Goal: Task Accomplishment & Management: Use online tool/utility

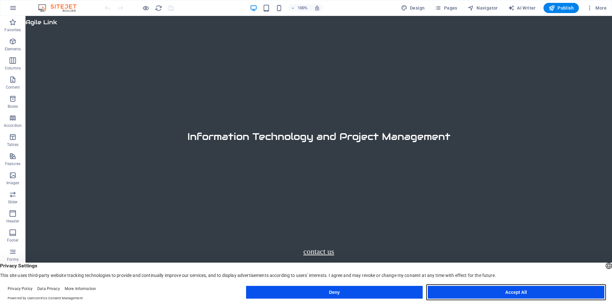
click at [496, 292] on button "Accept All" at bounding box center [516, 292] width 177 height 13
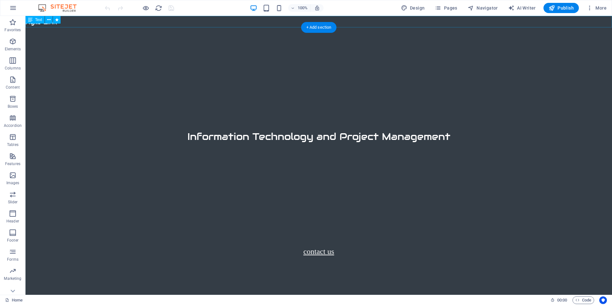
click at [67, 25] on div "Agile Link" at bounding box center [319, 21] width 587 height 11
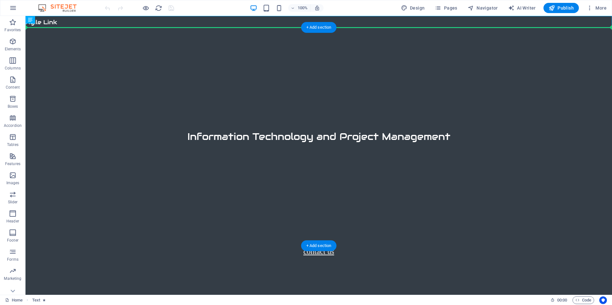
drag, startPoint x: 67, startPoint y: 25, endPoint x: 70, endPoint y: 40, distance: 15.7
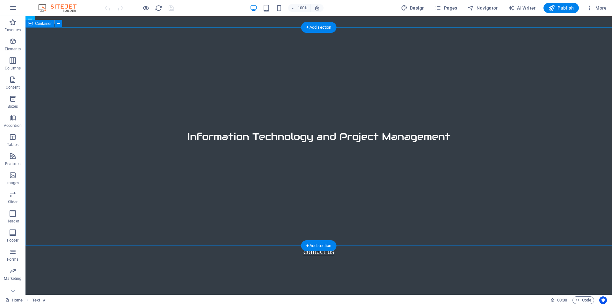
click at [142, 27] on div "Information Technology and Project Management" at bounding box center [319, 136] width 587 height 218
click at [142, 27] on div "Agile Link" at bounding box center [319, 21] width 587 height 11
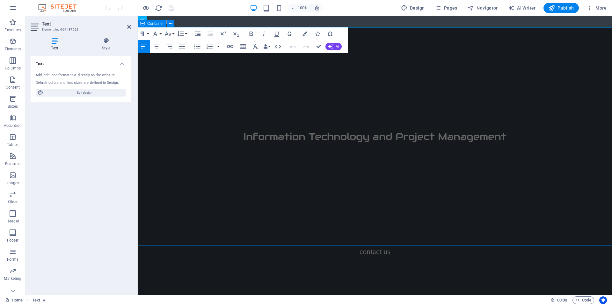
click at [353, 85] on div "Information Technology and Project Management" at bounding box center [375, 136] width 474 height 218
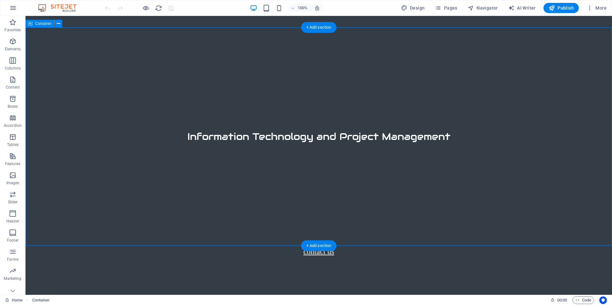
click at [164, 33] on div "Information Technology and Project Management" at bounding box center [319, 136] width 587 height 218
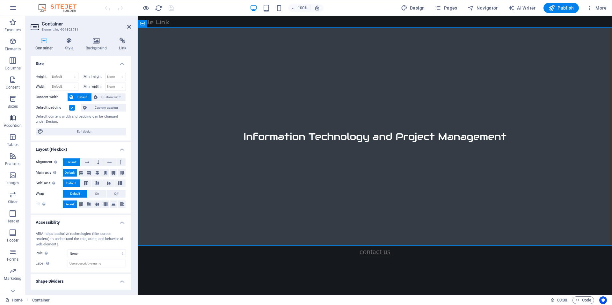
click at [13, 120] on icon "button" at bounding box center [13, 118] width 8 height 8
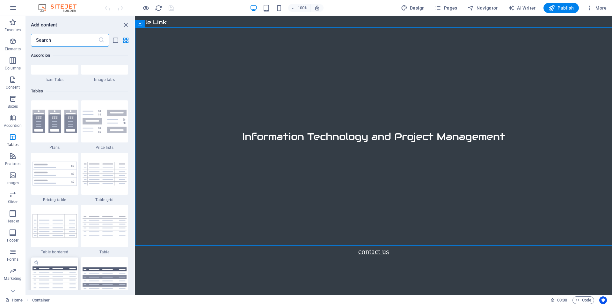
scroll to position [2004, 0]
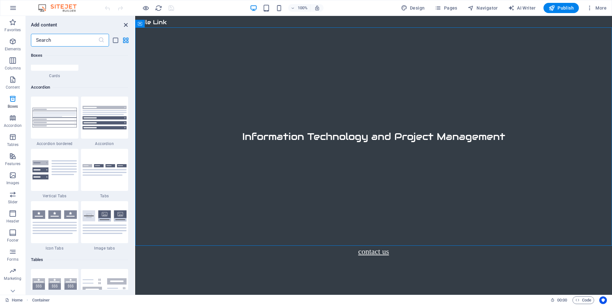
click at [125, 23] on icon "close panel" at bounding box center [125, 24] width 7 height 7
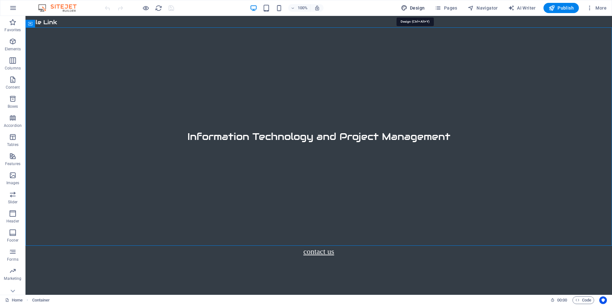
click at [417, 9] on span "Design" at bounding box center [413, 8] width 24 height 6
select select "px"
select select "500"
select select "px"
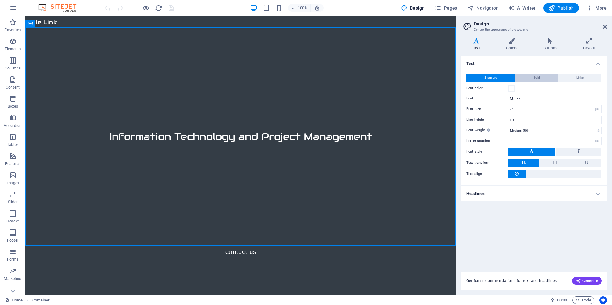
click at [539, 77] on span "Bold" at bounding box center [537, 78] width 6 height 8
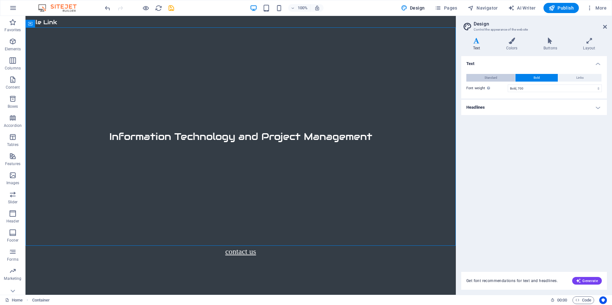
click at [494, 77] on span "Standard" at bounding box center [491, 78] width 13 height 8
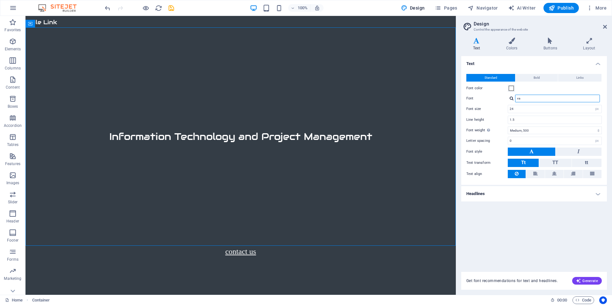
click at [535, 99] on input "va" at bounding box center [557, 99] width 85 height 8
click at [554, 113] on div "Audiowide" at bounding box center [559, 115] width 84 height 7
type input "Audiowide"
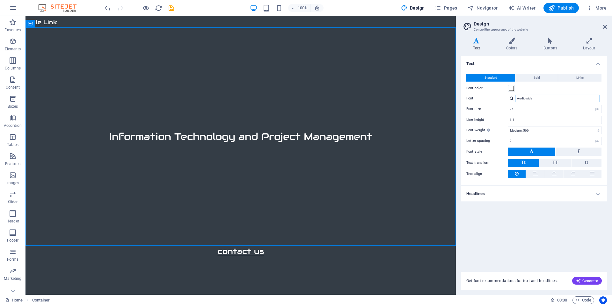
click at [533, 98] on input "Audiowide" at bounding box center [557, 99] width 85 height 8
drag, startPoint x: 539, startPoint y: 98, endPoint x: 511, endPoint y: 98, distance: 27.4
click at [511, 98] on div "Audiowide Manage fonts →" at bounding box center [555, 99] width 94 height 8
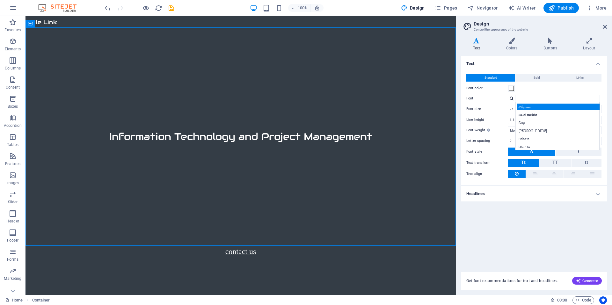
click at [526, 107] on div "Arizonia" at bounding box center [559, 107] width 84 height 7
type input "Arizonia"
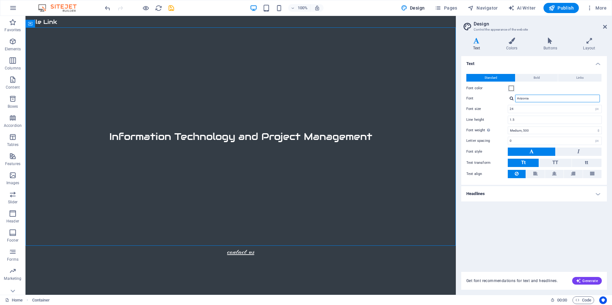
click at [533, 100] on input "Arizonia" at bounding box center [557, 99] width 85 height 8
click at [536, 97] on input "Arizonia" at bounding box center [557, 99] width 85 height 8
click at [535, 218] on div "Text Standard Bold Links Font color Font Arizonia Audiowide Gugi Montserrat Alt…" at bounding box center [534, 160] width 146 height 208
click at [48, 242] on icon at bounding box center [49, 242] width 4 height 7
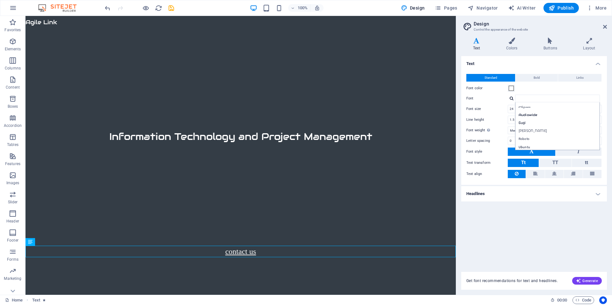
click at [537, 222] on div "Text Standard Bold Links Font color Font Arizonia Audiowide Gugi Montserrat Alt…" at bounding box center [534, 160] width 146 height 208
click at [510, 41] on icon at bounding box center [512, 41] width 35 height 6
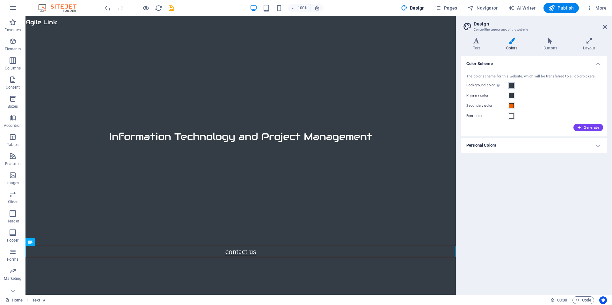
click at [512, 85] on span at bounding box center [511, 85] width 5 height 5
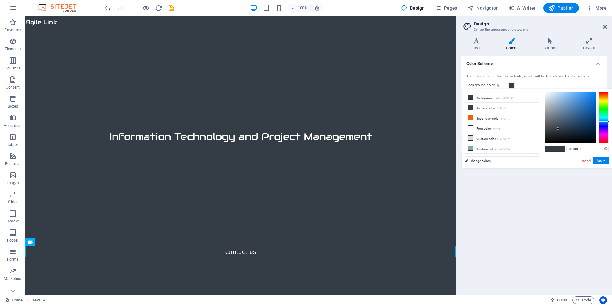
click at [604, 124] on div at bounding box center [604, 117] width 10 height 51
click at [604, 126] on div at bounding box center [604, 117] width 10 height 51
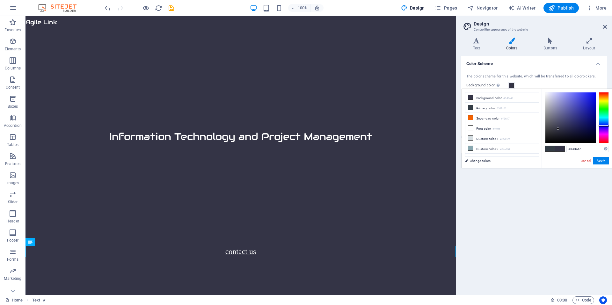
click at [607, 123] on div at bounding box center [604, 117] width 10 height 51
click at [572, 114] on div at bounding box center [571, 117] width 50 height 50
click at [582, 104] on div at bounding box center [571, 117] width 50 height 50
click at [585, 99] on div at bounding box center [571, 117] width 50 height 50
click at [564, 102] on div at bounding box center [571, 117] width 50 height 50
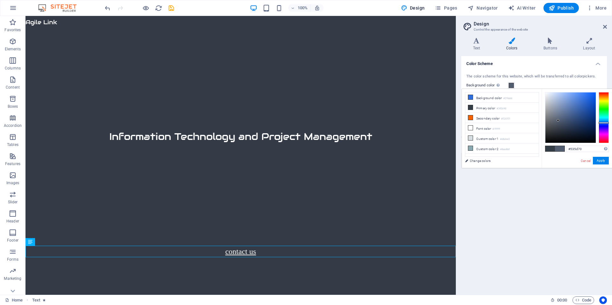
click at [558, 121] on div at bounding box center [571, 117] width 50 height 50
click at [567, 135] on div at bounding box center [571, 117] width 50 height 50
click at [581, 113] on div at bounding box center [571, 117] width 50 height 50
click at [470, 98] on icon at bounding box center [470, 97] width 4 height 4
click at [568, 103] on div at bounding box center [571, 117] width 50 height 50
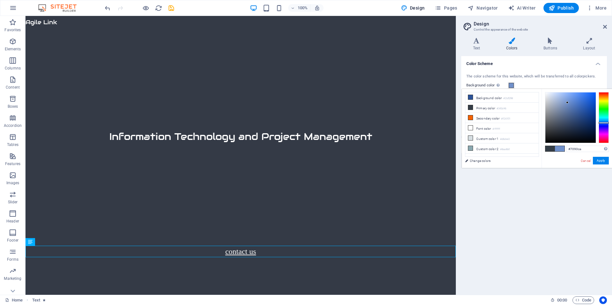
click at [586, 103] on div at bounding box center [571, 117] width 50 height 50
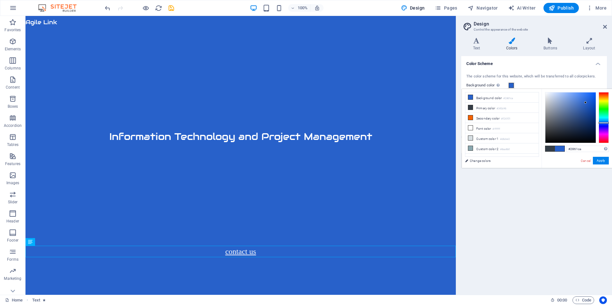
type input "#1f4ea3"
click at [586, 110] on div at bounding box center [571, 117] width 50 height 50
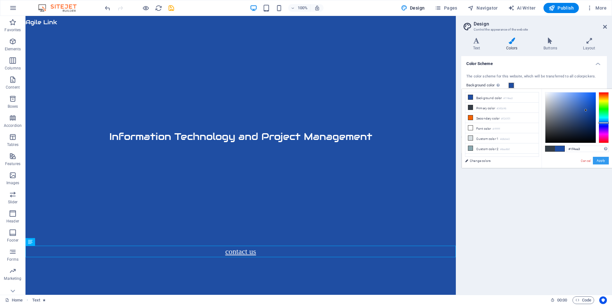
click at [605, 161] on button "Apply" at bounding box center [601, 161] width 16 height 8
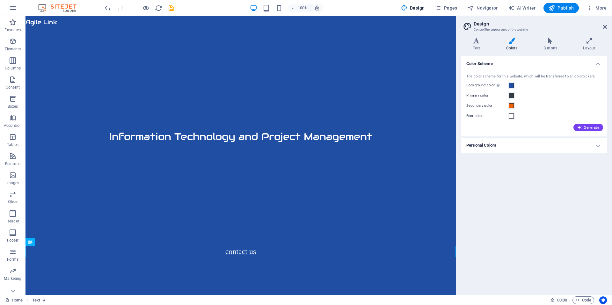
click at [595, 143] on h4 "Personal Colors" at bounding box center [534, 145] width 146 height 15
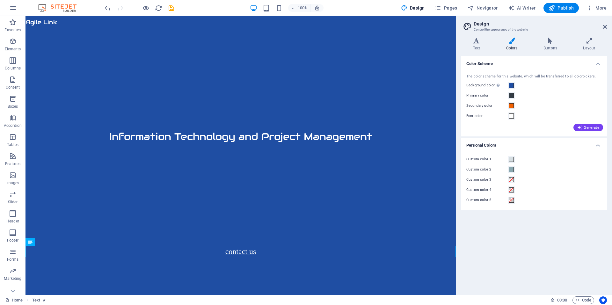
click at [596, 143] on h4 "Personal Colors" at bounding box center [534, 143] width 146 height 11
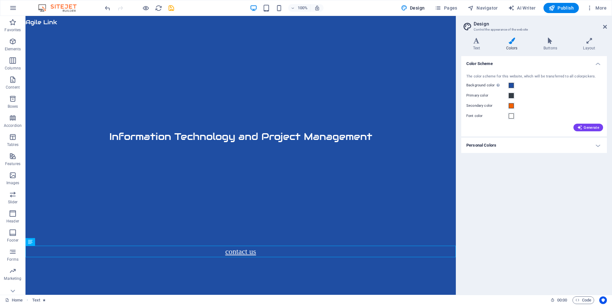
click at [598, 65] on h4 "Color Scheme" at bounding box center [534, 61] width 146 height 11
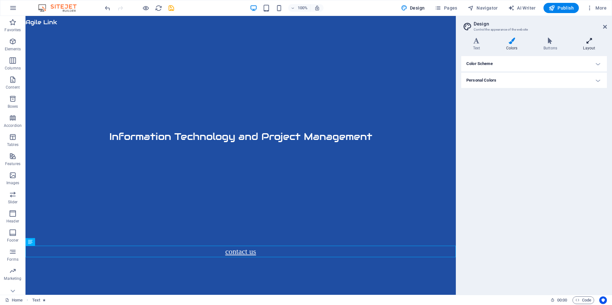
click at [587, 42] on icon at bounding box center [589, 41] width 35 height 6
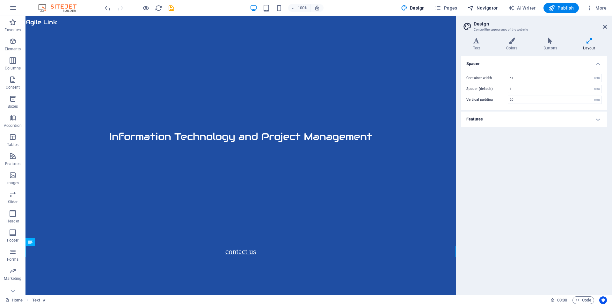
click at [495, 10] on span "Navigator" at bounding box center [483, 8] width 30 height 6
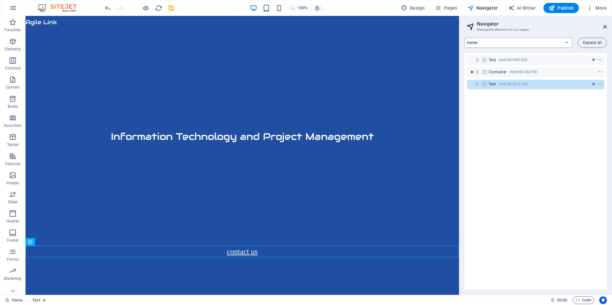
click at [568, 40] on select "Home Home2 Company Data Analytics Jobs & Career Contact Legal Notice Privacy" at bounding box center [519, 43] width 108 height 10
click at [465, 38] on select "Home Home2 Company Data Analytics Jobs & Career Contact Legal Notice Privacy" at bounding box center [519, 43] width 108 height 10
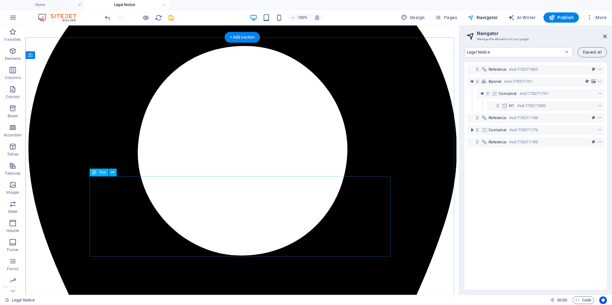
scroll to position [0, 0]
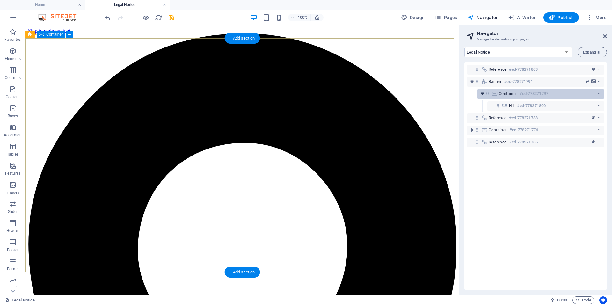
click at [482, 94] on icon "toggle-expand" at bounding box center [482, 94] width 6 height 6
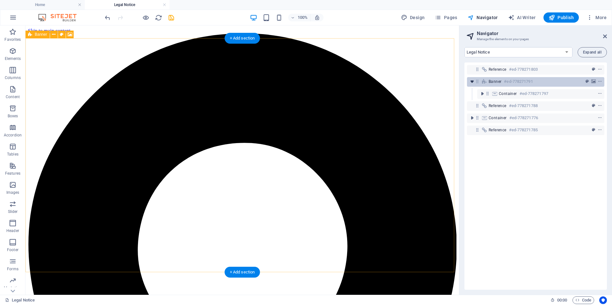
click at [473, 83] on icon "toggle-expand" at bounding box center [472, 81] width 6 height 6
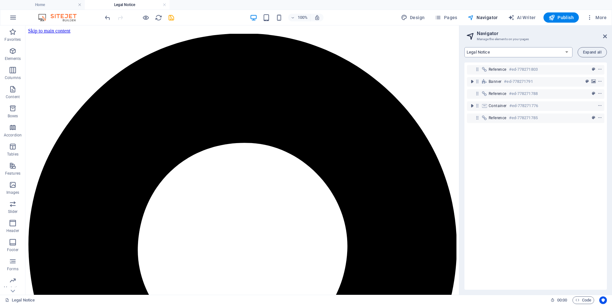
click at [567, 50] on select "Home Home2 Company Data Analytics Jobs & Career Contact Legal Notice Privacy" at bounding box center [519, 52] width 108 height 10
click at [465, 47] on select "Home Home2 Company Data Analytics Jobs & Career Contact Legal Notice Privacy" at bounding box center [519, 52] width 108 height 10
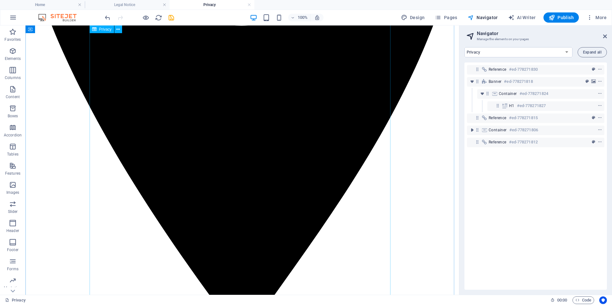
scroll to position [287, 0]
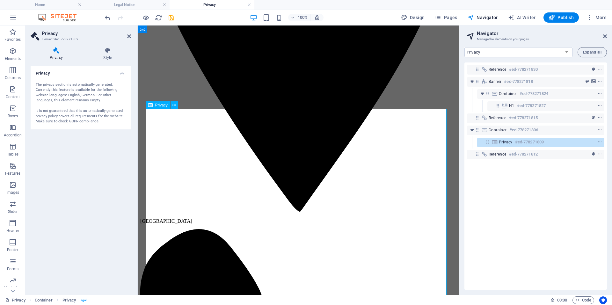
click at [588, 193] on div "Reference #ed-778271830 Banner #ed-778271818 Container #ed-778271824 H1 #ed-778…" at bounding box center [536, 175] width 143 height 227
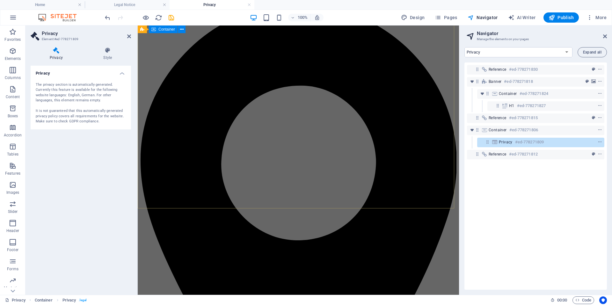
scroll to position [0, 0]
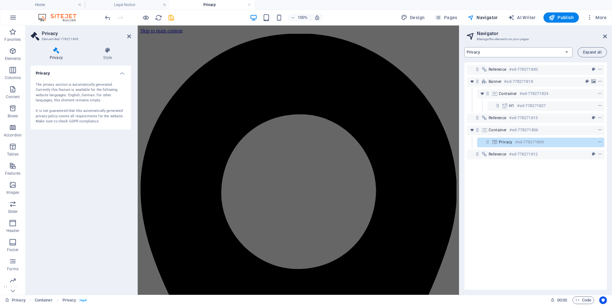
click at [516, 52] on select "Home Home2 Company Data Analytics Jobs & Career Contact Legal Notice Privacy" at bounding box center [519, 52] width 108 height 10
select select "15088582-en"
click at [465, 47] on select "Home Home2 Company Data Analytics Jobs & Career Contact Legal Notice Privacy" at bounding box center [519, 52] width 108 height 10
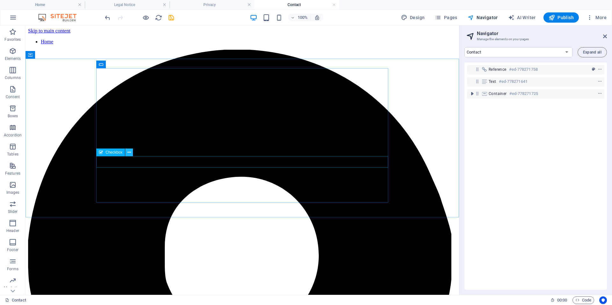
click at [129, 152] on icon at bounding box center [130, 152] width 4 height 7
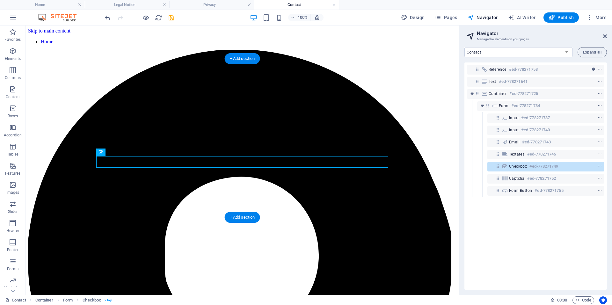
drag, startPoint x: 143, startPoint y: 179, endPoint x: 140, endPoint y: 158, distance: 21.2
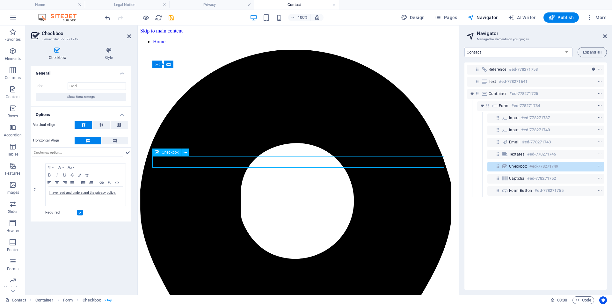
drag, startPoint x: 300, startPoint y: 160, endPoint x: 272, endPoint y: 161, distance: 27.5
click at [186, 153] on icon at bounding box center [186, 152] width 4 height 7
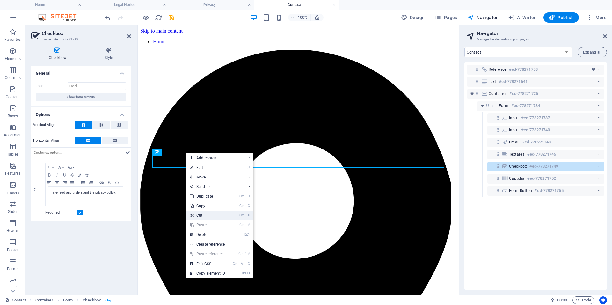
click at [231, 215] on li "Ctrl X Cut" at bounding box center [219, 216] width 67 height 10
click at [209, 233] on link "⌦ Delete" at bounding box center [207, 235] width 43 height 10
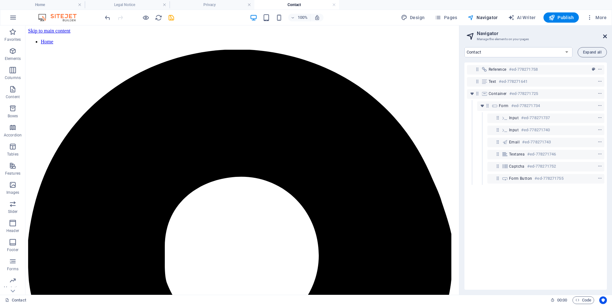
click at [605, 36] on icon at bounding box center [605, 36] width 4 height 5
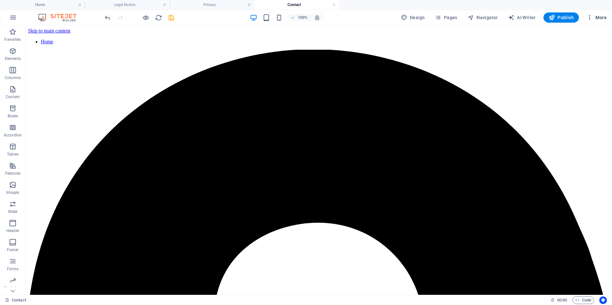
click at [590, 17] on icon "button" at bounding box center [590, 17] width 6 height 6
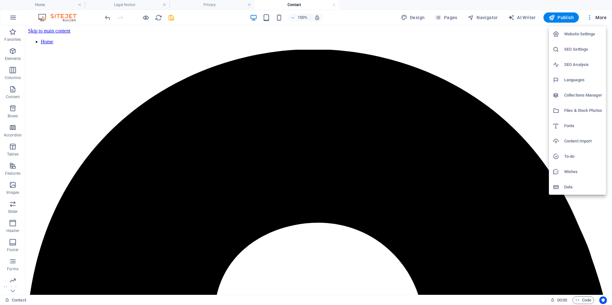
click at [12, 18] on div at bounding box center [306, 152] width 612 height 305
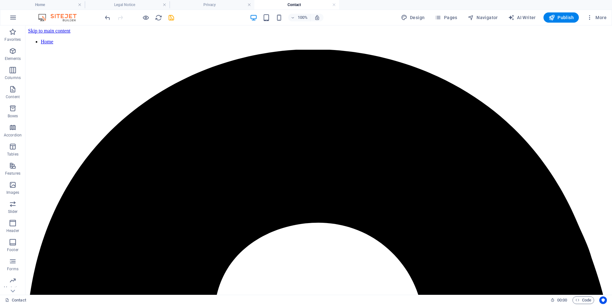
click at [12, 18] on icon "button" at bounding box center [13, 18] width 8 height 8
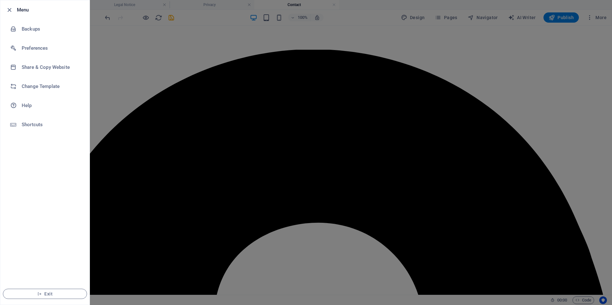
click at [12, 18] on li "Menu" at bounding box center [44, 9] width 89 height 19
click at [11, 9] on icon "button" at bounding box center [9, 9] width 7 height 7
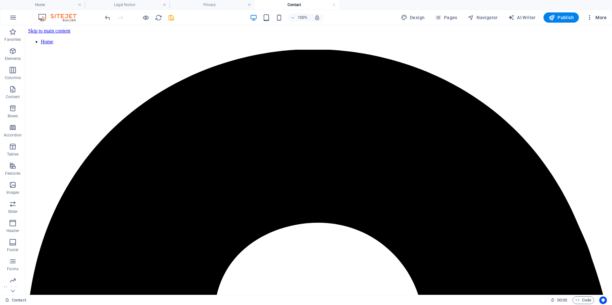
click at [590, 18] on icon "button" at bounding box center [590, 17] width 6 height 6
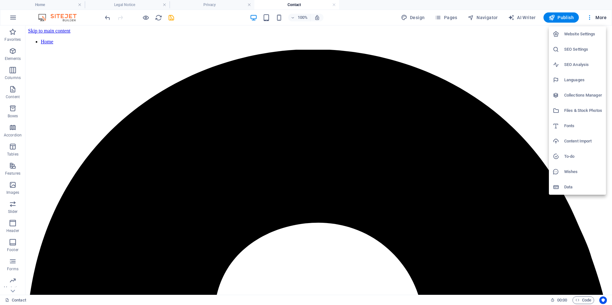
click at [13, 292] on div at bounding box center [306, 152] width 612 height 305
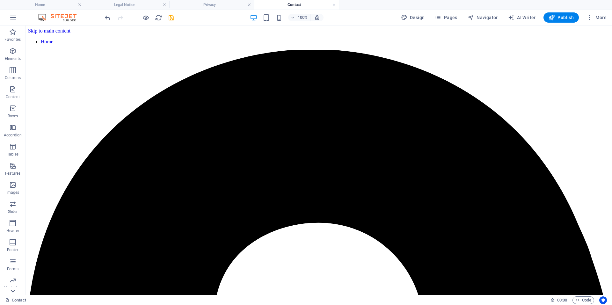
click at [13, 292] on icon at bounding box center [13, 291] width 4 height 3
click at [13, 292] on p "Collections" at bounding box center [12, 289] width 19 height 5
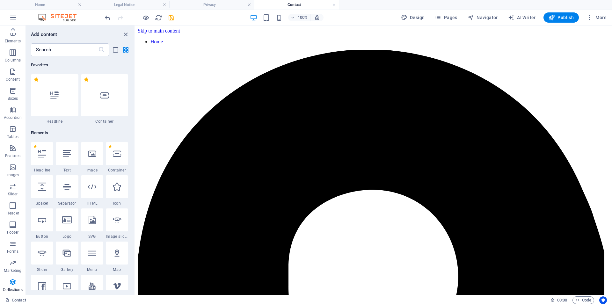
click at [13, 292] on p "Collections" at bounding box center [12, 289] width 19 height 5
click at [14, 16] on icon "button" at bounding box center [13, 18] width 8 height 8
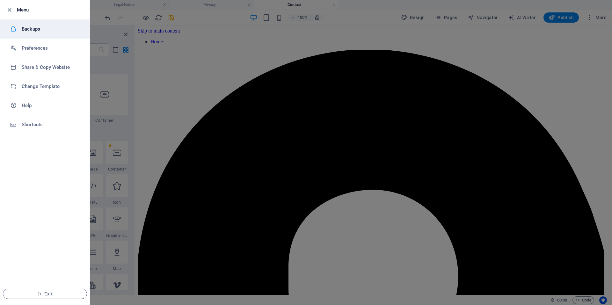
click at [40, 30] on h6 "Backups" at bounding box center [51, 29] width 59 height 8
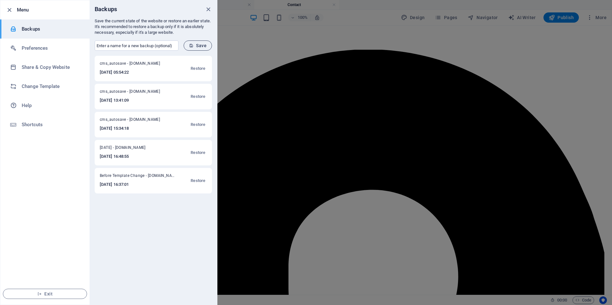
click at [198, 43] on span "Save" at bounding box center [198, 45] width 18 height 5
click at [9, 10] on icon "button" at bounding box center [9, 9] width 7 height 7
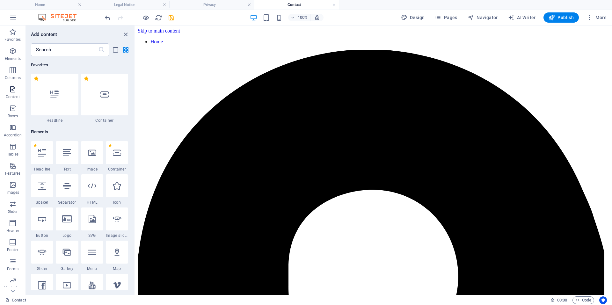
click at [14, 94] on span "Content" at bounding box center [13, 92] width 26 height 15
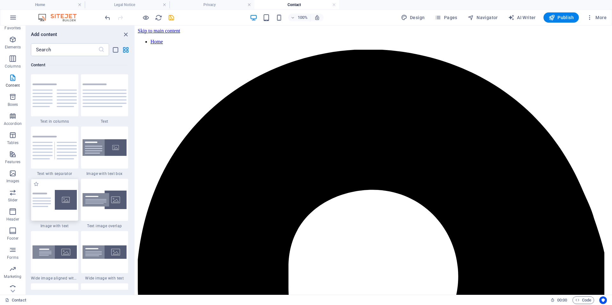
scroll to position [18, 0]
click at [13, 282] on icon "button" at bounding box center [13, 282] width 8 height 8
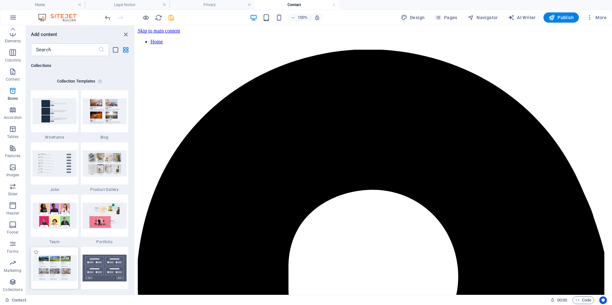
scroll to position [5837, 0]
click at [553, 18] on icon "button" at bounding box center [552, 17] width 6 height 6
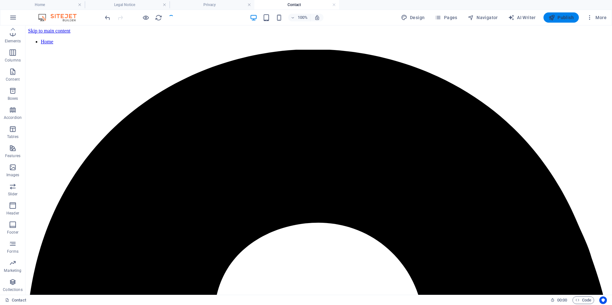
click at [566, 17] on span "Publish" at bounding box center [561, 17] width 25 height 6
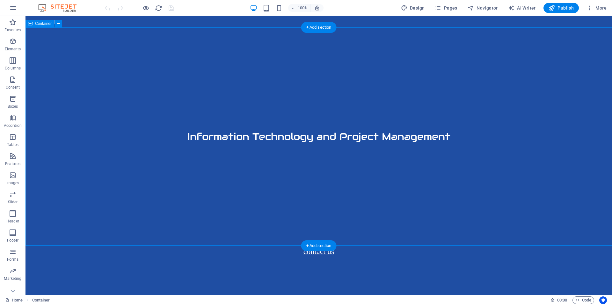
drag, startPoint x: 75, startPoint y: 28, endPoint x: 76, endPoint y: 66, distance: 38.6
click at [77, 72] on div "Information Technology and Project Management" at bounding box center [319, 136] width 587 height 218
drag, startPoint x: 74, startPoint y: 29, endPoint x: 80, endPoint y: 93, distance: 64.4
click at [80, 93] on div "Information Technology and Project Management" at bounding box center [319, 136] width 587 height 218
click at [58, 23] on icon at bounding box center [59, 23] width 4 height 7
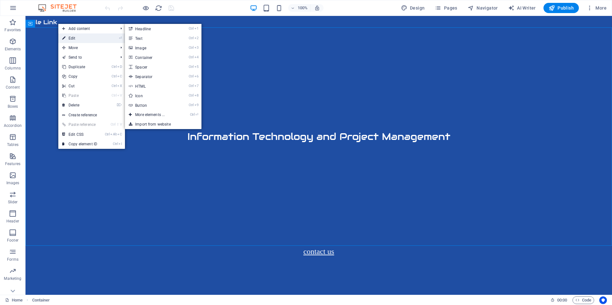
click at [79, 37] on link "⏎ Edit" at bounding box center [79, 38] width 43 height 10
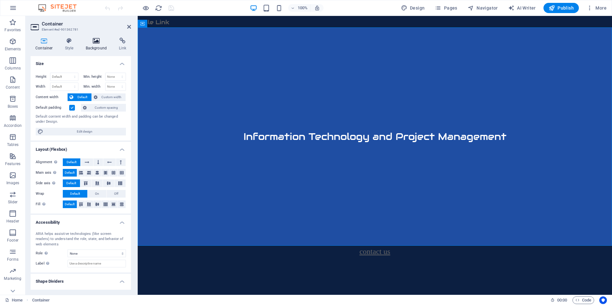
click at [98, 43] on icon at bounding box center [96, 41] width 31 height 6
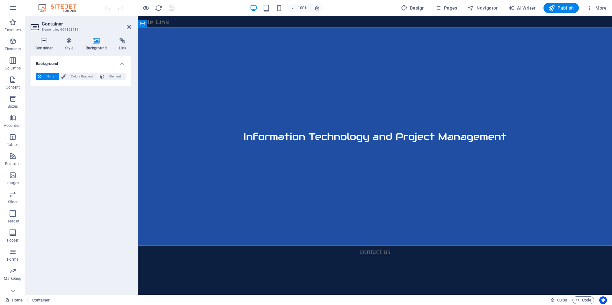
click at [47, 42] on icon at bounding box center [44, 41] width 27 height 6
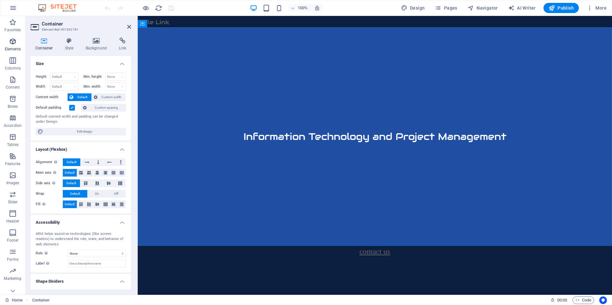
click at [14, 43] on icon "button" at bounding box center [13, 42] width 8 height 8
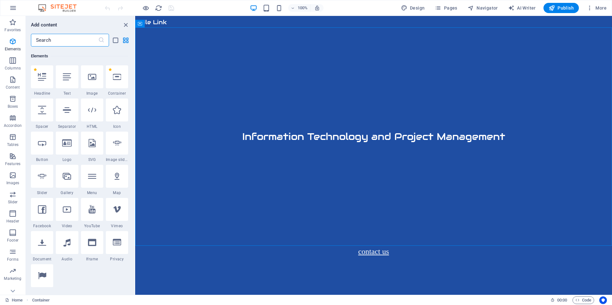
scroll to position [68, 0]
click at [142, 18] on icon at bounding box center [140, 20] width 4 height 8
click at [160, 20] on button at bounding box center [159, 20] width 8 height 8
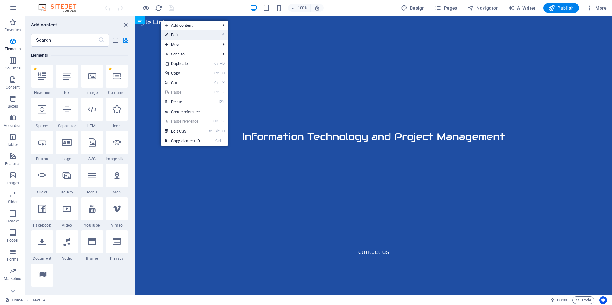
click at [187, 35] on link "⏎ Edit" at bounding box center [182, 35] width 43 height 10
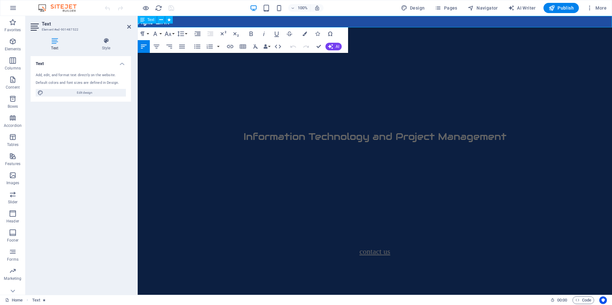
click at [231, 25] on p "Agile Link" at bounding box center [375, 21] width 474 height 11
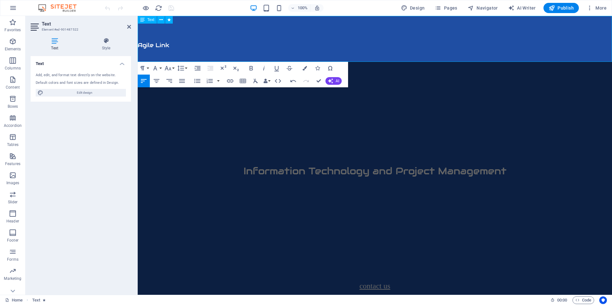
click at [175, 31] on p at bounding box center [375, 32] width 474 height 11
click at [186, 53] on p "​" at bounding box center [375, 55] width 474 height 11
click at [180, 57] on p "​" at bounding box center [375, 55] width 474 height 11
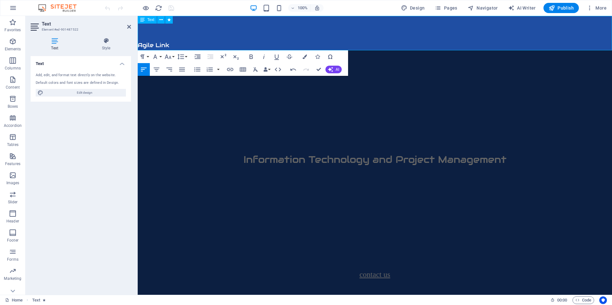
click at [165, 46] on span "Agile Link" at bounding box center [154, 44] width 32 height 7
click at [172, 44] on p "Agile Link" at bounding box center [375, 44] width 474 height 11
drag, startPoint x: 173, startPoint y: 44, endPoint x: 139, endPoint y: 44, distance: 33.5
click at [139, 44] on p "Agile Link" at bounding box center [375, 44] width 474 height 11
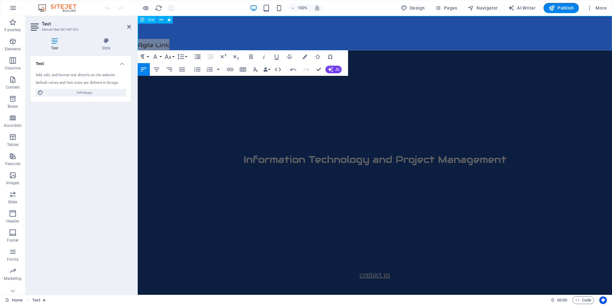
drag, startPoint x: 11, startPoint y: 29, endPoint x: 96, endPoint y: 123, distance: 126.9
click at [96, 123] on div "Text Add, edit, and format text directly on the website. Default colors and fon…" at bounding box center [81, 173] width 100 height 234
click at [107, 46] on h4 "Style" at bounding box center [106, 44] width 50 height 13
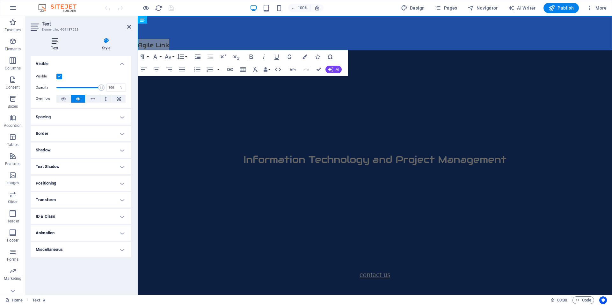
click at [55, 45] on h4 "Text" at bounding box center [56, 44] width 51 height 13
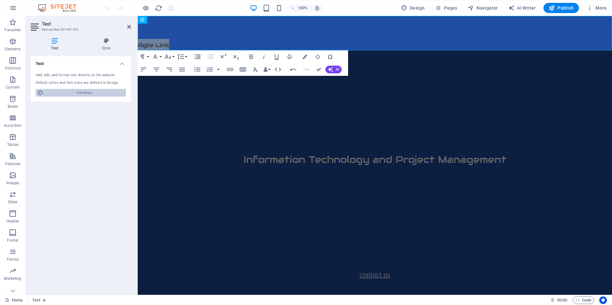
click at [90, 94] on span "Edit design" at bounding box center [84, 93] width 79 height 8
select select "px"
select select "500"
select select "px"
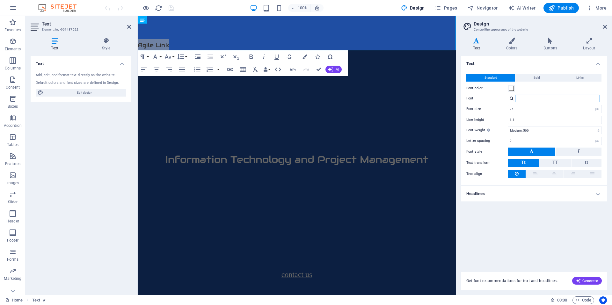
click at [559, 99] on input "Font" at bounding box center [557, 99] width 85 height 8
click at [558, 99] on input "Font" at bounding box center [557, 99] width 85 height 8
click at [552, 99] on input "Font" at bounding box center [557, 99] width 85 height 8
click at [511, 99] on div at bounding box center [512, 98] width 4 height 4
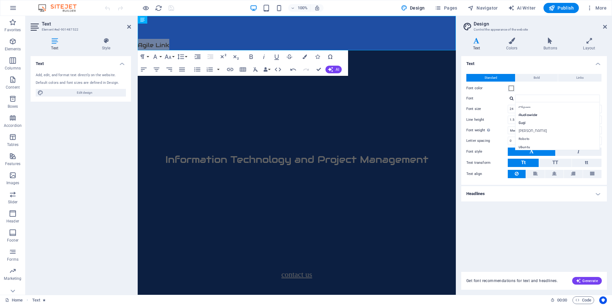
click at [528, 90] on div "Font color" at bounding box center [535, 89] width 136 height 8
click at [533, 103] on div "Standard Bold Links Font color Font Arizonia Audiowide Gugi Montserrat Alternat…" at bounding box center [534, 126] width 148 height 117
click at [533, 98] on input "Font" at bounding box center [557, 99] width 85 height 8
click at [510, 99] on div at bounding box center [512, 98] width 4 height 4
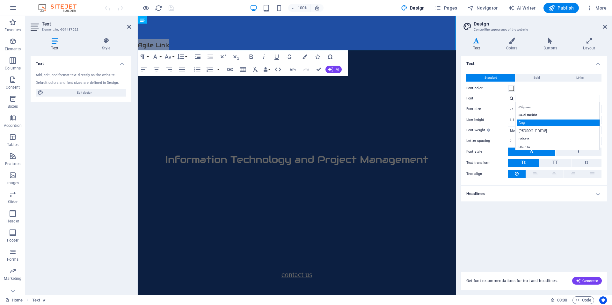
click at [548, 123] on div "Gugi" at bounding box center [559, 123] width 84 height 7
type input "Gugi"
click at [173, 57] on button "Font Size" at bounding box center [169, 56] width 12 height 13
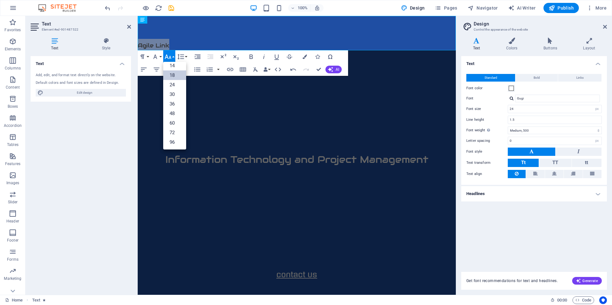
scroll to position [51, 0]
click at [176, 82] on link "24" at bounding box center [174, 85] width 23 height 10
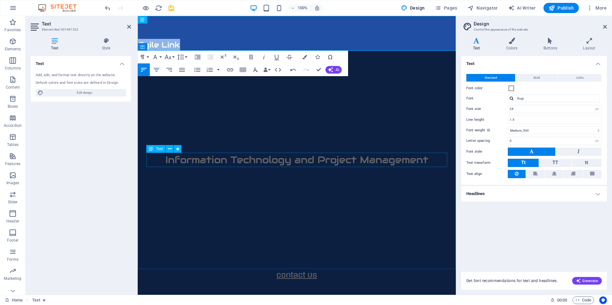
click at [353, 158] on div "Information Technology and Project Management" at bounding box center [296, 160] width 301 height 14
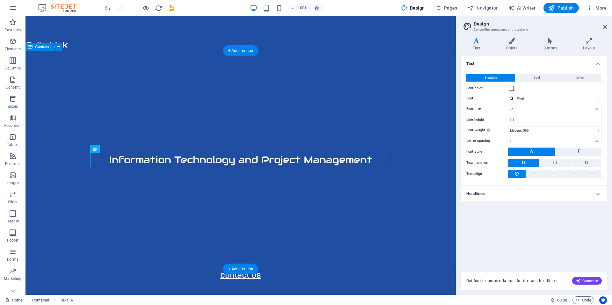
click at [340, 120] on div "Information Technology and Project Management" at bounding box center [241, 160] width 430 height 218
click at [66, 43] on div "Agile Link" at bounding box center [241, 33] width 430 height 35
click at [65, 43] on div "Agile Link" at bounding box center [241, 33] width 430 height 35
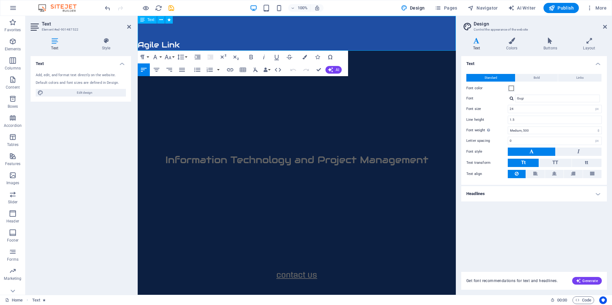
click at [154, 46] on span "Agile Link" at bounding box center [159, 45] width 42 height 10
click at [182, 45] on p "Agile Link" at bounding box center [297, 45] width 318 height 12
click at [159, 70] on icon "button" at bounding box center [157, 70] width 8 height 8
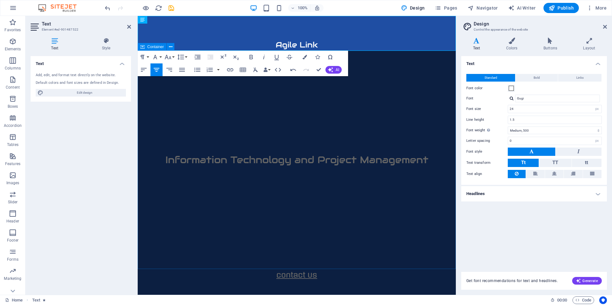
click at [282, 119] on div "Information Technology and Project Management" at bounding box center [297, 160] width 318 height 218
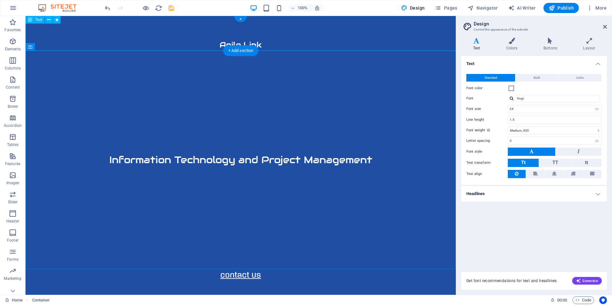
click at [254, 42] on div "Agile Link" at bounding box center [241, 33] width 430 height 35
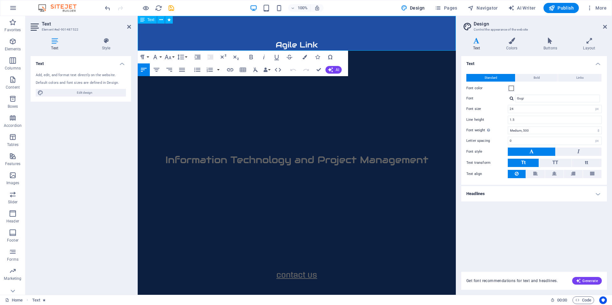
click at [277, 47] on span "Agile Link" at bounding box center [297, 45] width 42 height 10
drag, startPoint x: 277, startPoint y: 45, endPoint x: 319, endPoint y: 43, distance: 42.4
click at [319, 43] on p "Agile Link" at bounding box center [297, 45] width 318 height 12
click at [585, 99] on input "Gugi" at bounding box center [557, 99] width 85 height 8
click at [511, 97] on div at bounding box center [512, 98] width 4 height 4
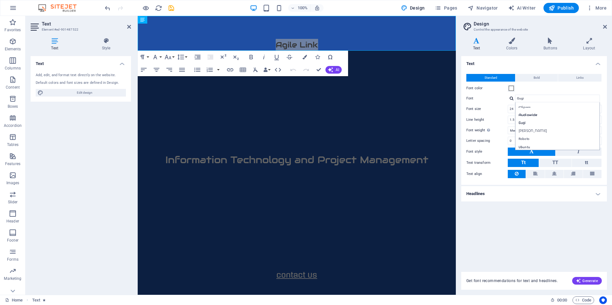
drag, startPoint x: 511, startPoint y: 97, endPoint x: 561, endPoint y: 218, distance: 131.1
click at [561, 218] on div "Text Standard Bold Links Font color Font Gugi Arizonia Audiowide Gugi Montserra…" at bounding box center [534, 160] width 146 height 208
click at [584, 43] on icon at bounding box center [589, 41] width 35 height 6
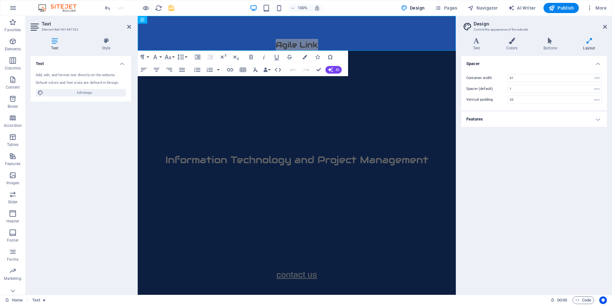
click at [584, 43] on icon at bounding box center [589, 41] width 35 height 6
click at [480, 44] on h4 "Text" at bounding box center [477, 44] width 33 height 13
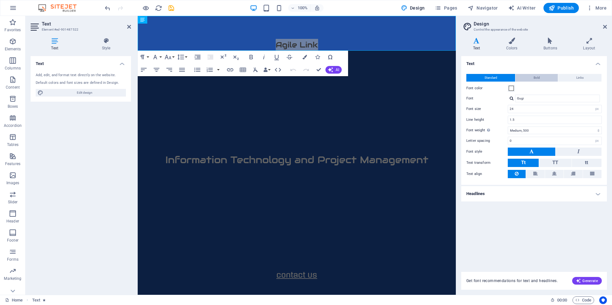
click at [530, 77] on button "Bold" at bounding box center [537, 78] width 42 height 8
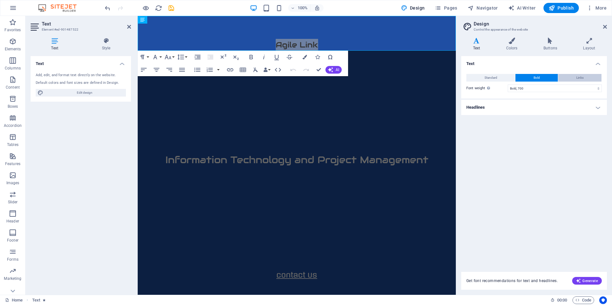
click at [571, 77] on button "Links" at bounding box center [579, 78] width 43 height 8
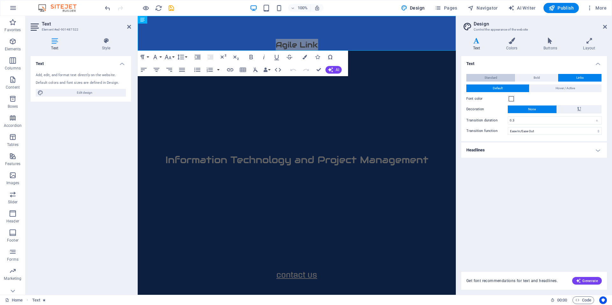
click at [491, 77] on span "Standard" at bounding box center [491, 78] width 13 height 8
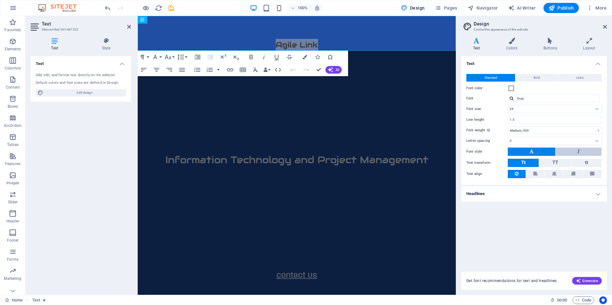
click at [577, 152] on button at bounding box center [579, 152] width 46 height 8
click at [535, 150] on button at bounding box center [532, 152] width 48 height 8
click at [308, 42] on span "Agile Link" at bounding box center [297, 45] width 42 height 10
drag, startPoint x: 319, startPoint y: 43, endPoint x: 271, endPoint y: 44, distance: 48.5
click at [271, 44] on p "Agile Link" at bounding box center [297, 45] width 318 height 12
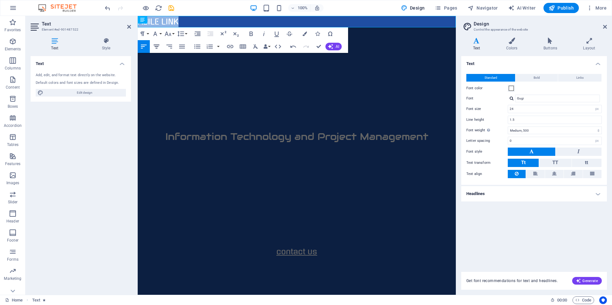
click at [158, 45] on icon "button" at bounding box center [157, 47] width 6 height 4
click at [276, 21] on p "AGILE LINK" at bounding box center [297, 21] width 318 height 11
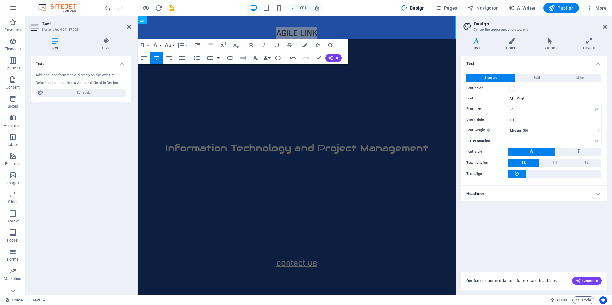
click at [513, 98] on div at bounding box center [512, 98] width 4 height 4
click at [535, 131] on div "Montserrat Alternates" at bounding box center [559, 131] width 84 height 7
click at [511, 99] on div at bounding box center [512, 98] width 4 height 4
click at [531, 138] on div "Roboto" at bounding box center [559, 139] width 84 height 7
click at [511, 98] on div at bounding box center [512, 98] width 4 height 4
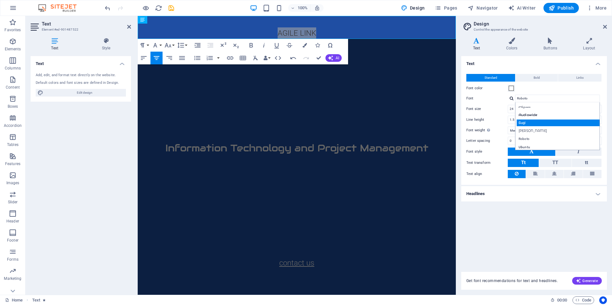
click at [542, 122] on div "Gugi" at bounding box center [559, 123] width 84 height 7
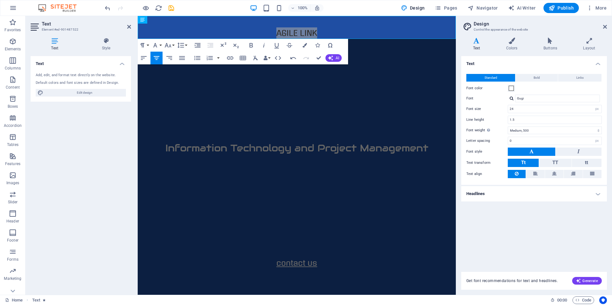
click at [511, 99] on div at bounding box center [512, 98] width 4 height 4
click at [547, 136] on div "Roboto" at bounding box center [559, 139] width 84 height 7
click at [512, 100] on div at bounding box center [512, 98] width 4 height 4
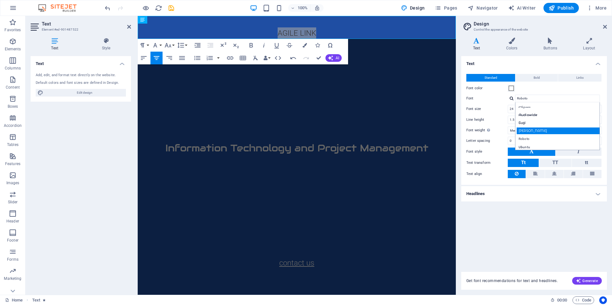
click at [555, 129] on div "Montserrat Alternates" at bounding box center [559, 131] width 84 height 7
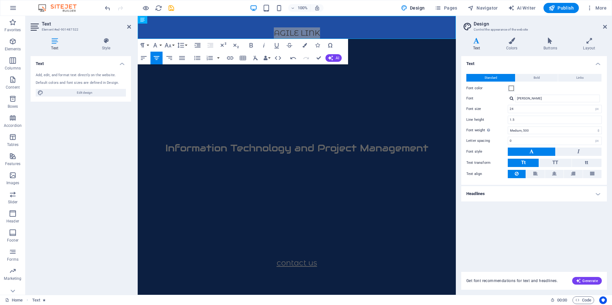
click at [512, 99] on div at bounding box center [512, 98] width 4 height 4
click at [535, 144] on div "Ubuntu" at bounding box center [559, 146] width 84 height 7
click at [511, 99] on div at bounding box center [512, 98] width 4 height 4
click at [536, 114] on div "Audiowide" at bounding box center [559, 115] width 84 height 7
click at [511, 98] on div at bounding box center [512, 98] width 4 height 4
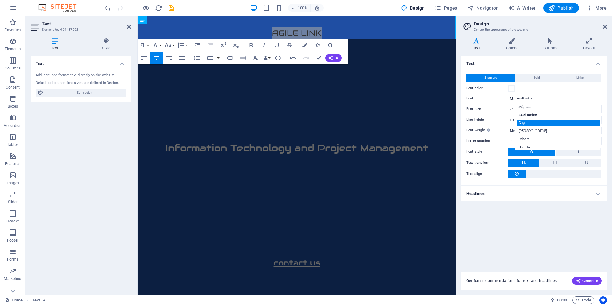
click at [534, 120] on div "Gugi" at bounding box center [559, 123] width 84 height 7
type input "Gugi"
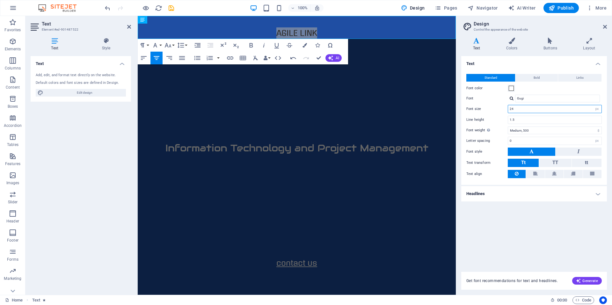
click at [532, 109] on input "24" at bounding box center [554, 109] width 93 height 8
click at [518, 213] on div "Text Standard Bold Links Font color Font Gugi Manage fonts → Font size 24 rem p…" at bounding box center [534, 160] width 146 height 208
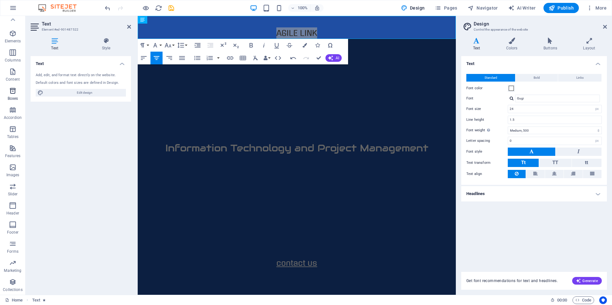
scroll to position [0, 0]
click at [37, 26] on icon at bounding box center [36, 27] width 10 height 10
click at [109, 47] on h4 "Style" at bounding box center [106, 44] width 50 height 13
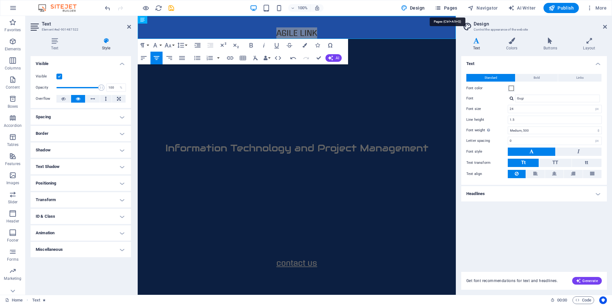
click at [441, 7] on icon "button" at bounding box center [438, 8] width 6 height 6
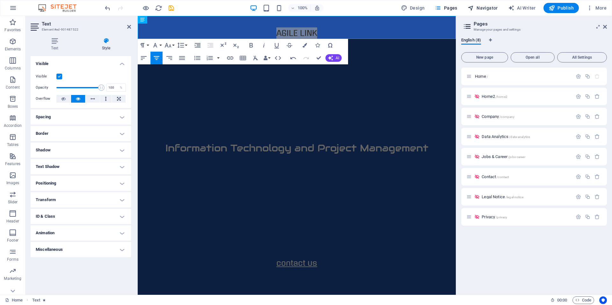
click at [488, 7] on span "Navigator" at bounding box center [483, 8] width 30 height 6
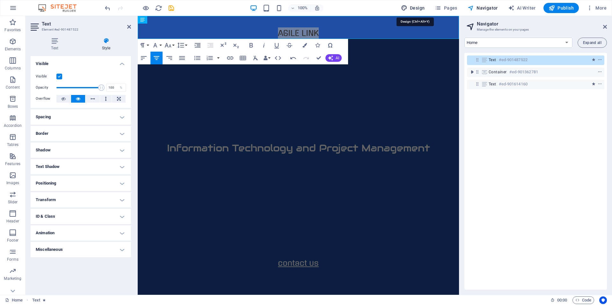
click at [420, 6] on span "Design" at bounding box center [413, 8] width 24 height 6
select select "px"
select select "500"
select select "px"
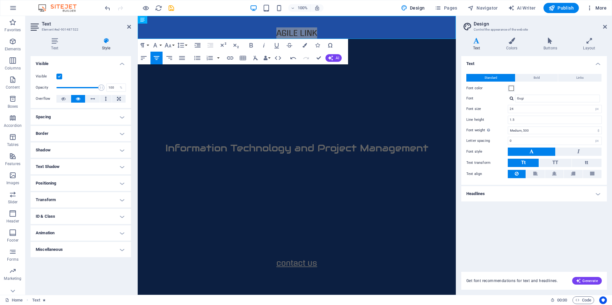
click at [589, 8] on icon "button" at bounding box center [590, 8] width 6 height 6
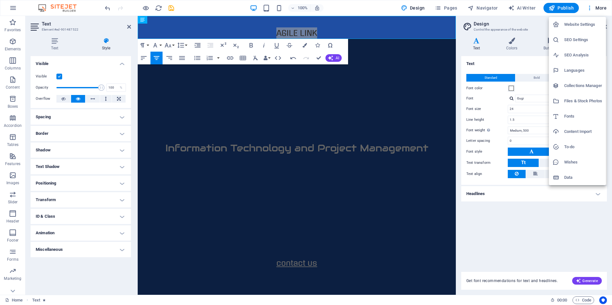
click at [577, 115] on h6 "Fonts" at bounding box center [583, 117] width 38 height 8
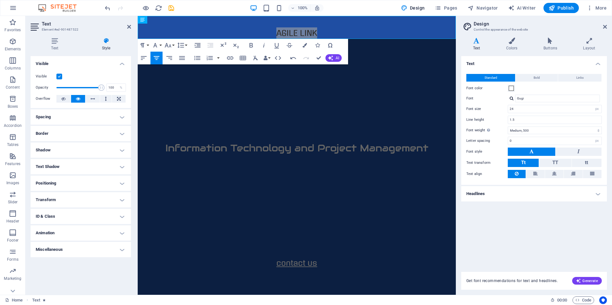
select select "popularity"
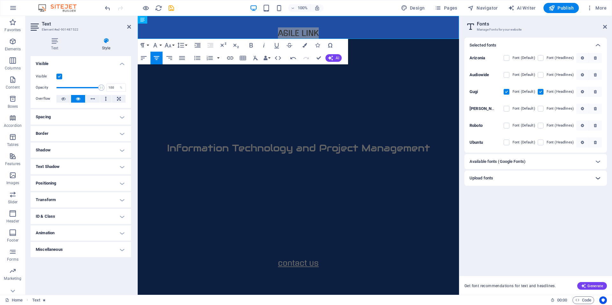
click at [599, 179] on icon at bounding box center [598, 178] width 8 height 8
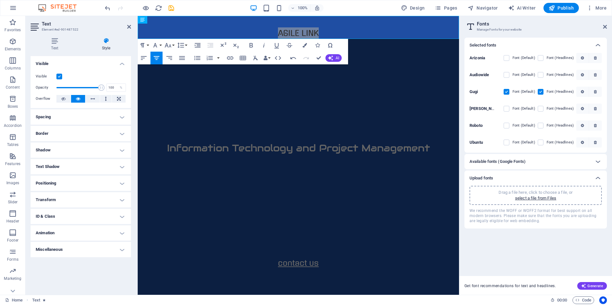
click at [542, 195] on p "Drag a file here, click to choose a file, or" at bounding box center [536, 193] width 74 height 6
click at [540, 197] on p "select a file from Files" at bounding box center [535, 198] width 41 height 6
click at [596, 57] on icon "button" at bounding box center [595, 58] width 3 height 4
click at [533, 198] on p "select a file from Files" at bounding box center [535, 198] width 41 height 6
click at [129, 27] on icon at bounding box center [129, 26] width 4 height 5
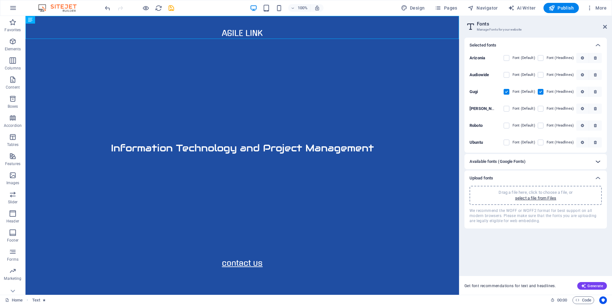
click at [600, 160] on icon at bounding box center [598, 162] width 8 height 8
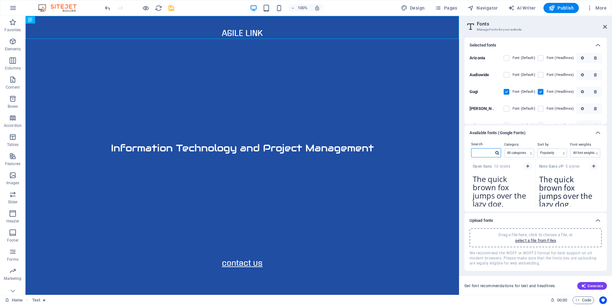
click at [488, 154] on input "text" at bounding box center [483, 153] width 22 height 8
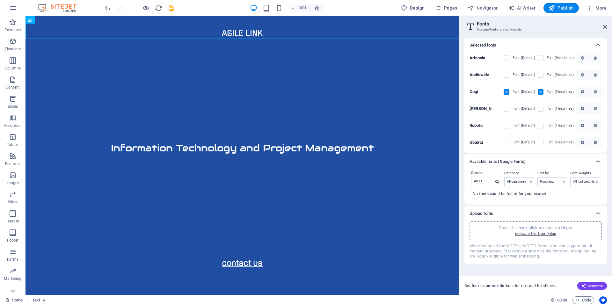
click at [597, 160] on icon at bounding box center [598, 162] width 8 height 8
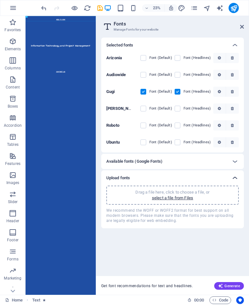
click at [235, 178] on icon at bounding box center [235, 178] width 8 height 8
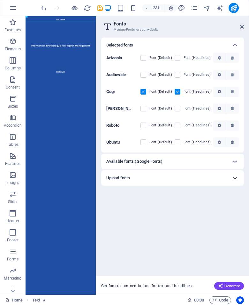
click at [235, 178] on icon at bounding box center [235, 178] width 8 height 8
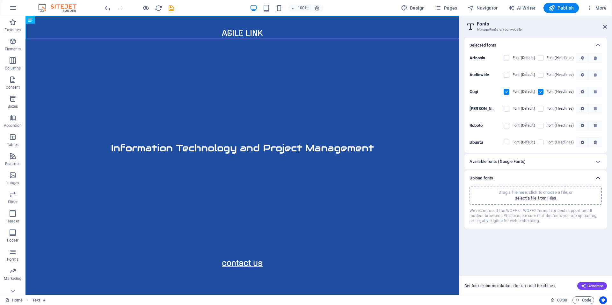
click at [600, 178] on icon at bounding box center [598, 178] width 8 height 8
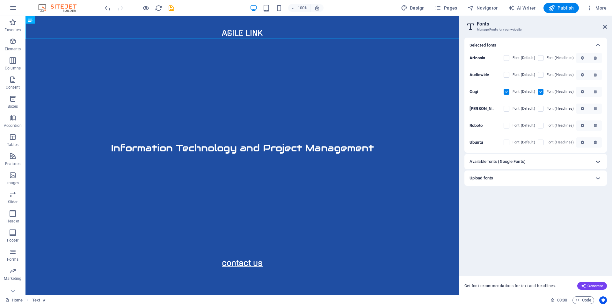
click at [599, 161] on icon at bounding box center [598, 162] width 8 height 8
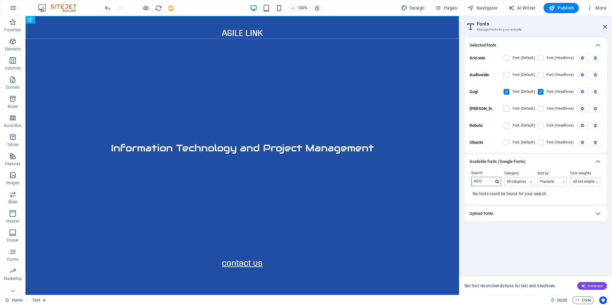
click at [491, 181] on input "AICO" at bounding box center [483, 181] width 22 height 8
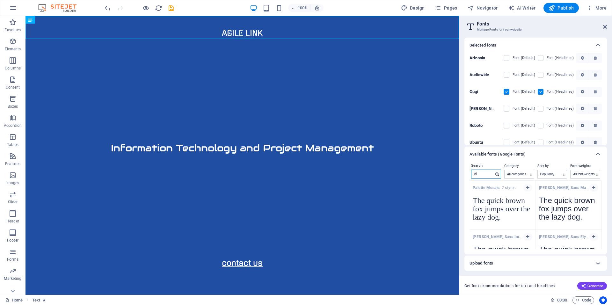
type input "A"
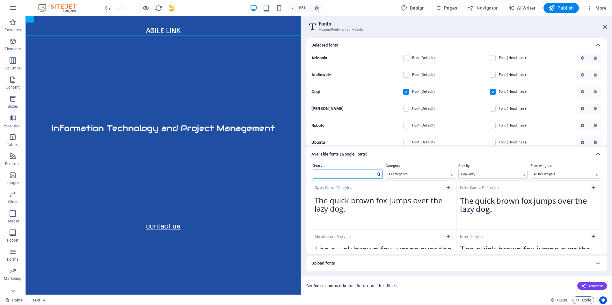
drag, startPoint x: 459, startPoint y: 177, endPoint x: 322, endPoint y: 186, distance: 137.4
click at [300, 174] on div "Home Favorites Elements Columns Content Boxes Accordion Tables Features Images …" at bounding box center [306, 155] width 612 height 279
click at [544, 173] on select "All font weights 100 100italic 200 200italic 300 300italic 500 500italic 600 60…" at bounding box center [565, 174] width 69 height 8
click at [440, 176] on select "All categories serif display monospace sans-serif handwriting" at bounding box center [420, 174] width 69 height 8
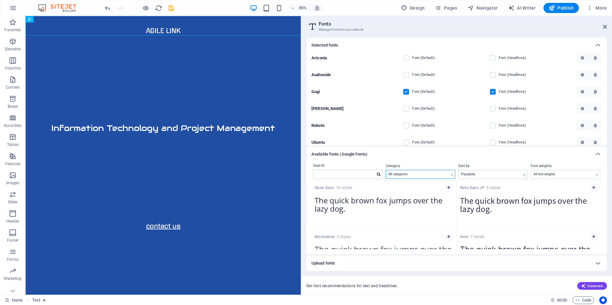
select select "sans-serif"
click at [386, 170] on select "All categories serif display monospace sans-serif handwriting" at bounding box center [420, 174] width 69 height 8
click at [469, 173] on select "Name Category Popularity" at bounding box center [493, 174] width 69 height 8
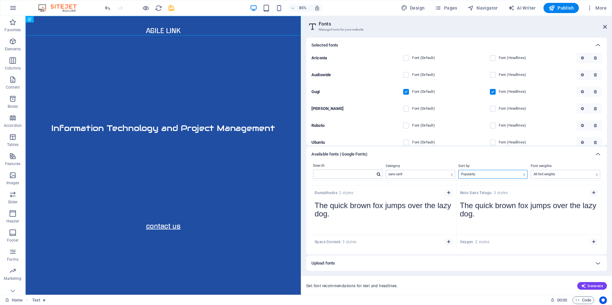
scroll to position [1628, 0]
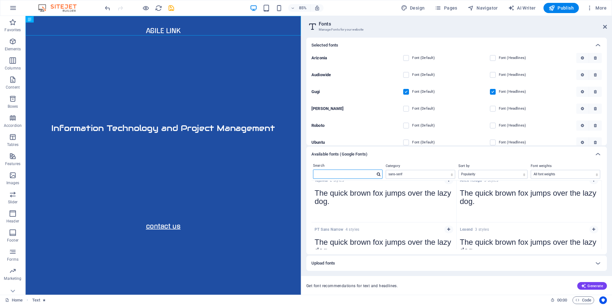
click at [362, 172] on input "text" at bounding box center [344, 174] width 62 height 8
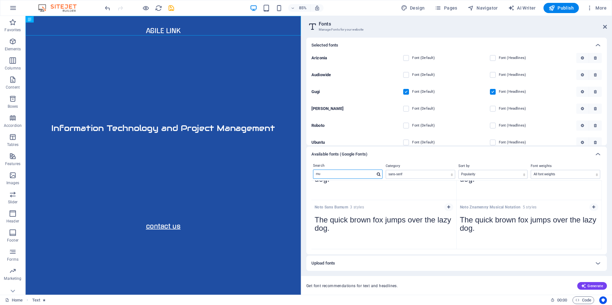
scroll to position [0, 0]
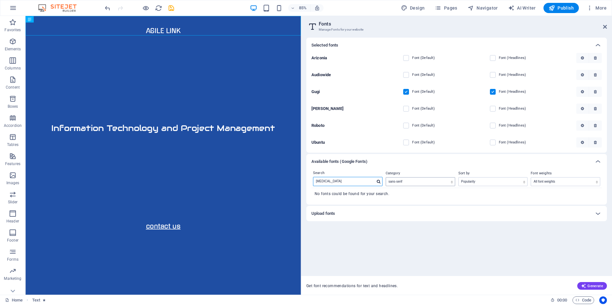
type input "muse"
click at [401, 182] on select "All categories serif display monospace sans-serif handwriting" at bounding box center [420, 182] width 69 height 8
select select "allCatgories"
click at [386, 178] on select "All categories serif display monospace sans-serif handwriting" at bounding box center [420, 182] width 69 height 8
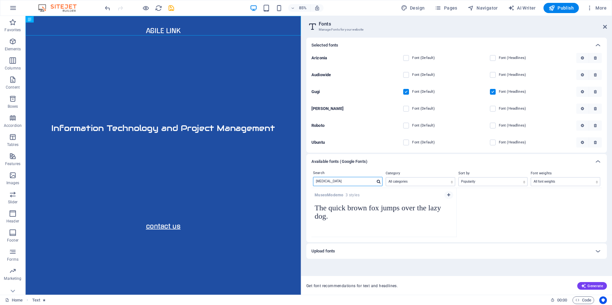
click at [337, 181] on input "muse" at bounding box center [344, 181] width 62 height 8
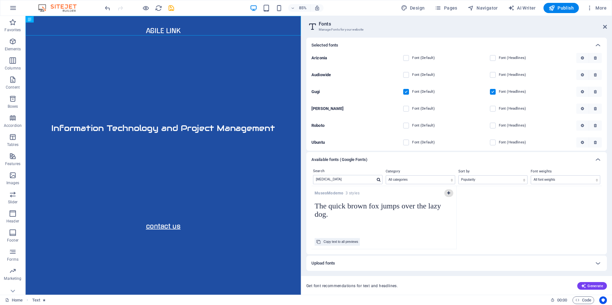
click at [450, 192] on icon "button" at bounding box center [448, 193] width 3 height 4
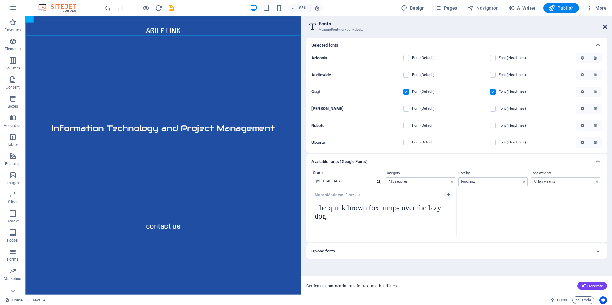
click at [605, 26] on icon at bounding box center [605, 26] width 4 height 5
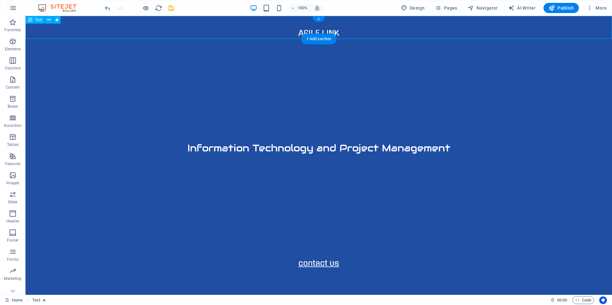
click at [343, 30] on div "AGILE LINK" at bounding box center [319, 27] width 587 height 23
click at [338, 30] on div "AGILE LINK" at bounding box center [319, 27] width 587 height 23
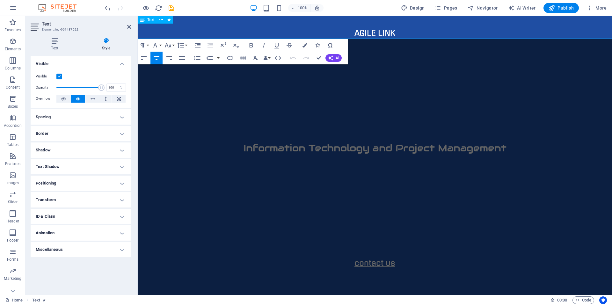
click at [395, 33] on p "AGILE LINK" at bounding box center [375, 32] width 474 height 11
click at [160, 44] on button "Font Family" at bounding box center [157, 45] width 12 height 13
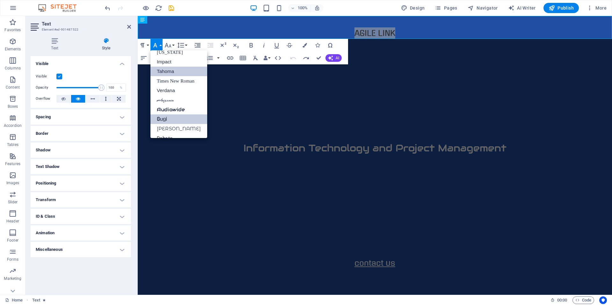
scroll to position [32, 0]
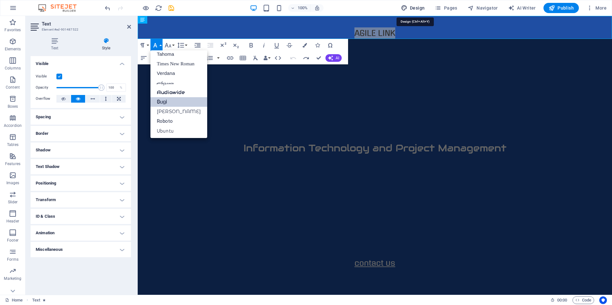
click at [420, 6] on span "Design" at bounding box center [413, 8] width 24 height 6
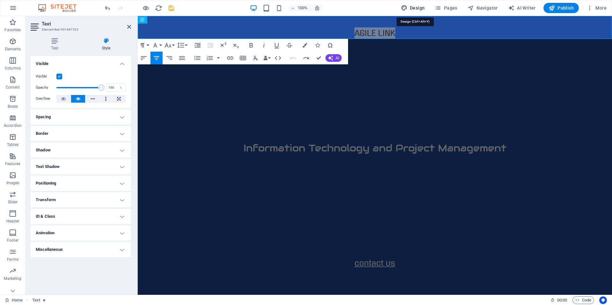
click at [420, 6] on span "Design" at bounding box center [413, 8] width 24 height 6
click at [594, 9] on span "More" at bounding box center [597, 8] width 20 height 6
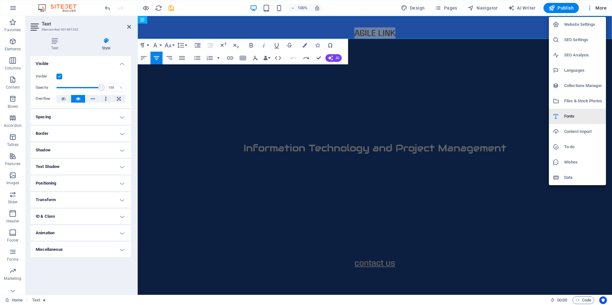
click at [575, 118] on h6 "Fonts" at bounding box center [583, 117] width 38 height 8
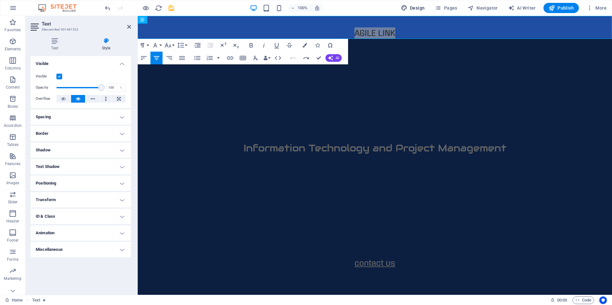
click at [420, 7] on span "Design" at bounding box center [413, 8] width 24 height 6
click at [600, 10] on span "More" at bounding box center [597, 8] width 20 height 6
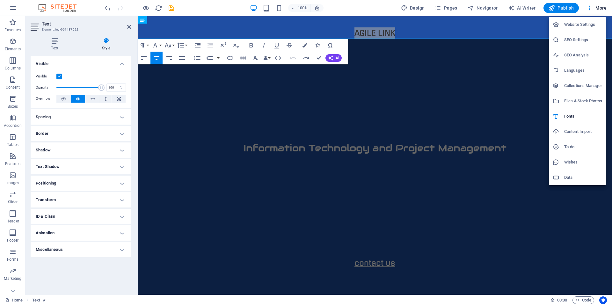
click at [143, 21] on div at bounding box center [306, 152] width 612 height 305
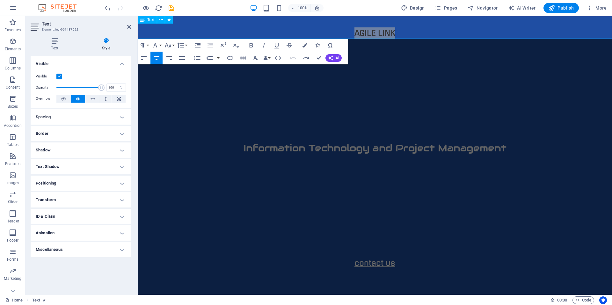
click at [143, 21] on icon at bounding box center [142, 20] width 4 height 8
click at [162, 19] on icon at bounding box center [161, 20] width 4 height 7
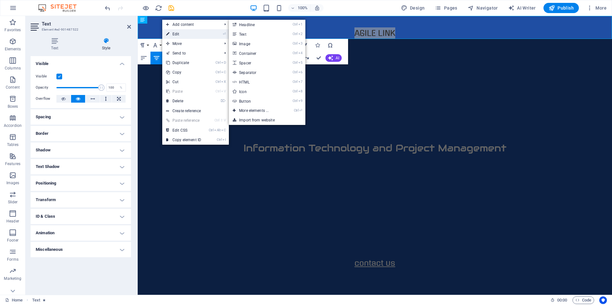
click at [177, 35] on link "⏎ Edit" at bounding box center [183, 34] width 43 height 10
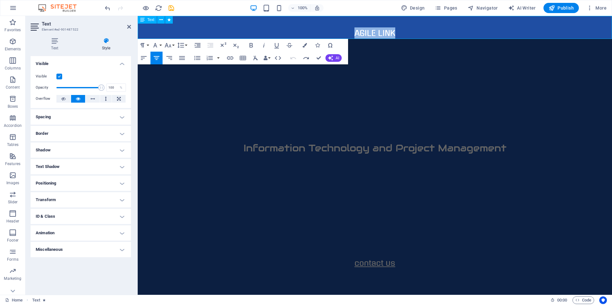
drag, startPoint x: 381, startPoint y: 34, endPoint x: 374, endPoint y: 32, distance: 7.4
click at [374, 32] on p "AGILE LINK" at bounding box center [375, 32] width 474 height 11
click at [358, 32] on p "AGILE LINK" at bounding box center [375, 32] width 474 height 11
drag, startPoint x: 357, startPoint y: 33, endPoint x: 402, endPoint y: 33, distance: 45.6
click at [402, 33] on p "AGILE LINK" at bounding box center [375, 32] width 474 height 11
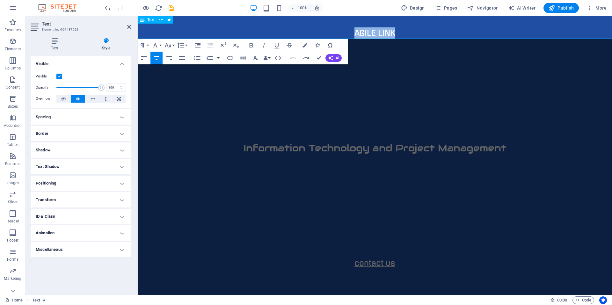
drag, startPoint x: 250, startPoint y: 17, endPoint x: 171, endPoint y: 58, distance: 89.7
click at [171, 58] on icon "button" at bounding box center [169, 58] width 6 height 4
click at [160, 58] on button "Align Center" at bounding box center [157, 58] width 12 height 13
click at [172, 47] on button "Font Size" at bounding box center [169, 45] width 12 height 13
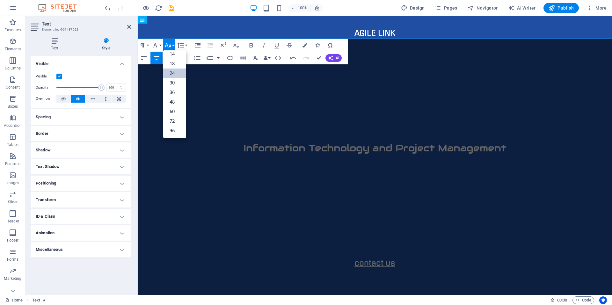
scroll to position [51, 0]
click at [160, 45] on button "Font Family" at bounding box center [157, 45] width 12 height 13
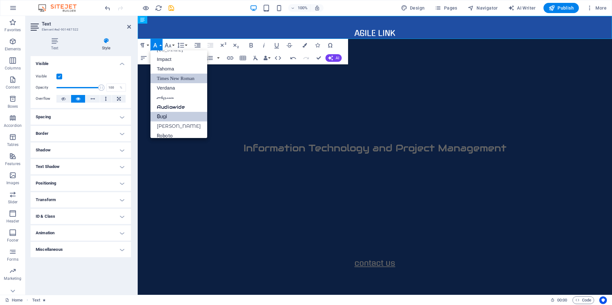
scroll to position [32, 0]
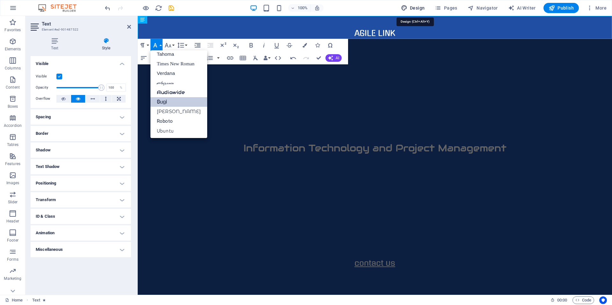
click at [420, 6] on span "Design" at bounding box center [413, 8] width 24 height 6
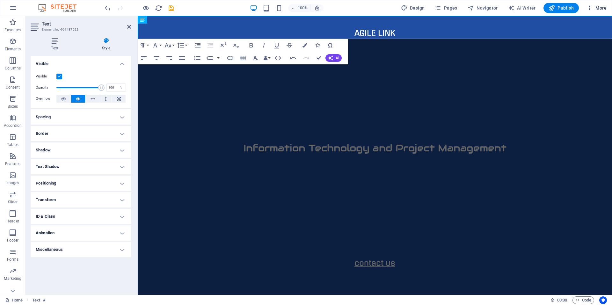
click at [594, 7] on span "More" at bounding box center [597, 8] width 20 height 6
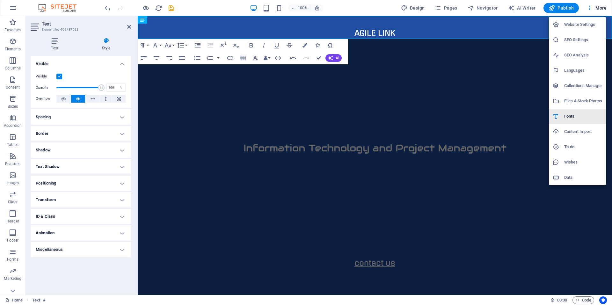
click at [579, 117] on h6 "Fonts" at bounding box center [583, 117] width 38 height 8
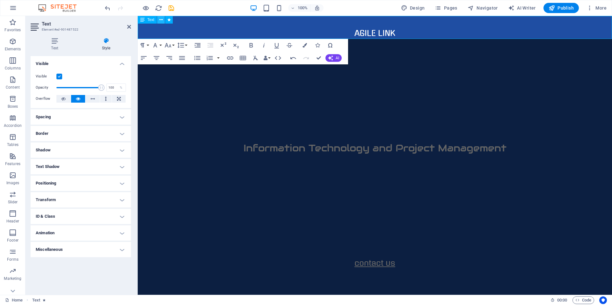
click at [162, 21] on icon at bounding box center [161, 20] width 4 height 7
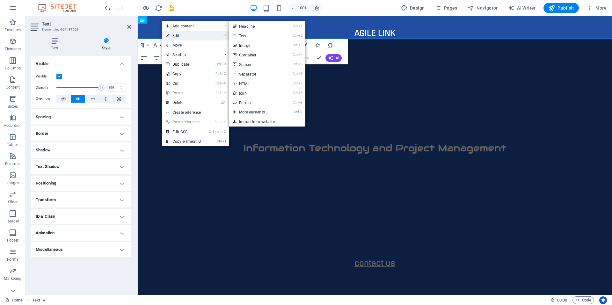
click at [185, 35] on link "⏎ Edit" at bounding box center [183, 36] width 43 height 10
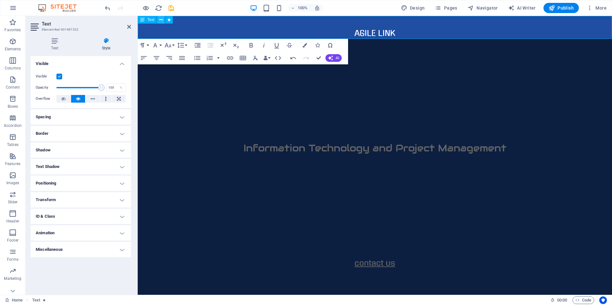
click at [160, 20] on icon at bounding box center [161, 20] width 4 height 7
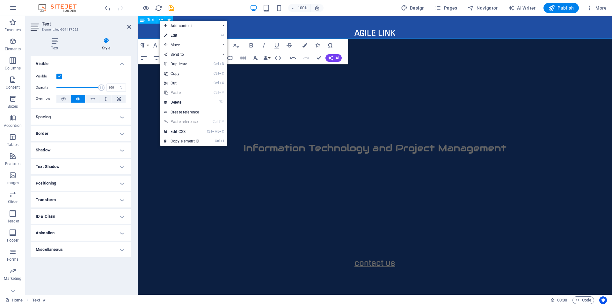
click at [150, 20] on span "Text" at bounding box center [150, 20] width 7 height 4
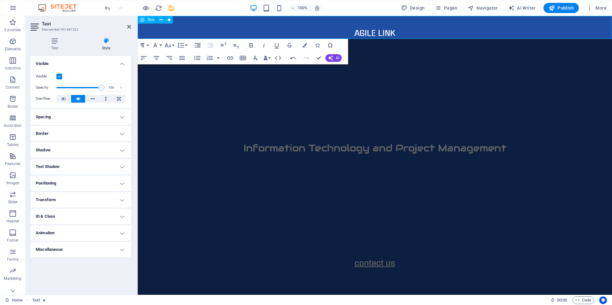
click at [150, 20] on span "Text" at bounding box center [150, 20] width 7 height 4
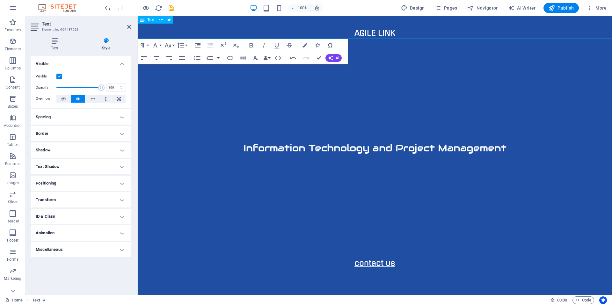
drag, startPoint x: 150, startPoint y: 20, endPoint x: 151, endPoint y: 23, distance: 3.4
click at [151, 23] on div "Text" at bounding box center [147, 20] width 19 height 8
click at [163, 20] on button at bounding box center [161, 20] width 8 height 8
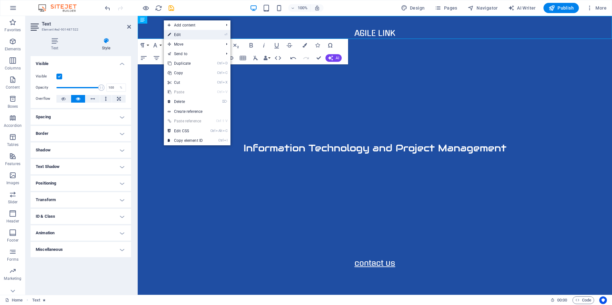
click at [183, 37] on link "⏎ Edit" at bounding box center [185, 35] width 43 height 10
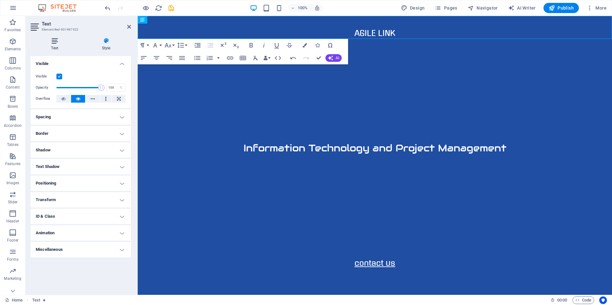
click at [55, 46] on h4 "Text" at bounding box center [56, 44] width 51 height 13
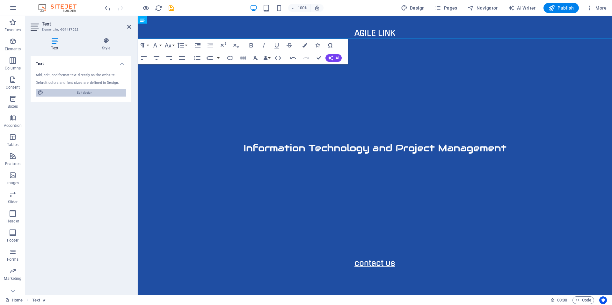
click at [81, 93] on span "Edit design" at bounding box center [84, 93] width 79 height 8
select select "px"
select select "500"
select select "px"
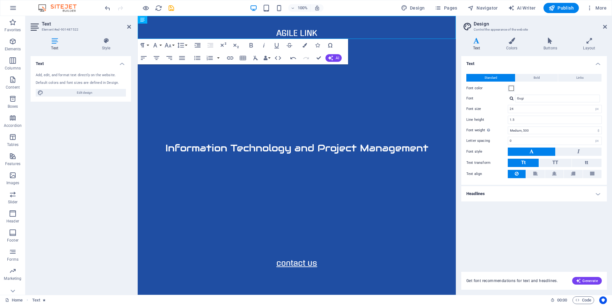
click at [513, 98] on div at bounding box center [512, 98] width 4 height 4
click at [542, 214] on div "Text Standard Bold Links Font color Font Gugi Arizonia Audiowide Gugi Montserra…" at bounding box center [534, 160] width 146 height 208
click at [541, 98] on input "Gugi" at bounding box center [557, 99] width 85 height 8
click at [540, 98] on input "Gugi" at bounding box center [557, 99] width 85 height 8
type input "mus"
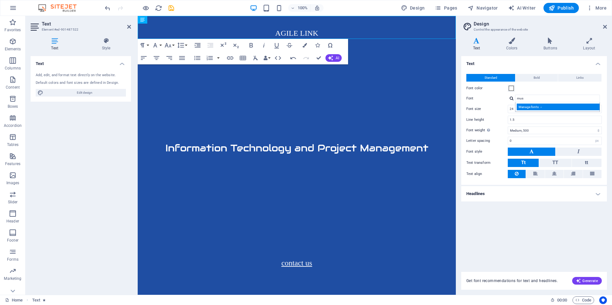
click at [535, 105] on div "Manage fonts →" at bounding box center [559, 107] width 84 height 7
select select "popularity"
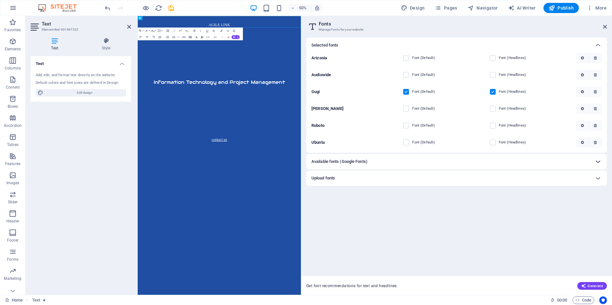
click at [599, 159] on icon at bounding box center [598, 162] width 8 height 8
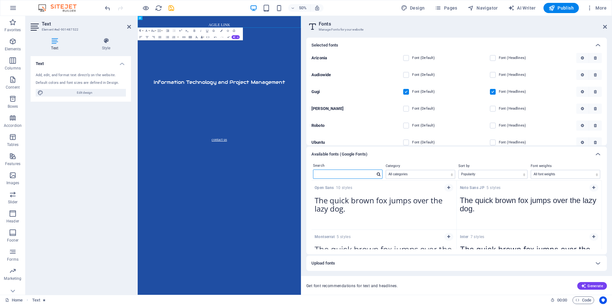
click at [364, 172] on input "text" at bounding box center [344, 174] width 62 height 8
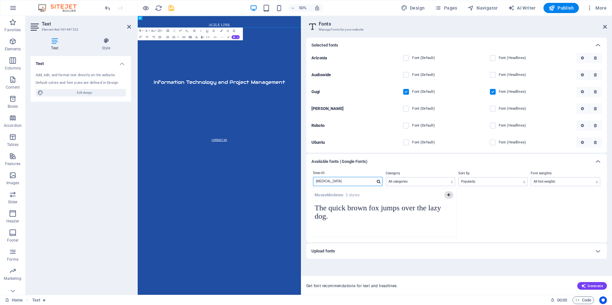
type input "muse"
click at [449, 195] on icon "button" at bounding box center [448, 195] width 3 height 4
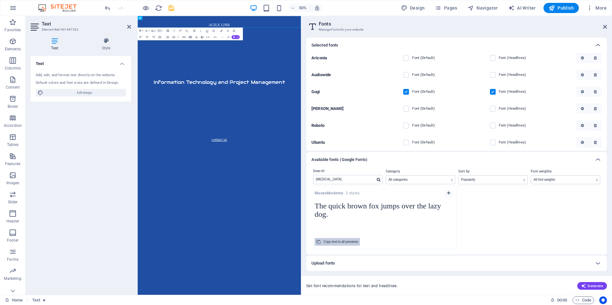
click at [349, 241] on div "Copy text to all previews" at bounding box center [341, 242] width 34 height 8
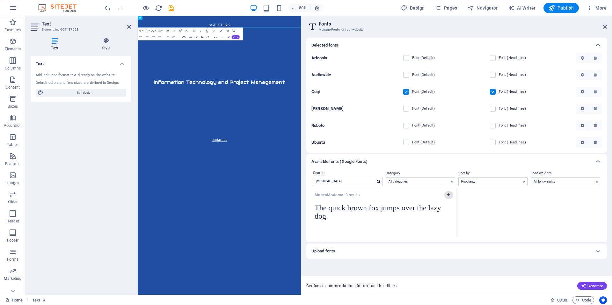
click at [448, 195] on icon "button" at bounding box center [448, 195] width 3 height 4
click at [596, 56] on icon "button" at bounding box center [595, 58] width 3 height 4
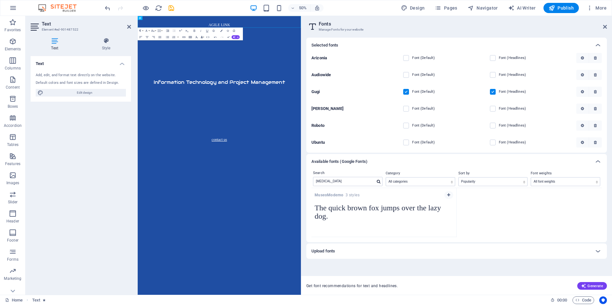
click at [545, 204] on div "MuseoModerno 3 styles The quick brown fox jumps over the lazy dog. Copy text to…" at bounding box center [457, 212] width 290 height 49
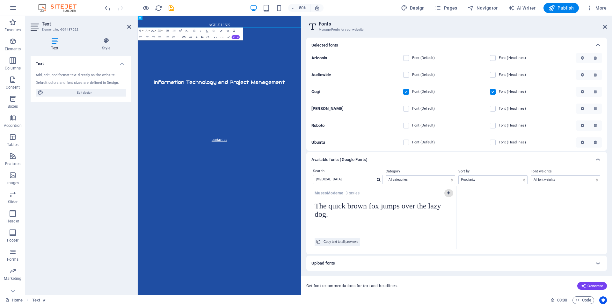
click at [447, 191] on button "button" at bounding box center [449, 193] width 9 height 8
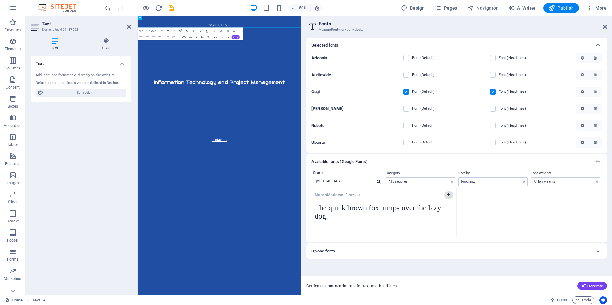
click at [449, 195] on icon "button" at bounding box center [448, 195] width 3 height 4
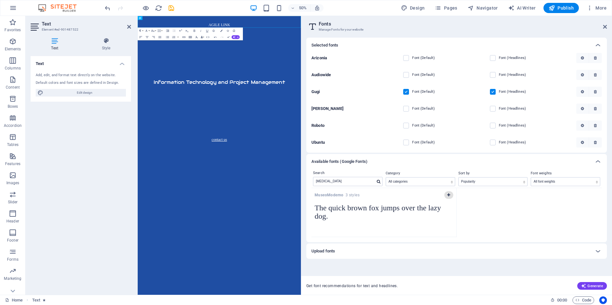
click at [449, 195] on icon "button" at bounding box center [448, 195] width 3 height 4
click at [604, 26] on icon at bounding box center [605, 26] width 4 height 5
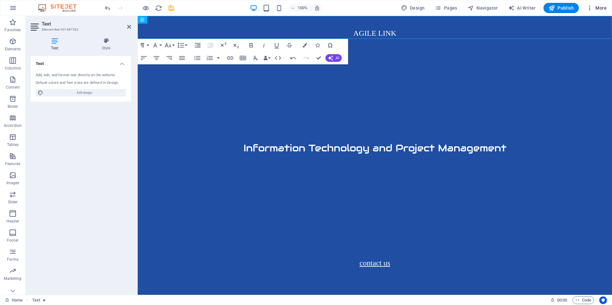
click at [605, 7] on span "More" at bounding box center [597, 8] width 20 height 6
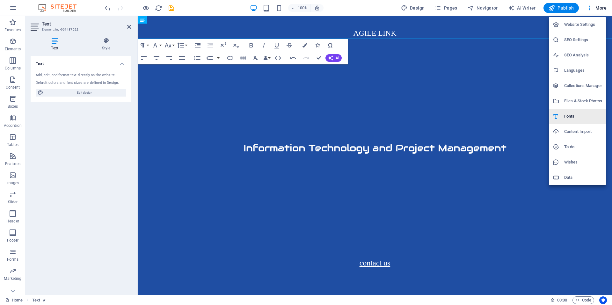
click at [569, 114] on h6 "Fonts" at bounding box center [583, 117] width 38 height 8
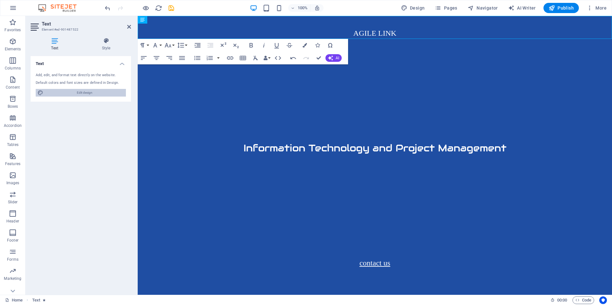
click at [76, 90] on span "Edit design" at bounding box center [84, 93] width 79 height 8
select select "px"
select select "500"
select select "px"
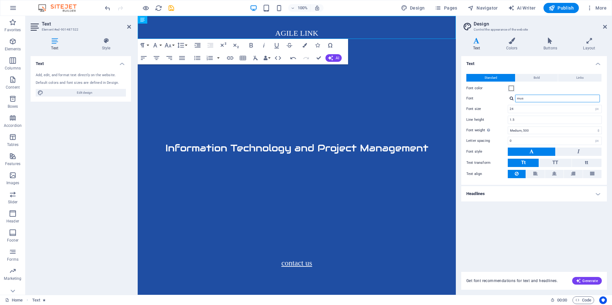
click at [530, 95] on input "mus" at bounding box center [557, 99] width 85 height 8
click at [482, 94] on div "Standard Bold Links Font color Font Arizonia Audiowide Gugi Montserrat Alternat…" at bounding box center [534, 126] width 148 height 117
click at [525, 98] on input "Font" at bounding box center [557, 99] width 85 height 8
type input "mu"
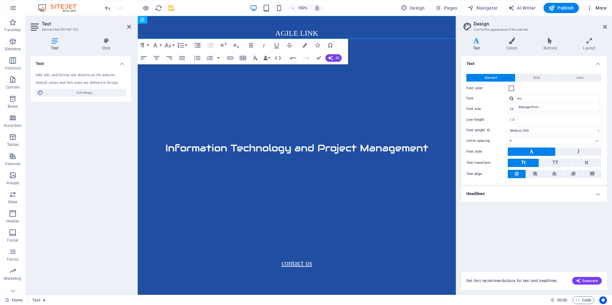
click at [593, 7] on icon "button" at bounding box center [590, 8] width 6 height 6
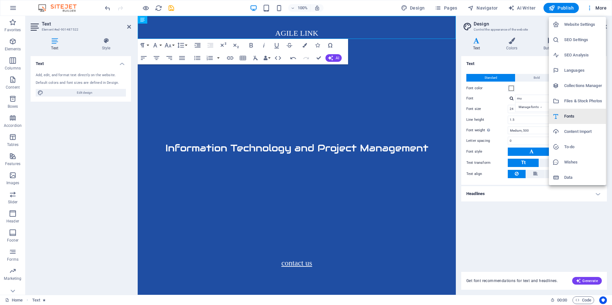
click at [574, 115] on h6 "Fonts" at bounding box center [583, 117] width 38 height 8
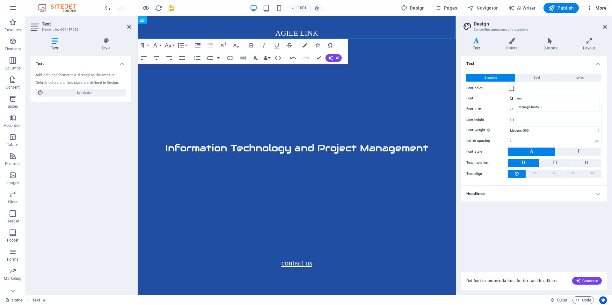
click at [591, 9] on icon "button" at bounding box center [590, 8] width 6 height 6
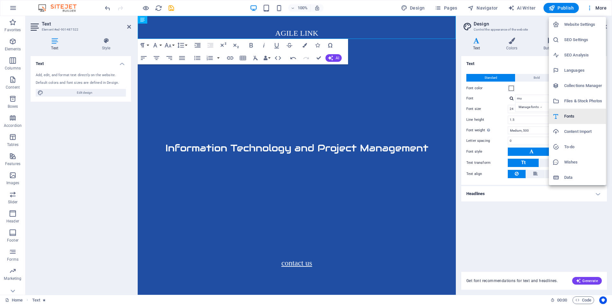
click at [569, 114] on h6 "Fonts" at bounding box center [583, 117] width 38 height 8
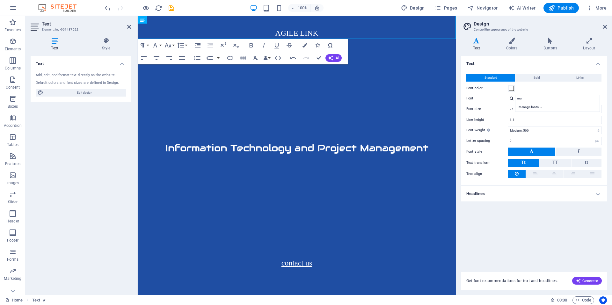
click at [557, 221] on div "Text Standard Bold Links Font color Font mu Manage fonts → Font size 24 rem px …" at bounding box center [534, 160] width 146 height 208
click at [530, 107] on div "Manage fonts →" at bounding box center [559, 107] width 84 height 7
select select "popularity"
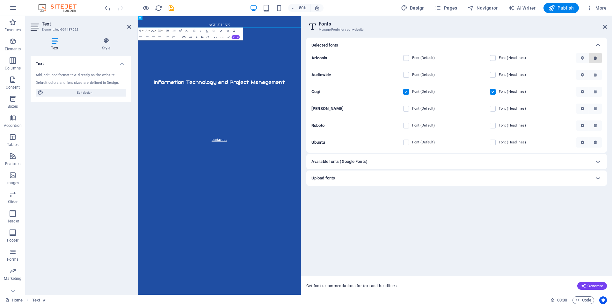
click at [595, 58] on icon "button" at bounding box center [595, 58] width 3 height 4
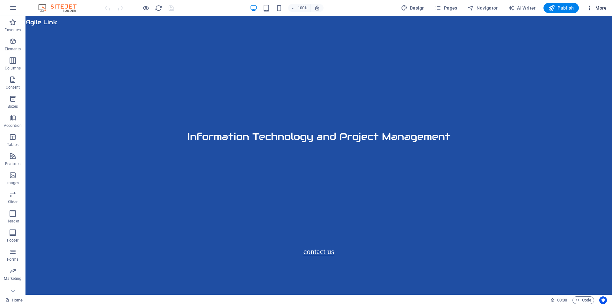
click at [591, 3] on button "More" at bounding box center [596, 8] width 25 height 10
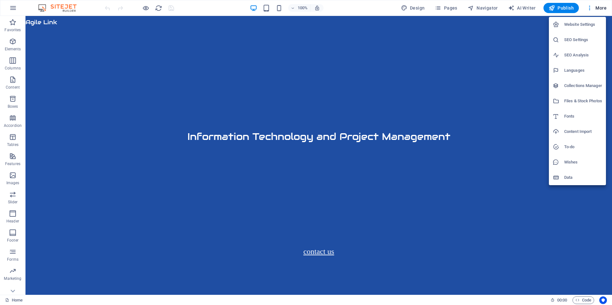
click at [570, 116] on h6 "Fonts" at bounding box center [583, 117] width 38 height 8
select select "popularity"
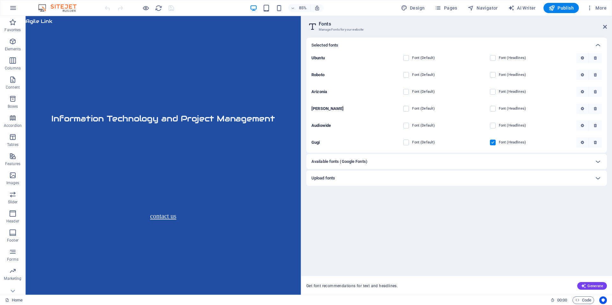
click at [367, 161] on h6 "Available fonts (Google Fonts)" at bounding box center [340, 162] width 56 height 8
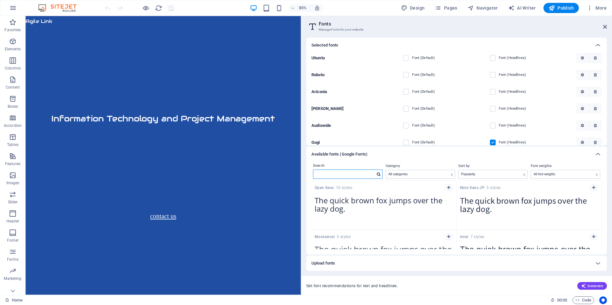
click at [356, 174] on input "text" at bounding box center [344, 174] width 62 height 8
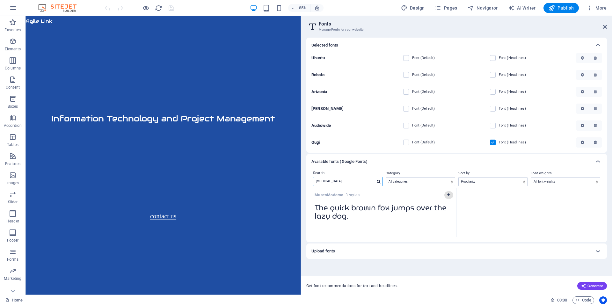
type input "muse"
click at [447, 196] on icon "button" at bounding box center [448, 195] width 3 height 4
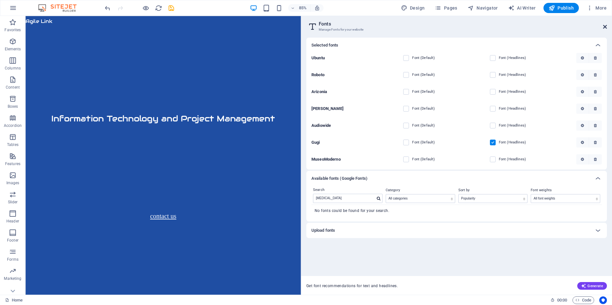
click at [604, 27] on icon at bounding box center [605, 26] width 4 height 5
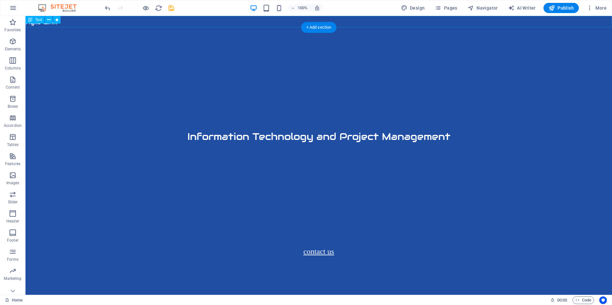
click at [143, 19] on div "Agile Link" at bounding box center [319, 21] width 587 height 11
click at [71, 24] on div "Agile Link" at bounding box center [319, 21] width 587 height 11
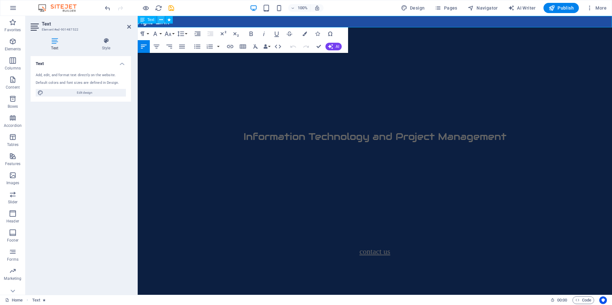
click at [159, 23] on icon at bounding box center [161, 20] width 4 height 7
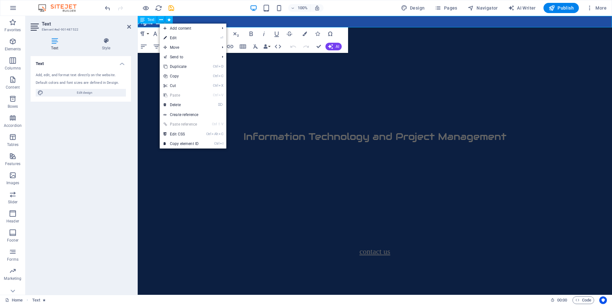
click at [152, 25] on span "Agile Link" at bounding box center [154, 21] width 32 height 7
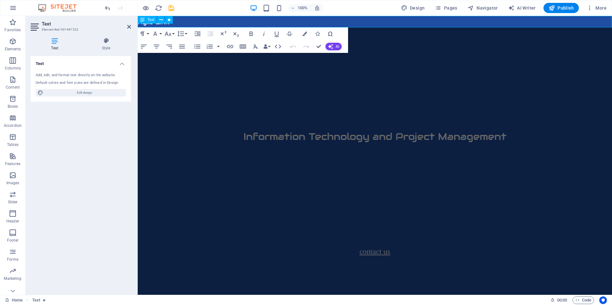
drag, startPoint x: 175, startPoint y: 24, endPoint x: 15, endPoint y: 9, distance: 160.7
click at [149, 23] on div "Text" at bounding box center [157, 20] width 39 height 8
drag, startPoint x: 179, startPoint y: 22, endPoint x: 127, endPoint y: 22, distance: 52.0
click at [138, 22] on html "Skip to main content Agile Link Information Technology and Project Management c…" at bounding box center [375, 136] width 474 height 241
click at [158, 48] on icon "button" at bounding box center [157, 47] width 8 height 8
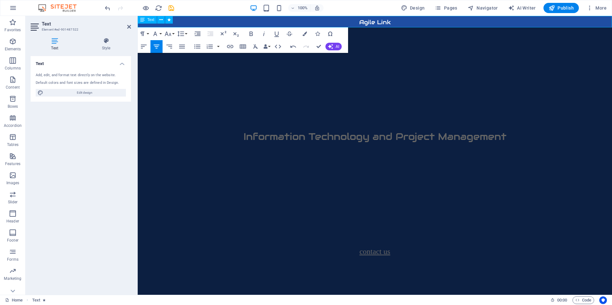
click at [357, 22] on p "Agile Link" at bounding box center [375, 21] width 474 height 11
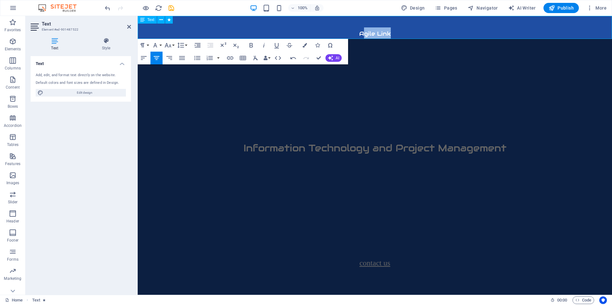
drag, startPoint x: 394, startPoint y: 32, endPoint x: 362, endPoint y: 33, distance: 32.5
click at [362, 33] on p "Agile Link" at bounding box center [375, 32] width 474 height 11
click at [172, 46] on icon "button" at bounding box center [168, 45] width 8 height 8
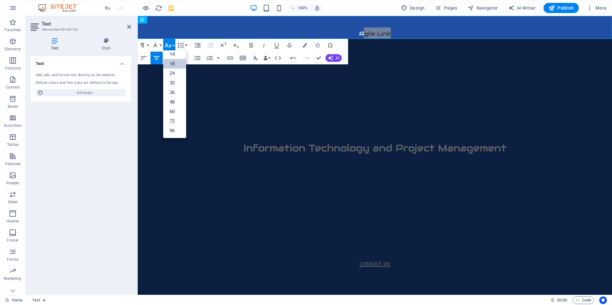
scroll to position [51, 0]
click at [173, 72] on link "24" at bounding box center [174, 74] width 23 height 10
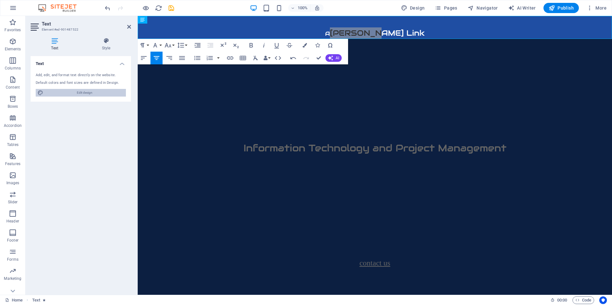
click at [85, 90] on span "Edit design" at bounding box center [84, 93] width 79 height 8
select select "px"
select select "500"
select select "px"
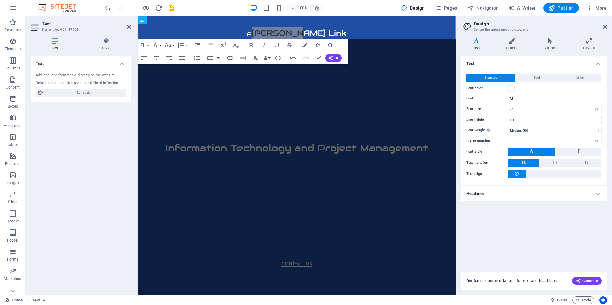
click at [526, 99] on input "Font" at bounding box center [557, 99] width 85 height 8
click at [529, 107] on div "MuseoModerno" at bounding box center [559, 107] width 84 height 7
type input "MuseoModerno"
click at [314, 30] on span "gile Link" at bounding box center [299, 33] width 95 height 10
drag, startPoint x: 317, startPoint y: 29, endPoint x: 272, endPoint y: 30, distance: 45.0
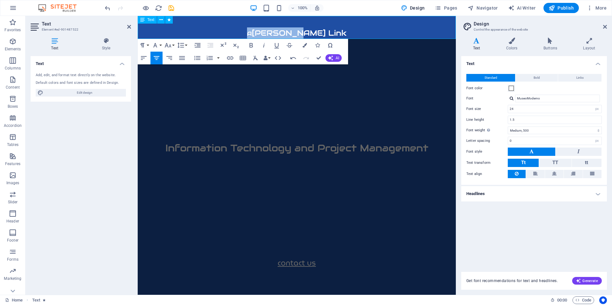
click at [273, 29] on p "A gile Link" at bounding box center [297, 32] width 318 height 11
click at [534, 97] on input "MuseoModerno" at bounding box center [557, 99] width 85 height 8
click at [521, 107] on input "24" at bounding box center [554, 109] width 93 height 8
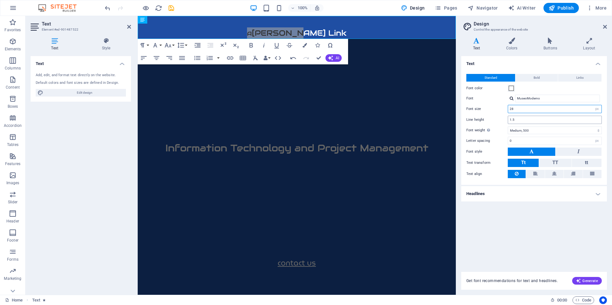
type input "28"
click at [526, 123] on input "1.5" at bounding box center [554, 120] width 93 height 8
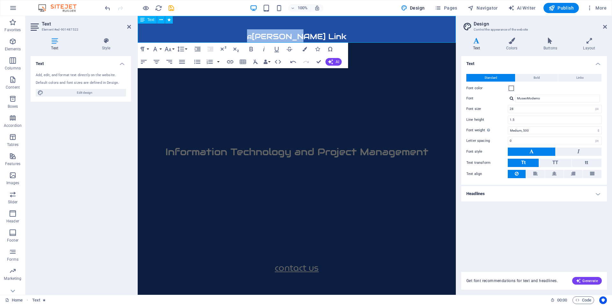
click at [337, 35] on p "A gile Link" at bounding box center [297, 35] width 318 height 13
drag, startPoint x: 323, startPoint y: 35, endPoint x: 277, endPoint y: 35, distance: 45.6
click at [277, 35] on p "A gile Link" at bounding box center [297, 35] width 318 height 13
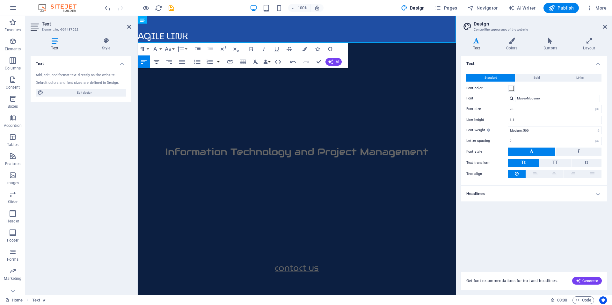
click at [156, 59] on icon "button" at bounding box center [157, 62] width 8 height 8
drag, startPoint x: 280, startPoint y: 34, endPoint x: 284, endPoint y: 34, distance: 4.1
click at [284, 34] on p "AGILE LINK" at bounding box center [297, 35] width 318 height 13
click at [544, 99] on input "MuseoModerno" at bounding box center [557, 99] width 85 height 8
drag, startPoint x: 509, startPoint y: 92, endPoint x: 502, endPoint y: 90, distance: 7.4
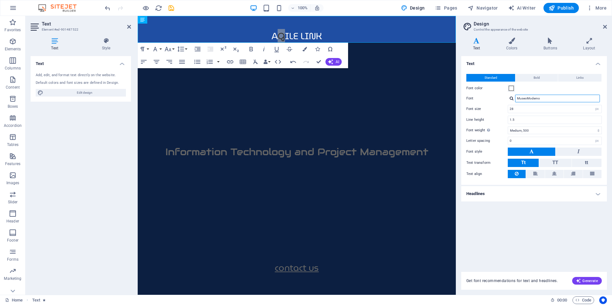
click at [502, 90] on div "Standard Bold Links Font color Font MuseoModerno Manage fonts → Font size 28 re…" at bounding box center [534, 126] width 148 height 117
click at [161, 49] on button "Font Family" at bounding box center [157, 49] width 12 height 13
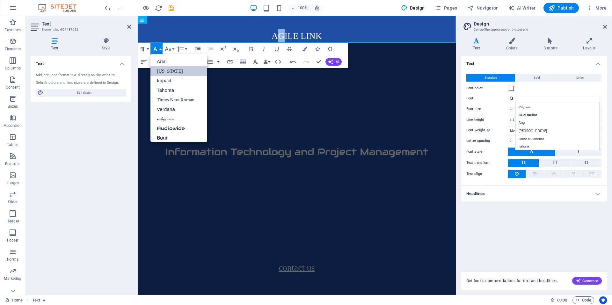
click at [166, 70] on link "Georgia" at bounding box center [179, 71] width 57 height 10
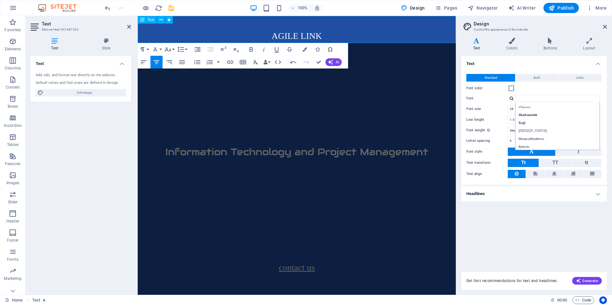
click at [287, 34] on p "A G ILE LINK" at bounding box center [297, 35] width 318 height 13
drag, startPoint x: 273, startPoint y: 35, endPoint x: 324, endPoint y: 36, distance: 51.3
click at [324, 36] on p "A G ILE LINK" at bounding box center [297, 35] width 318 height 13
click at [162, 50] on button "Font Family" at bounding box center [157, 49] width 12 height 13
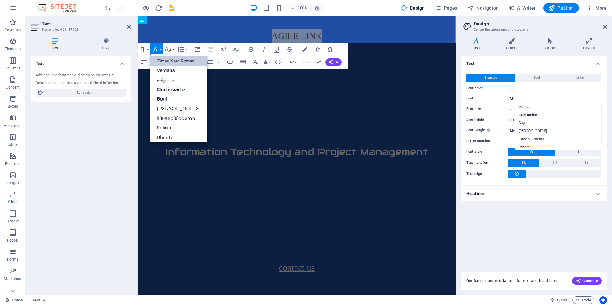
scroll to position [42, 0]
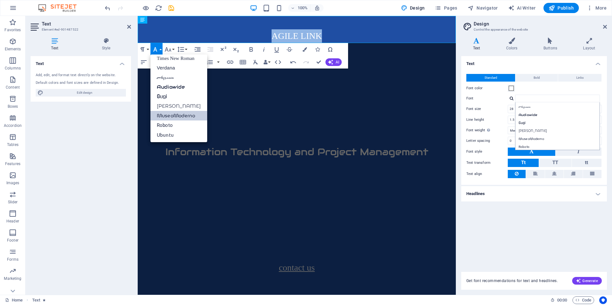
click at [196, 111] on link "MuseoModerno" at bounding box center [179, 116] width 57 height 10
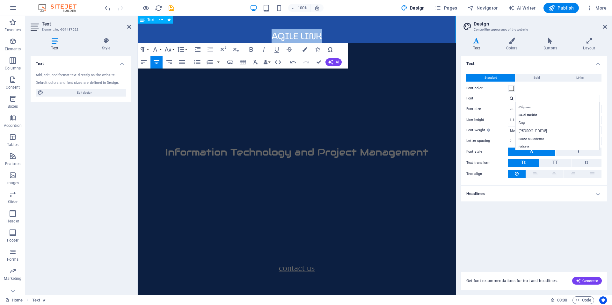
click at [280, 36] on span "G" at bounding box center [281, 36] width 7 height 14
click at [280, 28] on p at bounding box center [297, 22] width 318 height 13
click at [161, 48] on button "Font Family" at bounding box center [157, 49] width 12 height 13
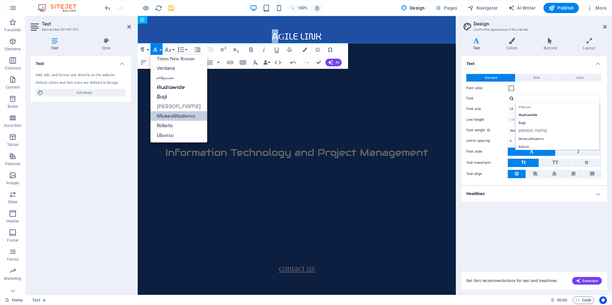
click at [178, 114] on link "MuseoModerno" at bounding box center [179, 116] width 57 height 10
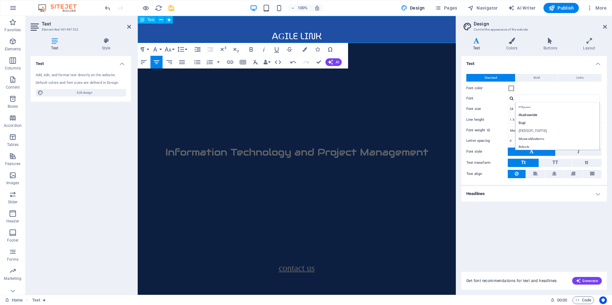
click at [322, 34] on span "ILE LINK" at bounding box center [303, 36] width 37 height 14
drag, startPoint x: 280, startPoint y: 35, endPoint x: 283, endPoint y: 36, distance: 3.4
click at [283, 36] on p "A G ILE LINK" at bounding box center [297, 36] width 318 height 14
click at [160, 50] on button "Font Family" at bounding box center [157, 49] width 12 height 13
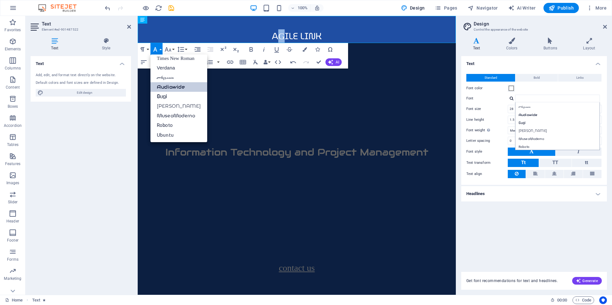
click at [179, 87] on link "Audiowide" at bounding box center [179, 87] width 57 height 10
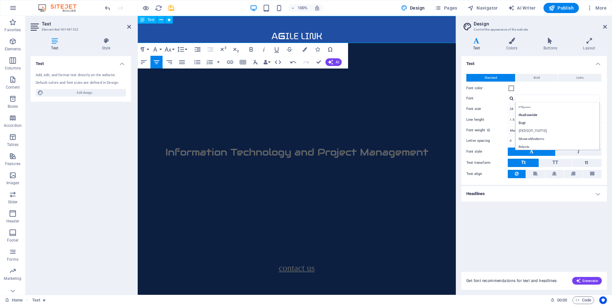
click at [345, 38] on p "A G ILE LINK" at bounding box center [297, 36] width 318 height 14
drag, startPoint x: 327, startPoint y: 34, endPoint x: 269, endPoint y: 36, distance: 58.4
click at [269, 36] on p "A G ILE LINK" at bounding box center [297, 36] width 318 height 14
click at [252, 48] on icon "button" at bounding box center [252, 49] width 4 height 4
click at [496, 235] on div "Text Standard Bold Links Font color Font Arizonia Audiowide Gugi Montserrat Alt…" at bounding box center [534, 160] width 146 height 208
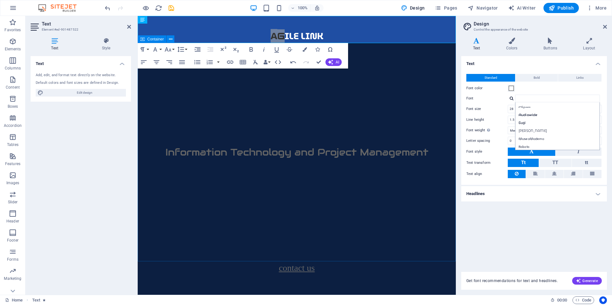
click at [378, 118] on div "Information Technology and Project Management" at bounding box center [297, 152] width 318 height 218
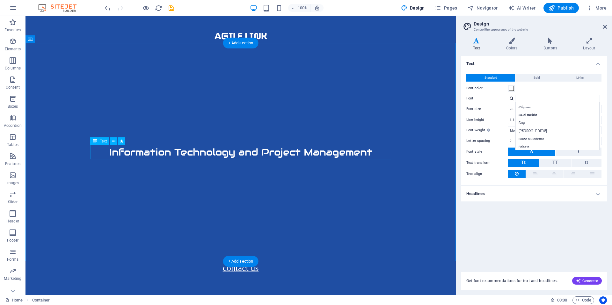
click at [120, 150] on div "Information Technology and Project Management" at bounding box center [240, 152] width 301 height 14
click at [110, 152] on div "Information Technology and Project Management" at bounding box center [240, 152] width 301 height 14
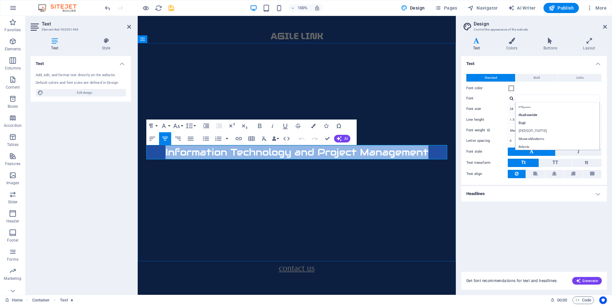
drag, startPoint x: 167, startPoint y: 152, endPoint x: 434, endPoint y: 153, distance: 266.9
click at [434, 153] on p "Information Technology and Project Management" at bounding box center [296, 152] width 301 height 14
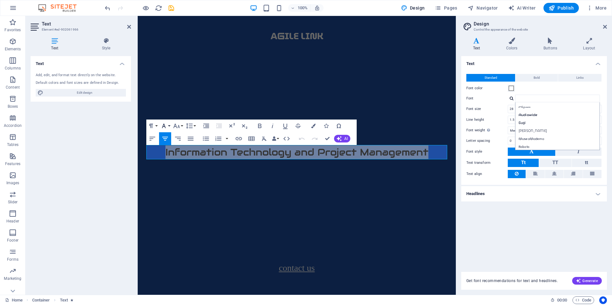
click at [168, 125] on button "Font Family" at bounding box center [165, 126] width 12 height 13
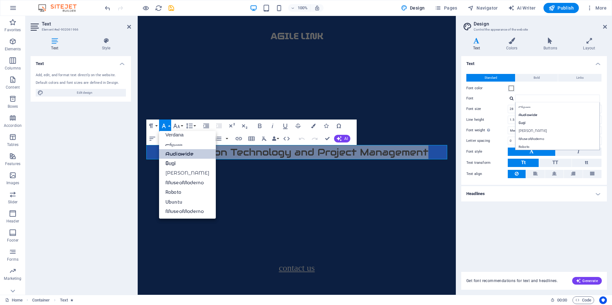
scroll to position [51, 0]
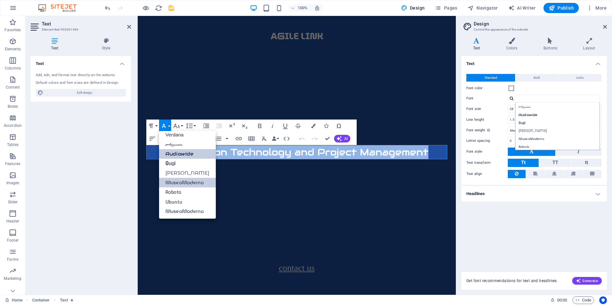
click at [195, 179] on link "MuseoModerno" at bounding box center [187, 183] width 57 height 10
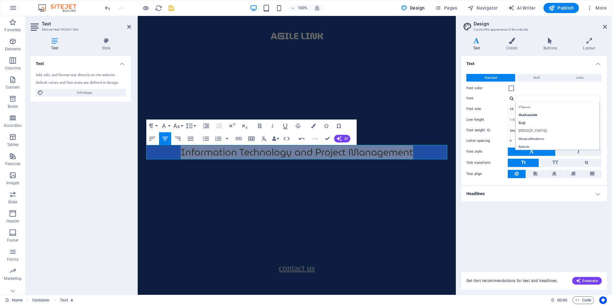
click at [498, 216] on div "Text Standard Bold Links Font color Font Arizonia Audiowide Gugi Montserrat Alt…" at bounding box center [534, 160] width 146 height 208
click at [454, 211] on div "Information Technology and Project Management" at bounding box center [297, 152] width 318 height 218
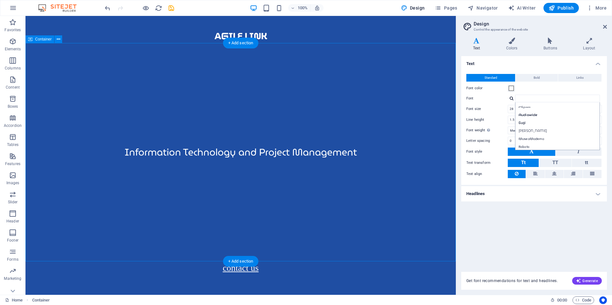
click at [364, 193] on div "Information Technology and Project Management" at bounding box center [241, 152] width 430 height 218
click at [57, 40] on icon at bounding box center [59, 39] width 4 height 7
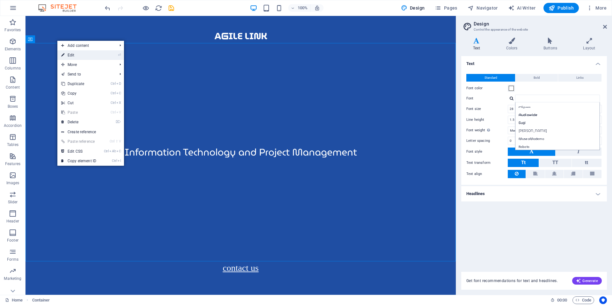
click at [70, 54] on link "⏎ Edit" at bounding box center [78, 55] width 43 height 10
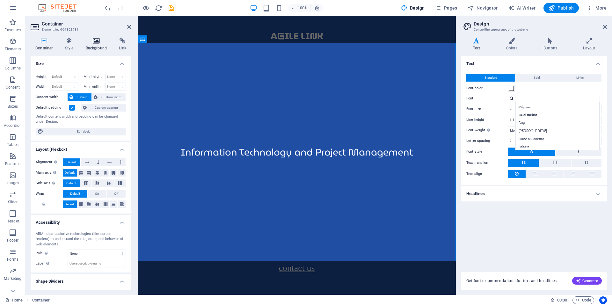
click at [92, 42] on icon at bounding box center [96, 41] width 31 height 6
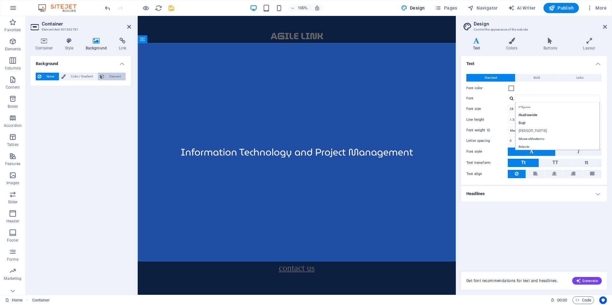
click at [106, 76] on button "Element" at bounding box center [112, 77] width 28 height 8
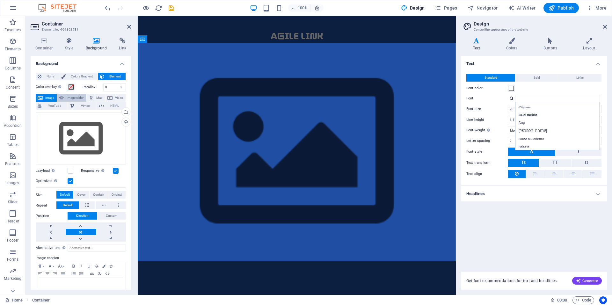
click at [77, 97] on span "Image slider" at bounding box center [75, 98] width 18 height 8
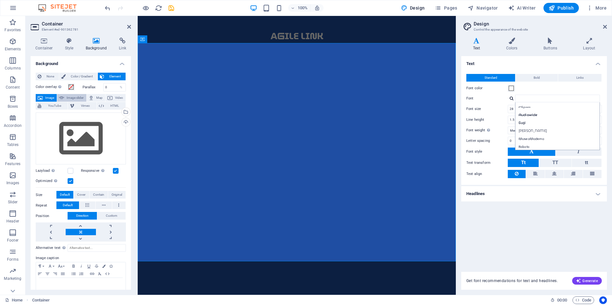
select select "ms"
select select "s"
select select "progressive"
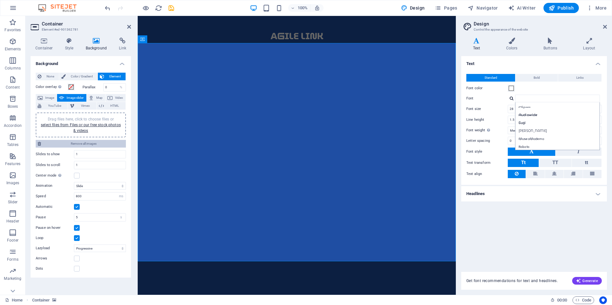
click at [70, 141] on span "Remove all images" at bounding box center [83, 144] width 81 height 8
click at [86, 128] on div "Drag files here, click to choose files or select files from Files or our free s…" at bounding box center [81, 124] width 83 height 17
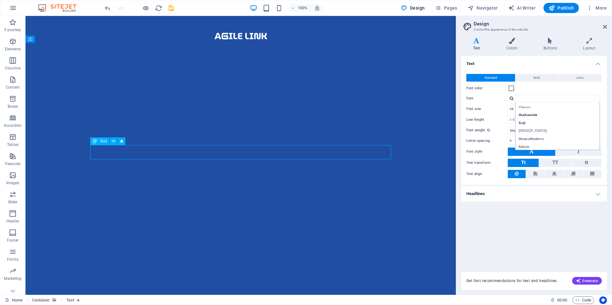
drag, startPoint x: 162, startPoint y: 159, endPoint x: 274, endPoint y: 147, distance: 112.5
drag, startPoint x: 269, startPoint y: 158, endPoint x: 274, endPoint y: 182, distance: 25.0
click at [275, 186] on div "Information Technology and Project Management" at bounding box center [241, 261] width 430 height 437
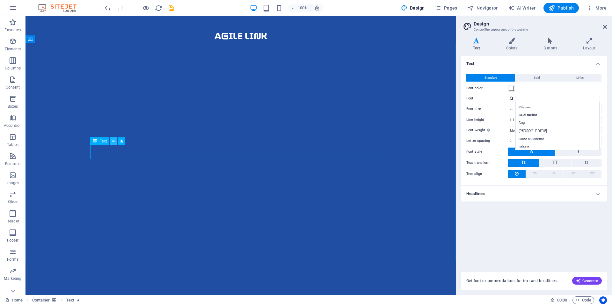
click at [114, 140] on icon at bounding box center [114, 141] width 4 height 7
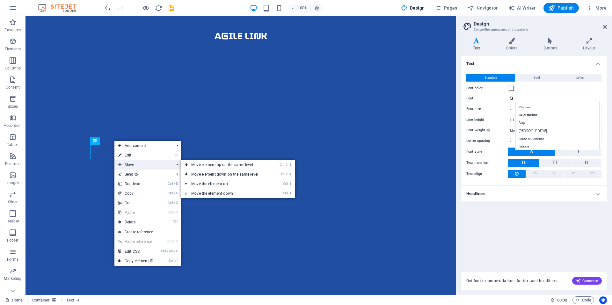
click at [125, 163] on span "Move" at bounding box center [142, 165] width 57 height 10
click at [211, 183] on link "Ctrl ⬆ Move the element up" at bounding box center [226, 184] width 90 height 10
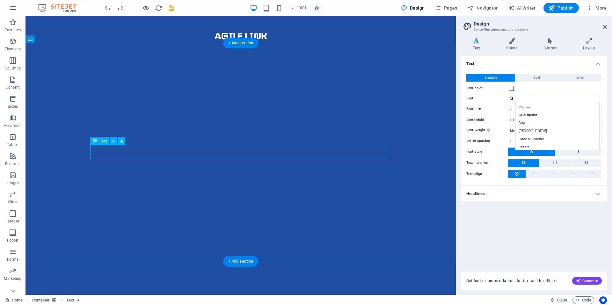
click at [114, 141] on icon at bounding box center [114, 141] width 4 height 7
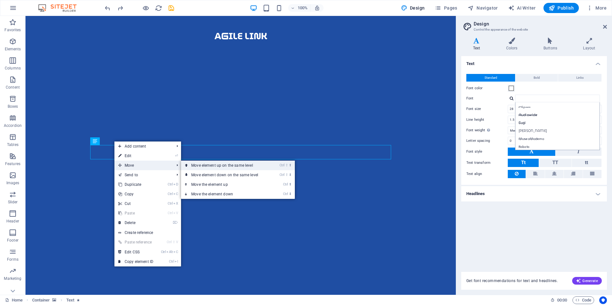
click at [207, 165] on link "Ctrl ⇧ ⬆ Move element up on the same level" at bounding box center [226, 166] width 90 height 10
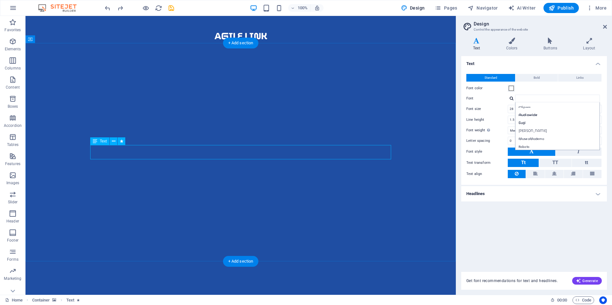
click at [114, 141] on icon at bounding box center [114, 141] width 4 height 7
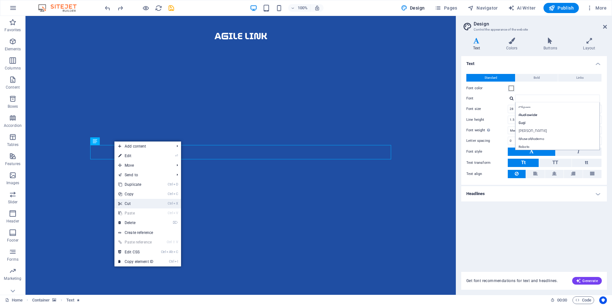
click at [138, 201] on link "Ctrl X Cut" at bounding box center [135, 204] width 43 height 10
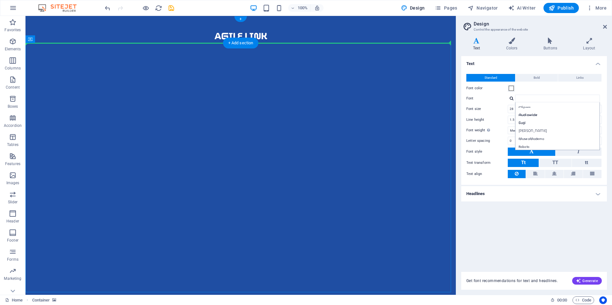
drag, startPoint x: 371, startPoint y: 146, endPoint x: 363, endPoint y: 41, distance: 104.6
click at [360, 40] on div "A G ILE LINK" at bounding box center [241, 29] width 430 height 27
click at [246, 41] on div "+ Add section" at bounding box center [240, 43] width 35 height 11
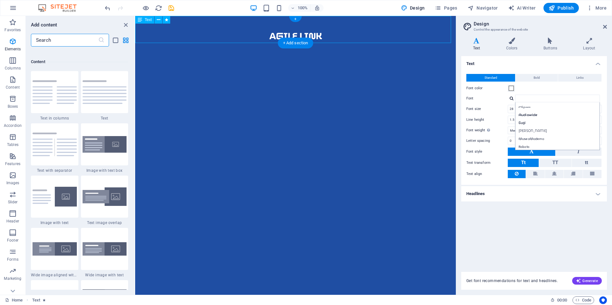
scroll to position [1116, 0]
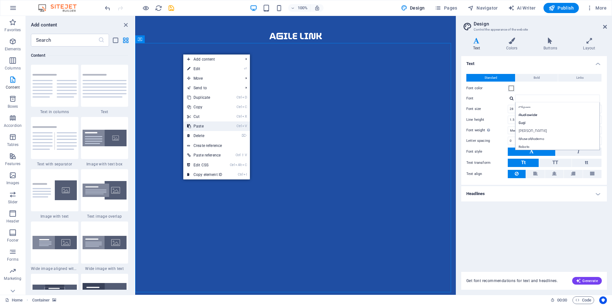
click at [218, 122] on link "Ctrl V Paste" at bounding box center [204, 126] width 43 height 10
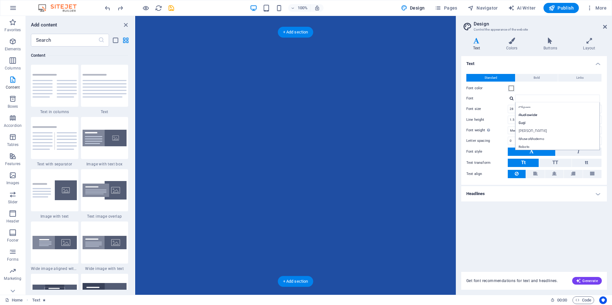
scroll to position [11, 0]
click at [157, 18] on icon at bounding box center [159, 20] width 4 height 7
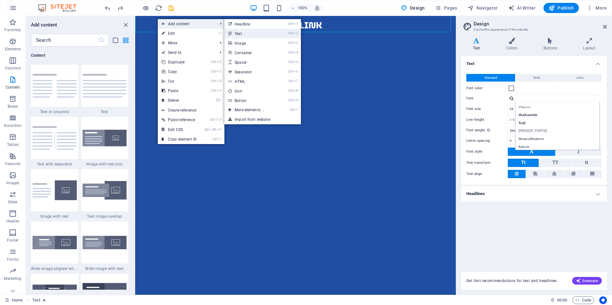
click at [246, 31] on link "Ctrl 2 Text" at bounding box center [250, 34] width 53 height 10
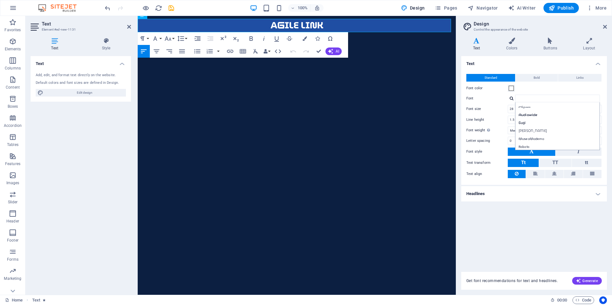
scroll to position [24, 0]
click at [213, 22] on p "New text element" at bounding box center [297, 25] width 318 height 13
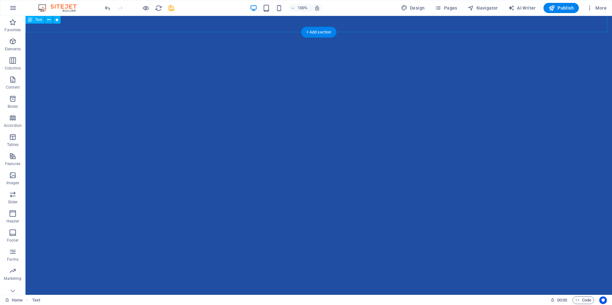
scroll to position [11, 0]
click at [322, 29] on div "+ Add section" at bounding box center [318, 32] width 35 height 11
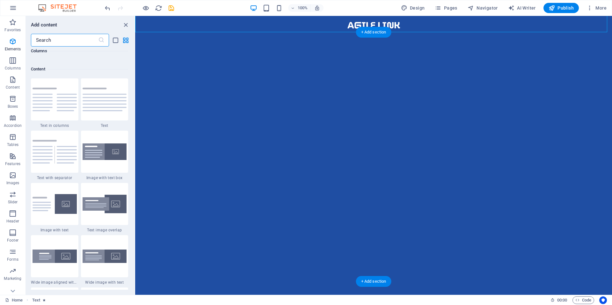
scroll to position [1116, 0]
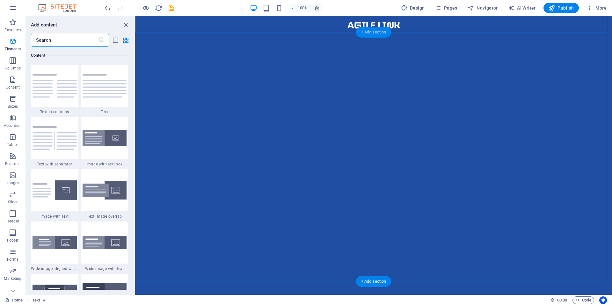
click at [366, 33] on div "+ Add section" at bounding box center [373, 32] width 35 height 11
click at [366, 32] on div "+ Add section" at bounding box center [373, 32] width 35 height 11
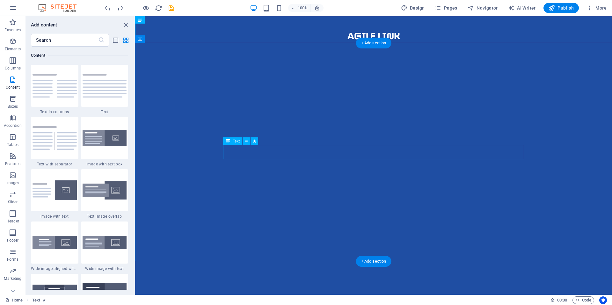
drag, startPoint x: 275, startPoint y: 146, endPoint x: 258, endPoint y: 40, distance: 108.1
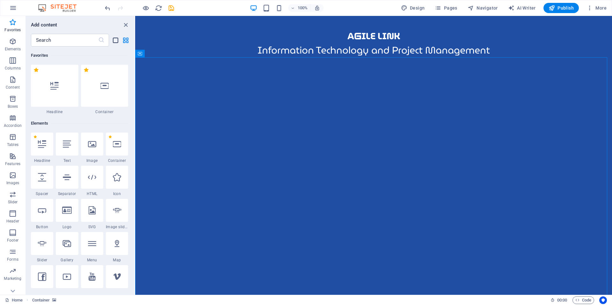
click at [115, 39] on icon "list-view" at bounding box center [115, 40] width 7 height 7
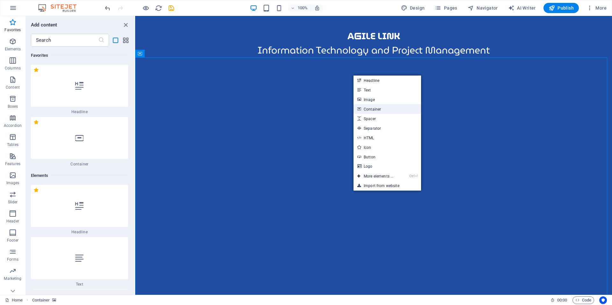
click at [375, 108] on link "Container" at bounding box center [388, 109] width 68 height 10
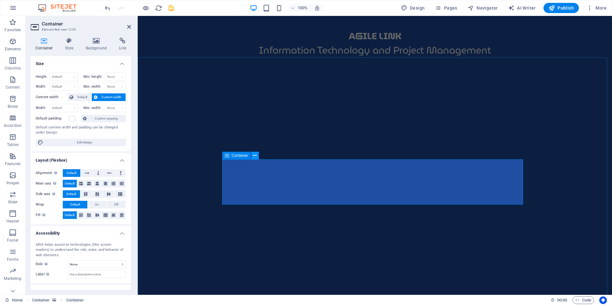
click at [256, 155] on icon at bounding box center [255, 155] width 4 height 7
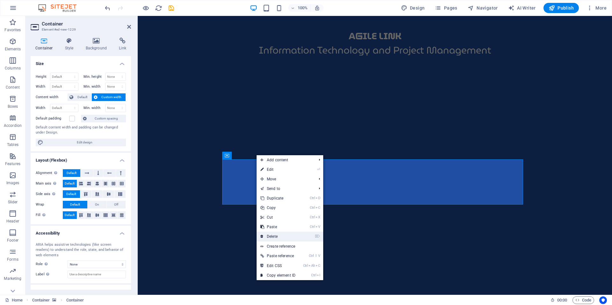
click at [280, 235] on link "⌦ Delete" at bounding box center [278, 237] width 43 height 10
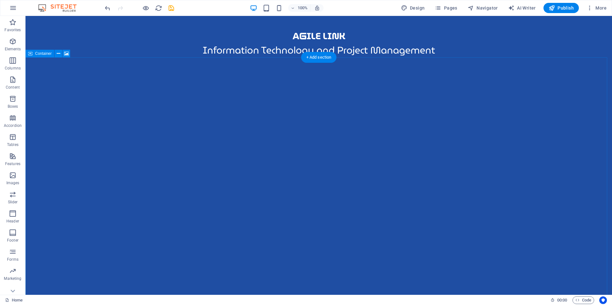
select select "ms"
select select "s"
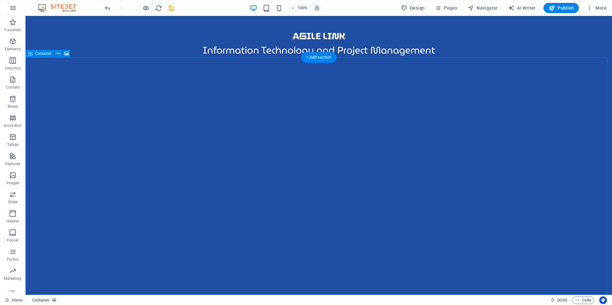
select select "progressive"
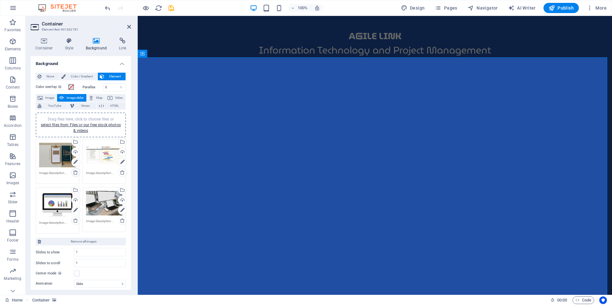
click at [76, 172] on icon at bounding box center [75, 172] width 5 height 5
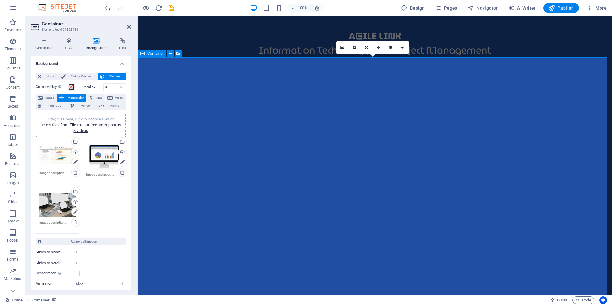
drag, startPoint x: 128, startPoint y: 27, endPoint x: 110, endPoint y: 27, distance: 18.2
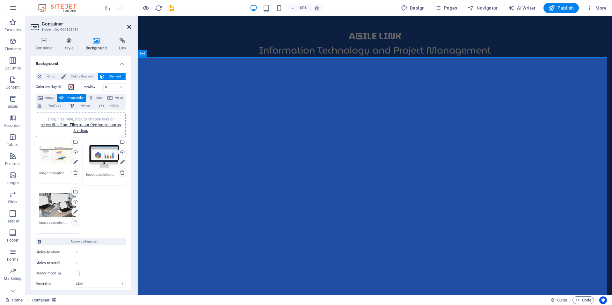
click at [128, 27] on icon at bounding box center [129, 26] width 4 height 5
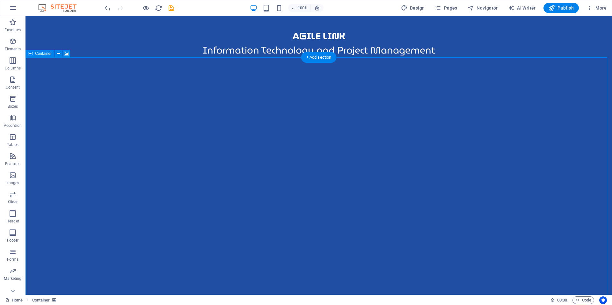
select select "ms"
select select "s"
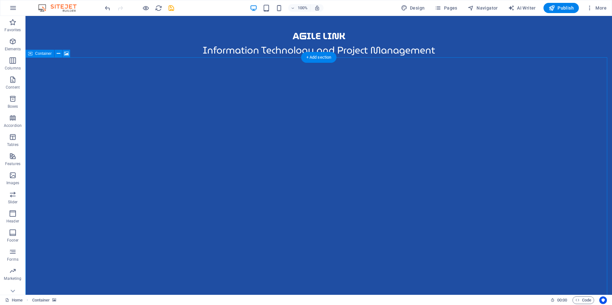
select select "progressive"
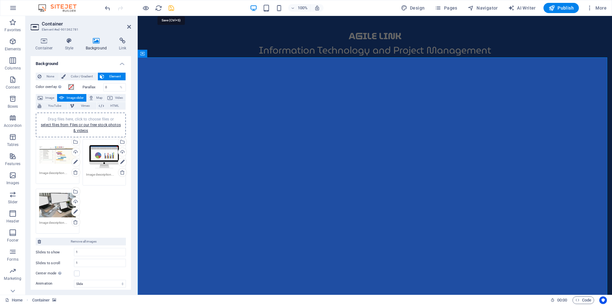
click at [171, 8] on icon "save" at bounding box center [171, 7] width 7 height 7
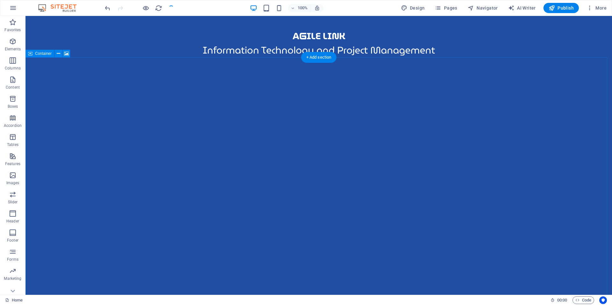
select select "ms"
select select "s"
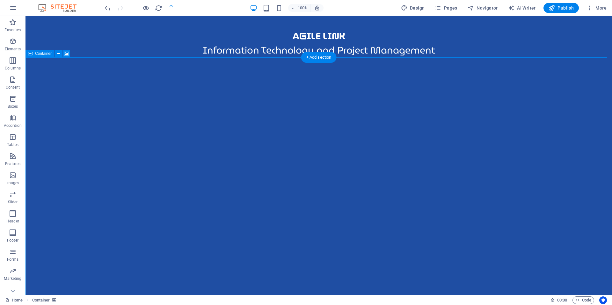
select select "progressive"
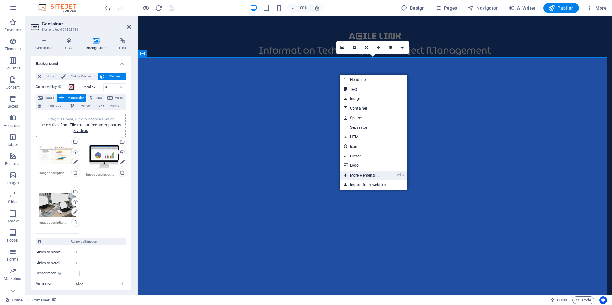
click at [356, 177] on link "Ctrl ⏎ More elements ..." at bounding box center [362, 176] width 44 height 10
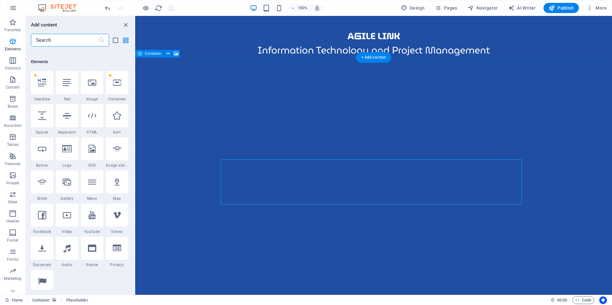
scroll to position [68, 0]
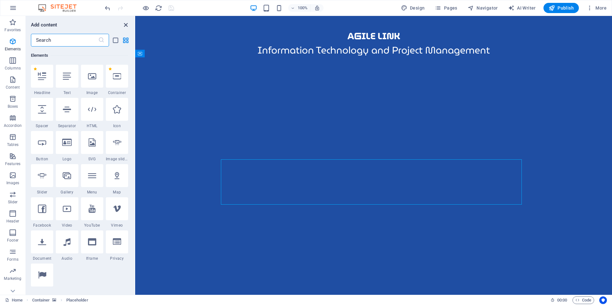
click at [125, 23] on icon "close panel" at bounding box center [125, 24] width 7 height 7
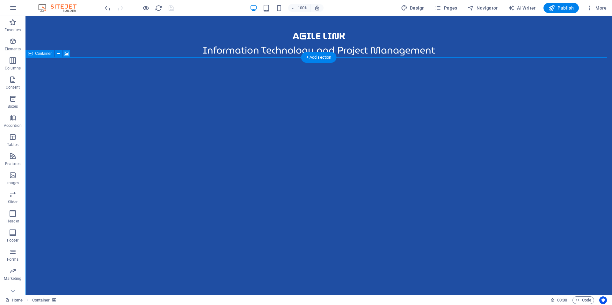
click at [57, 53] on icon at bounding box center [59, 53] width 4 height 7
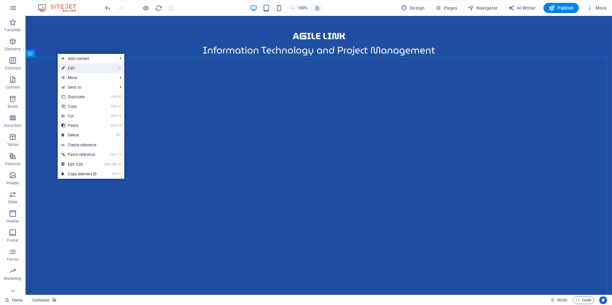
click at [76, 70] on link "⏎ Edit" at bounding box center [79, 68] width 43 height 10
select select "ms"
select select "s"
select select "progressive"
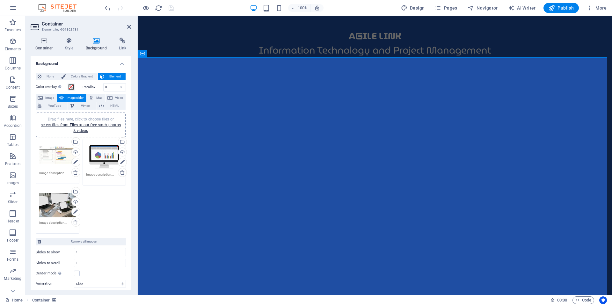
click at [45, 44] on h4 "Container" at bounding box center [46, 44] width 30 height 13
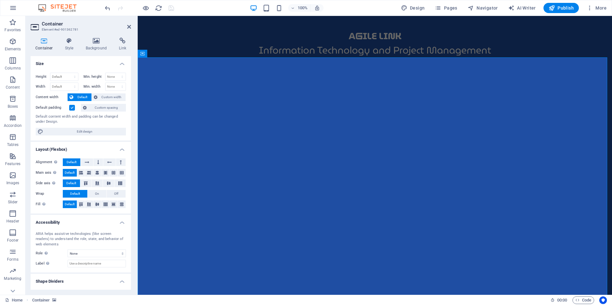
click at [120, 63] on h4 "Size" at bounding box center [81, 61] width 100 height 11
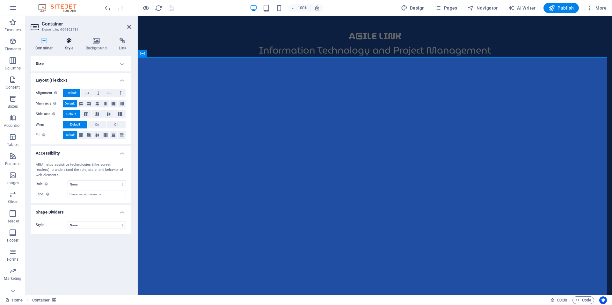
click at [67, 45] on h4 "Style" at bounding box center [70, 44] width 21 height 13
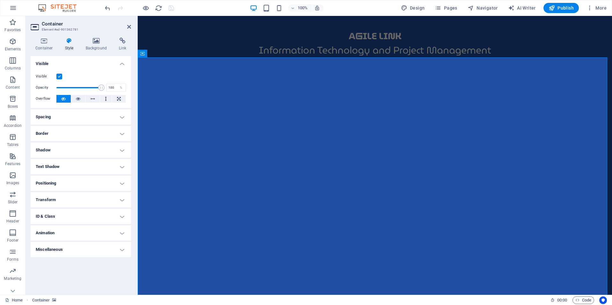
click at [58, 76] on label at bounding box center [59, 77] width 6 height 6
click at [0, 0] on input "Visible" at bounding box center [0, 0] width 0 height 0
click at [58, 76] on label at bounding box center [59, 77] width 6 height 6
click at [0, 0] on input "Visible" at bounding box center [0, 0] width 0 height 0
click at [58, 76] on label at bounding box center [59, 77] width 6 height 6
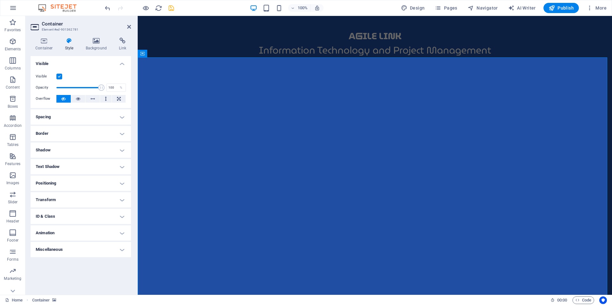
click at [0, 0] on input "Visible" at bounding box center [0, 0] width 0 height 0
click at [58, 76] on label at bounding box center [59, 77] width 6 height 6
click at [0, 0] on input "Visible" at bounding box center [0, 0] width 0 height 0
click at [129, 29] on icon at bounding box center [129, 26] width 4 height 5
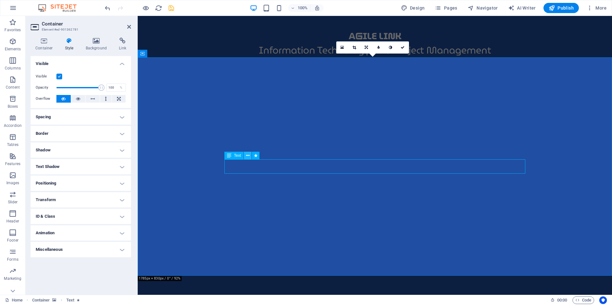
click at [246, 156] on button at bounding box center [248, 156] width 8 height 8
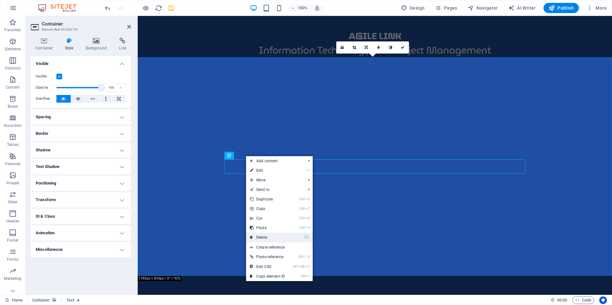
click at [273, 234] on link "⌦ Delete" at bounding box center [267, 238] width 43 height 10
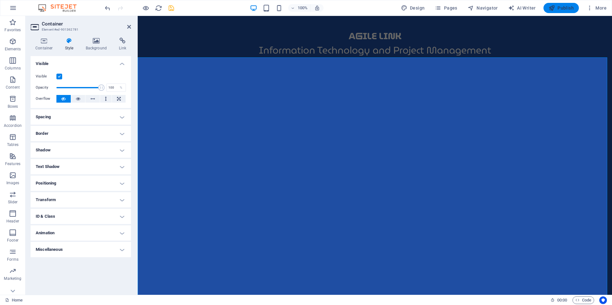
click at [553, 9] on icon "button" at bounding box center [552, 8] width 6 height 6
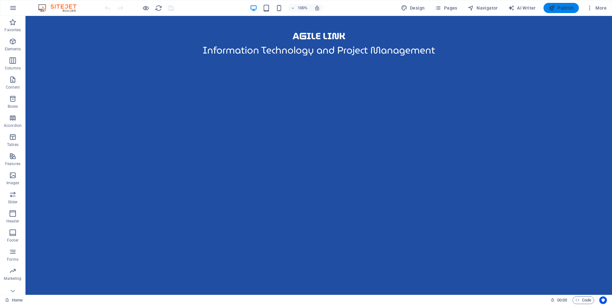
click at [565, 7] on span "Publish" at bounding box center [561, 8] width 25 height 6
click at [12, 85] on p "Content" at bounding box center [13, 87] width 14 height 5
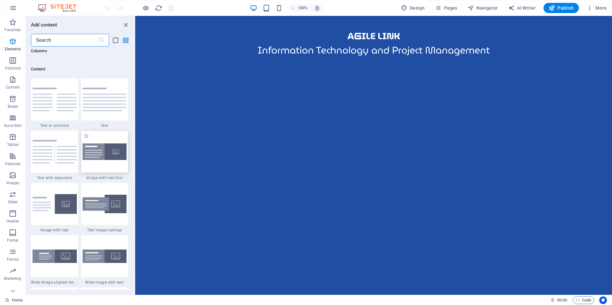
scroll to position [1116, 0]
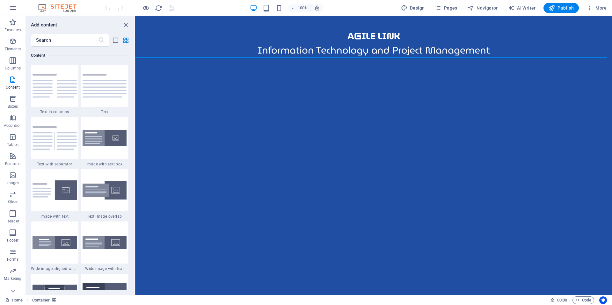
select select "ms"
select select "s"
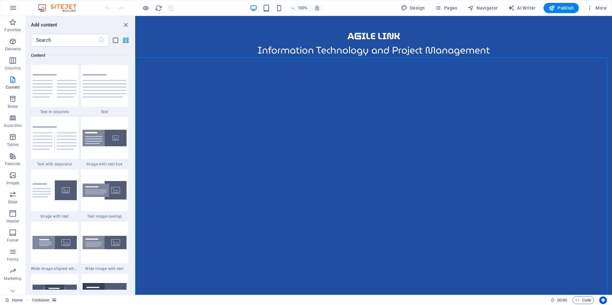
select select "progressive"
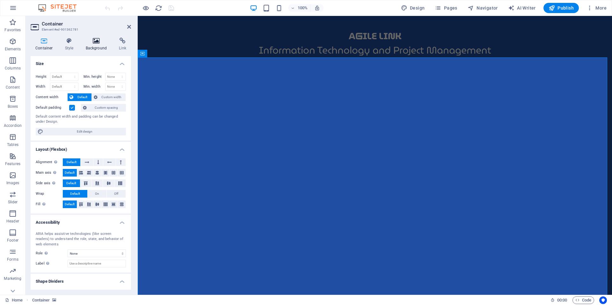
click at [93, 47] on h4 "Background" at bounding box center [97, 44] width 33 height 13
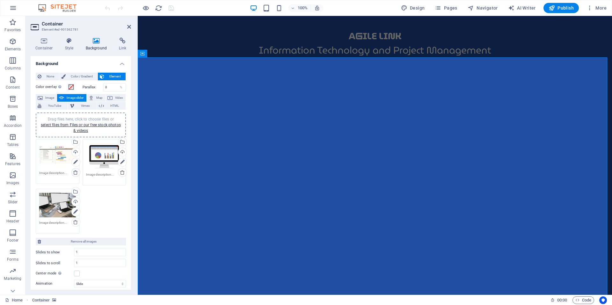
click at [75, 172] on icon at bounding box center [75, 172] width 5 height 5
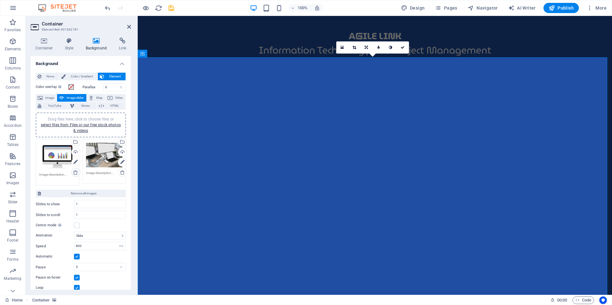
click at [75, 172] on icon at bounding box center [75, 172] width 5 height 5
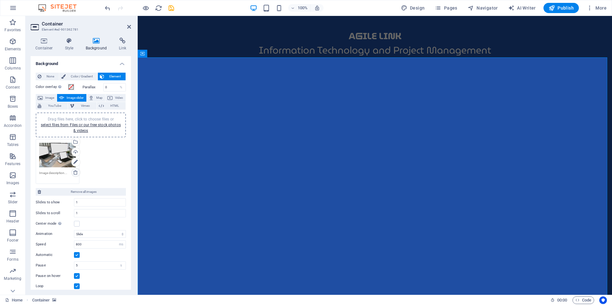
click at [75, 172] on icon at bounding box center [75, 172] width 5 height 5
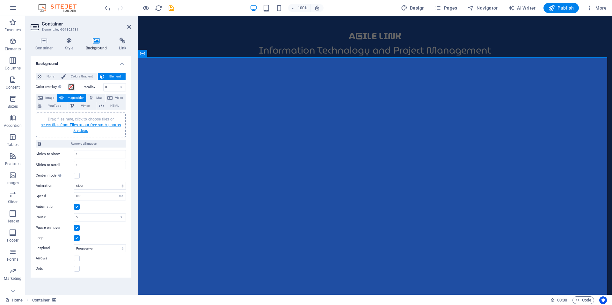
click at [89, 125] on link "select files from Files or our free stock photos & videos" at bounding box center [81, 128] width 80 height 10
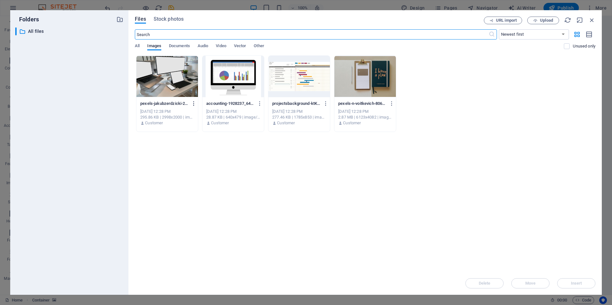
click at [193, 103] on icon "button" at bounding box center [194, 104] width 6 height 6
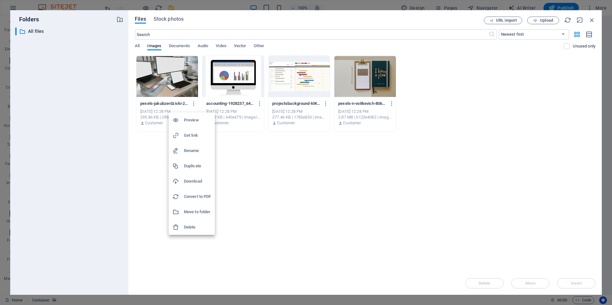
click at [199, 227] on h6 "Delete" at bounding box center [197, 228] width 27 height 8
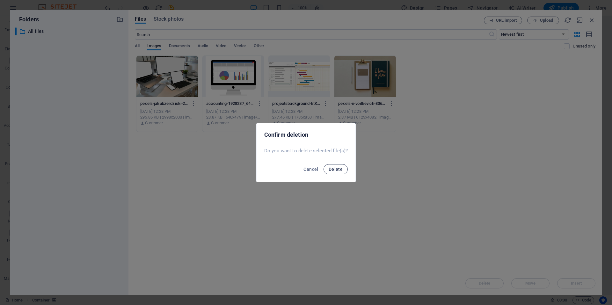
click at [332, 171] on span "Delete" at bounding box center [336, 169] width 14 height 5
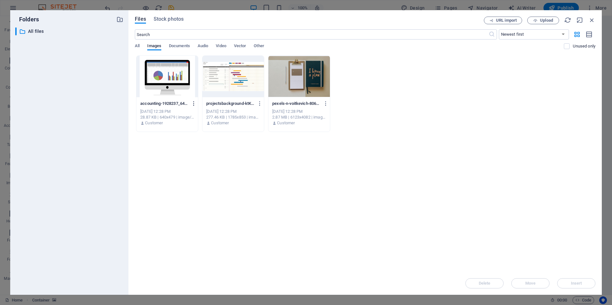
click at [192, 102] on icon "button" at bounding box center [194, 104] width 6 height 6
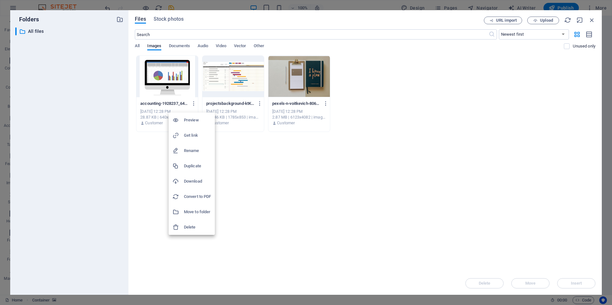
click at [194, 226] on h6 "Delete" at bounding box center [197, 228] width 27 height 8
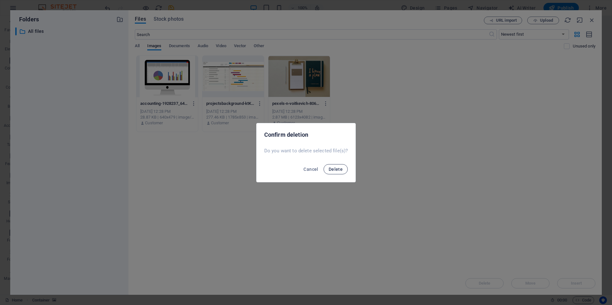
click at [334, 170] on span "Delete" at bounding box center [336, 169] width 14 height 5
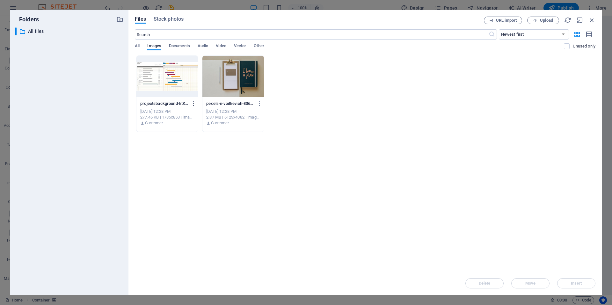
click at [194, 103] on icon "button" at bounding box center [194, 104] width 6 height 6
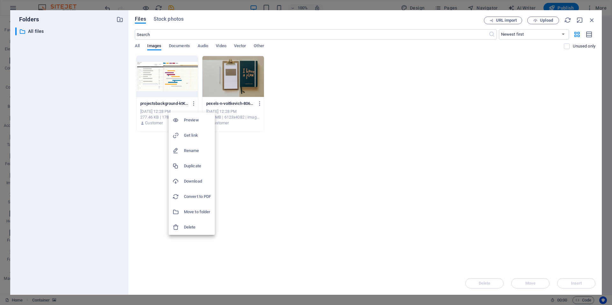
click at [187, 228] on h6 "Delete" at bounding box center [197, 228] width 27 height 8
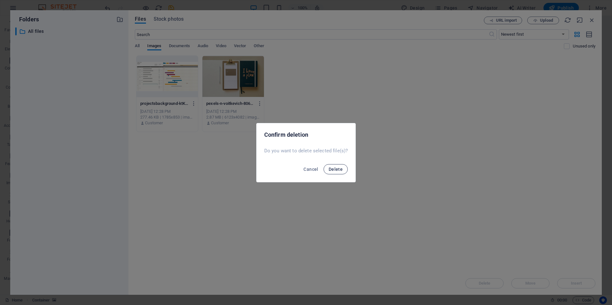
click at [331, 170] on span "Delete" at bounding box center [336, 169] width 14 height 5
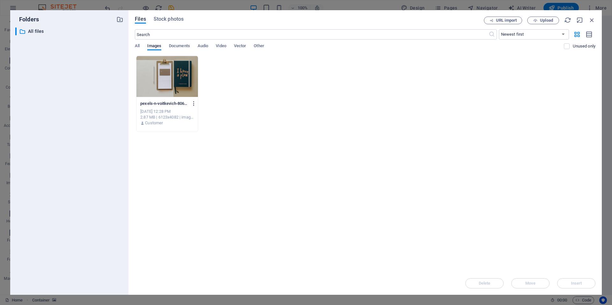
click at [193, 105] on icon "button" at bounding box center [194, 104] width 6 height 6
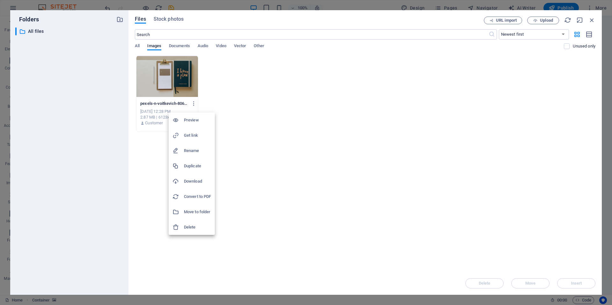
click at [189, 226] on h6 "Delete" at bounding box center [197, 228] width 27 height 8
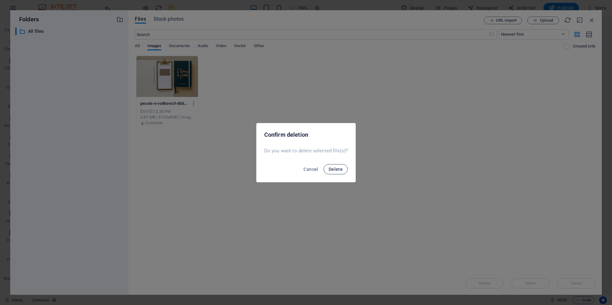
click at [334, 167] on span "Delete" at bounding box center [336, 169] width 14 height 5
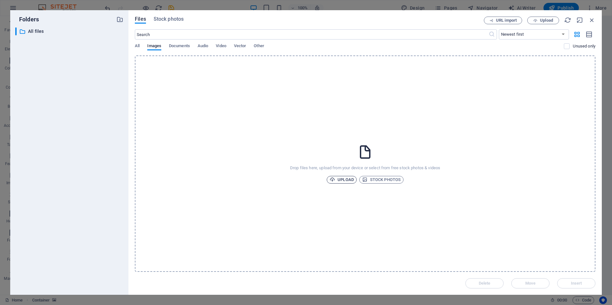
click at [349, 177] on span "Upload" at bounding box center [342, 180] width 24 height 8
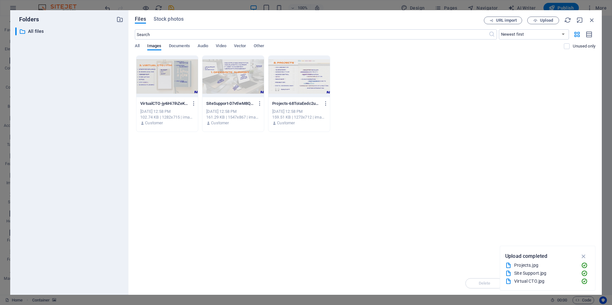
drag, startPoint x: 367, startPoint y: 87, endPoint x: 367, endPoint y: 92, distance: 4.2
click at [367, 92] on div "VirtualCTO-jy4iHi7ihZeKiYXYmzSORw.jpg VirtualCTO-jy4iHi7ihZeKiYXYmzSORw.jpg [DA…" at bounding box center [365, 93] width 461 height 77
click at [592, 18] on icon "button" at bounding box center [592, 20] width 7 height 7
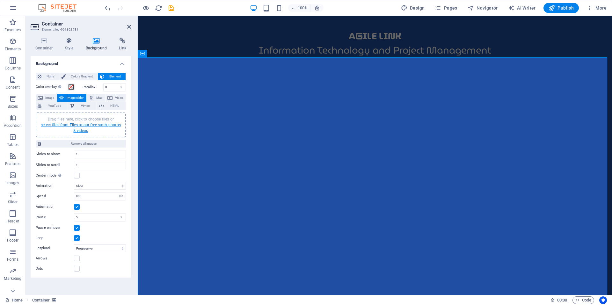
click at [74, 124] on link "select files from Files or our free stock photos & videos" at bounding box center [81, 128] width 80 height 10
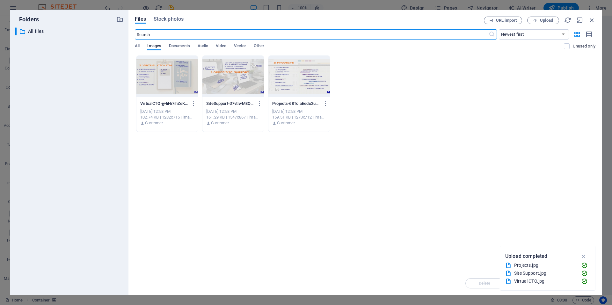
click at [180, 79] on div at bounding box center [167, 76] width 62 height 41
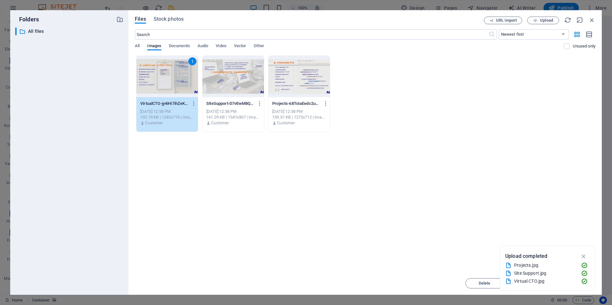
click at [216, 79] on div at bounding box center [233, 76] width 62 height 41
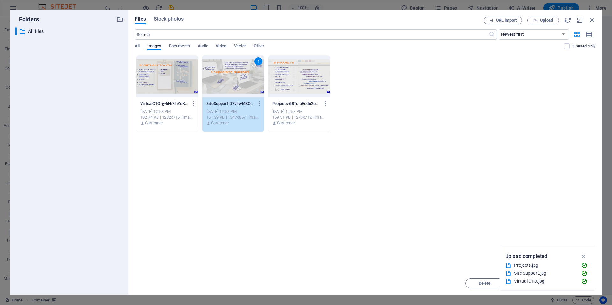
click at [295, 78] on div at bounding box center [299, 76] width 62 height 41
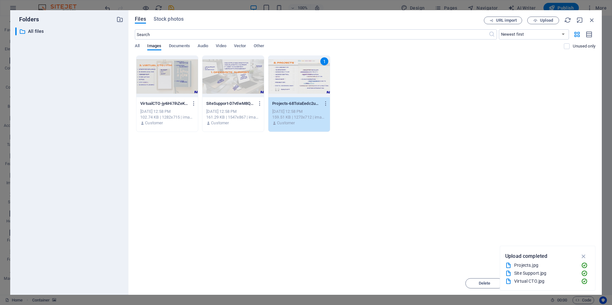
click at [172, 83] on div at bounding box center [167, 76] width 62 height 41
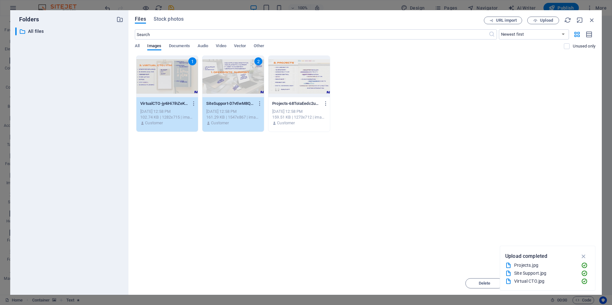
click at [288, 88] on div at bounding box center [299, 76] width 62 height 41
click at [583, 256] on icon "button" at bounding box center [583, 256] width 7 height 7
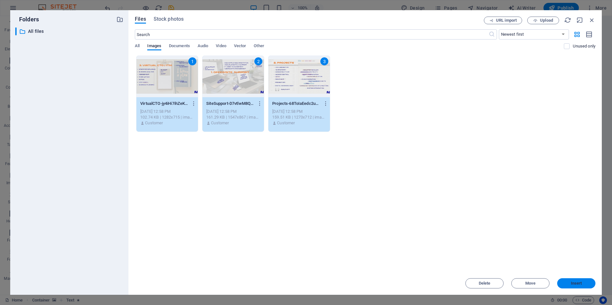
click at [580, 282] on span "Insert" at bounding box center [576, 284] width 11 height 4
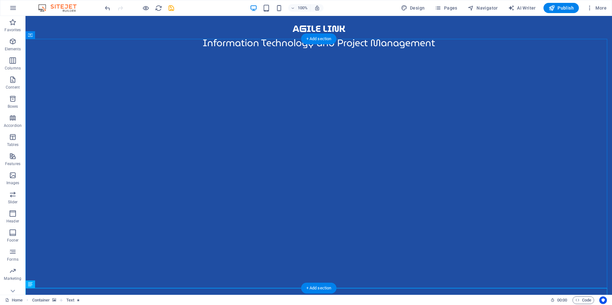
scroll to position [0, 0]
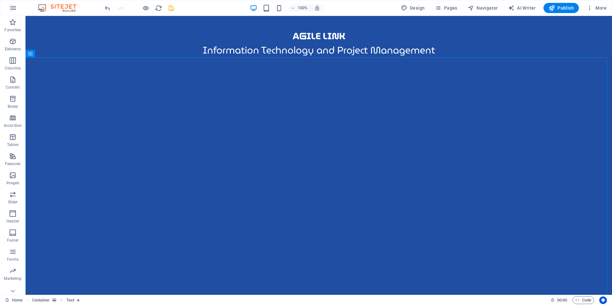
click at [171, 10] on icon "save" at bounding box center [171, 7] width 7 height 7
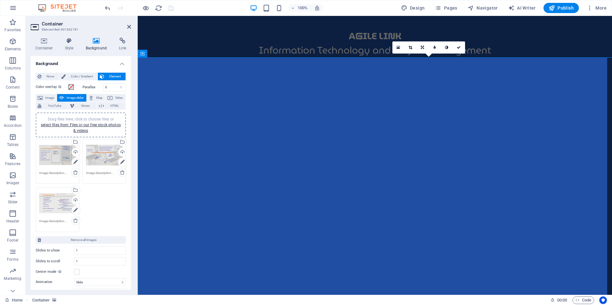
click at [87, 79] on span "Color / Gradient" at bounding box center [82, 77] width 28 height 8
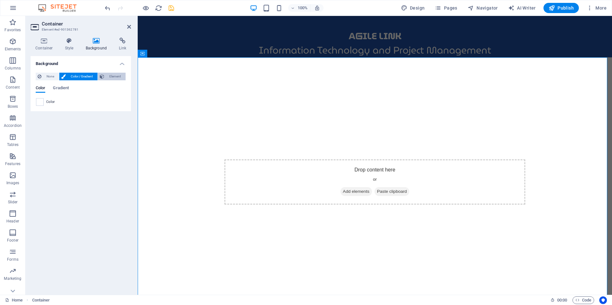
click at [109, 74] on span "Element" at bounding box center [115, 77] width 18 height 8
select select "ms"
select select "s"
select select "progressive"
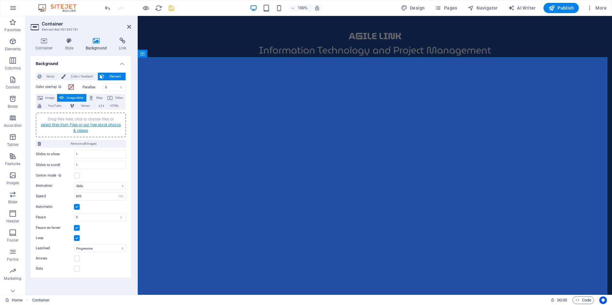
click at [83, 129] on link "select files from Files or our free stock photos & videos" at bounding box center [81, 128] width 80 height 10
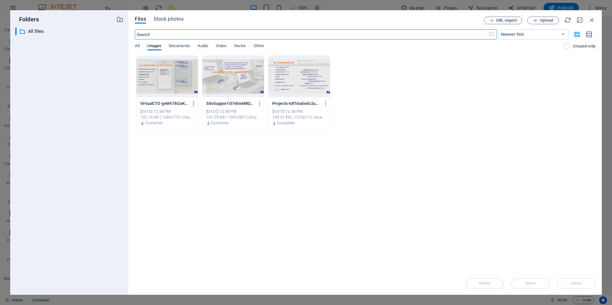
click at [193, 103] on icon "button" at bounding box center [194, 104] width 6 height 6
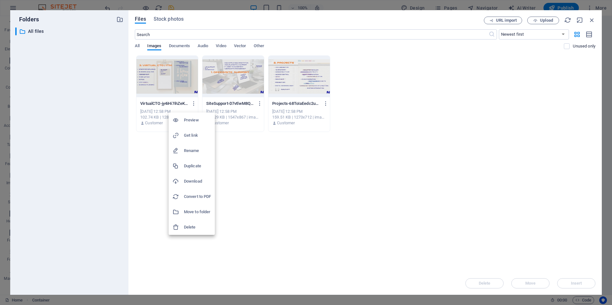
click at [201, 225] on h6 "Delete" at bounding box center [197, 228] width 27 height 8
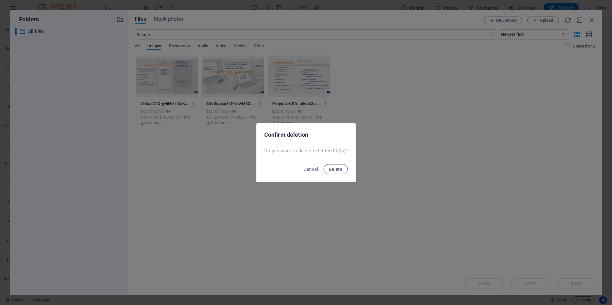
click at [341, 171] on span "Delete" at bounding box center [336, 169] width 14 height 5
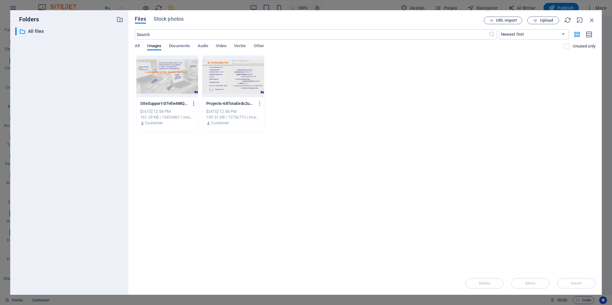
click at [194, 102] on icon "button" at bounding box center [194, 104] width 6 height 6
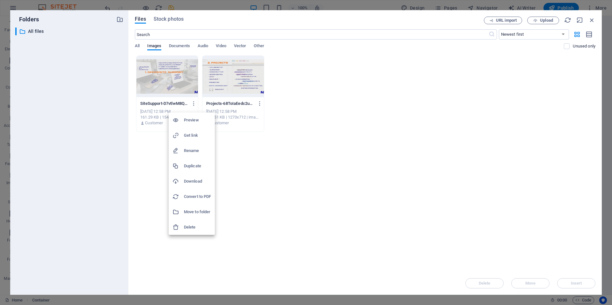
click at [189, 227] on h6 "Delete" at bounding box center [197, 228] width 27 height 8
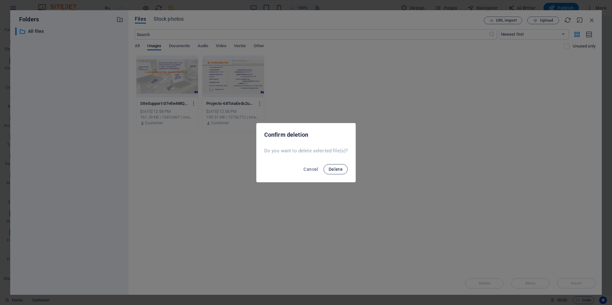
click at [338, 167] on span "Delete" at bounding box center [336, 169] width 14 height 5
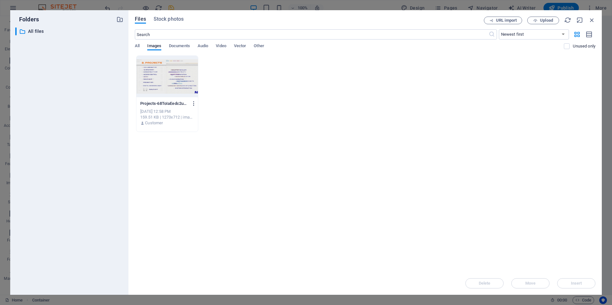
click at [195, 102] on icon "button" at bounding box center [194, 104] width 6 height 6
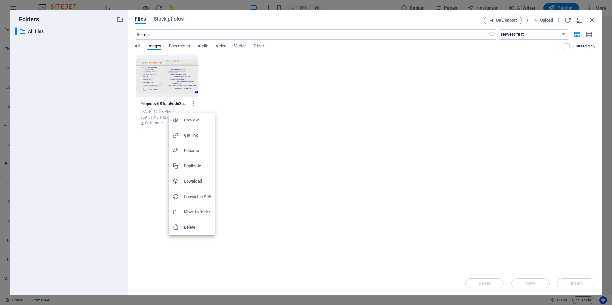
click at [196, 225] on h6 "Delete" at bounding box center [197, 228] width 27 height 8
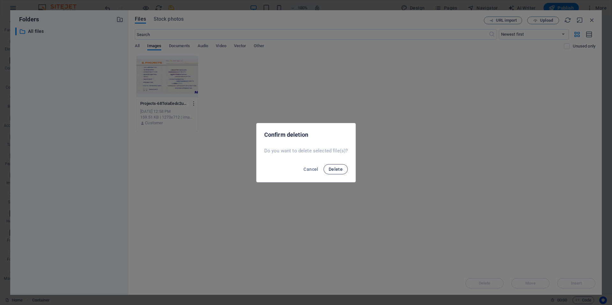
click at [337, 169] on span "Delete" at bounding box center [336, 169] width 14 height 5
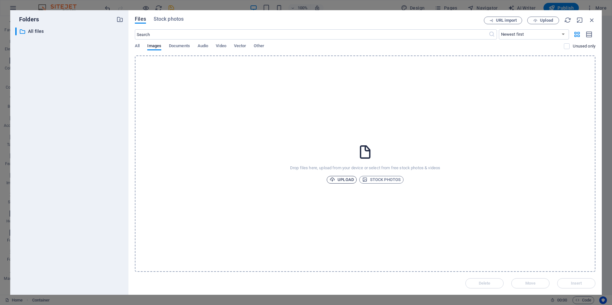
click at [343, 180] on span "Upload" at bounding box center [342, 180] width 24 height 8
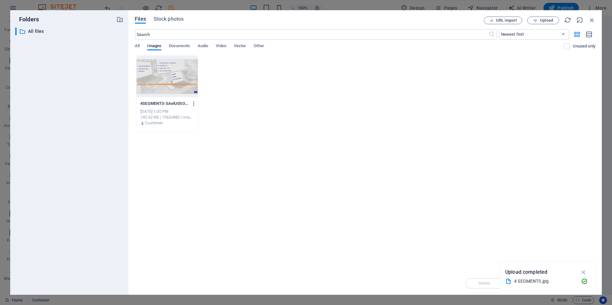
click at [193, 104] on icon "button" at bounding box center [194, 104] width 6 height 6
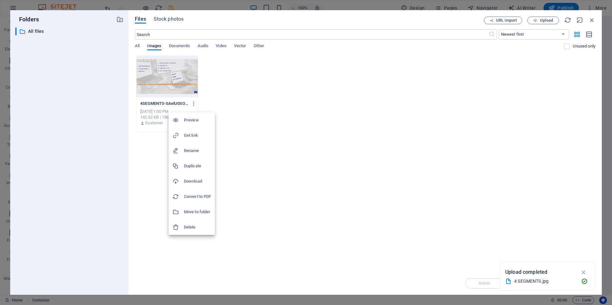
click at [189, 118] on h6 "Preview" at bounding box center [197, 120] width 27 height 8
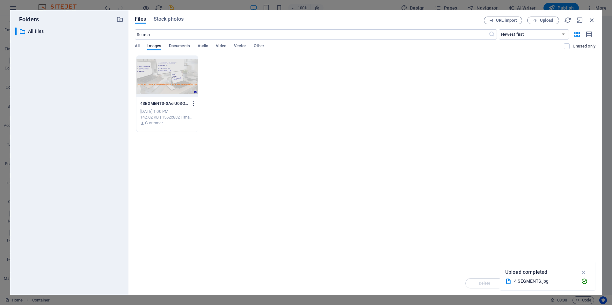
click at [193, 104] on icon "button" at bounding box center [194, 104] width 6 height 6
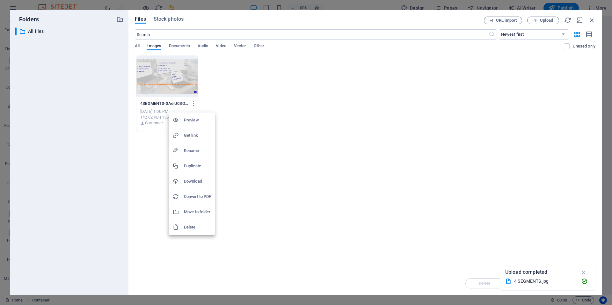
click at [193, 227] on h6 "Delete" at bounding box center [197, 228] width 27 height 8
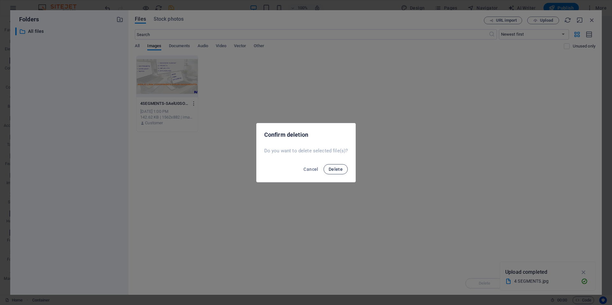
click at [336, 167] on span "Delete" at bounding box center [336, 169] width 14 height 5
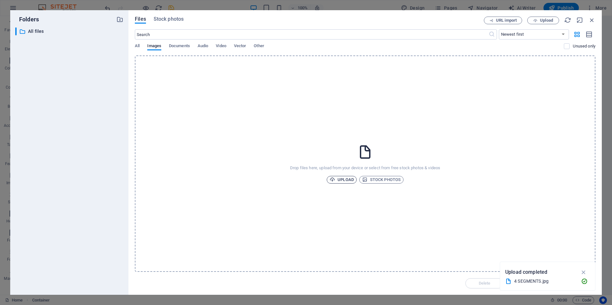
click at [344, 181] on span "Upload" at bounding box center [342, 180] width 24 height 8
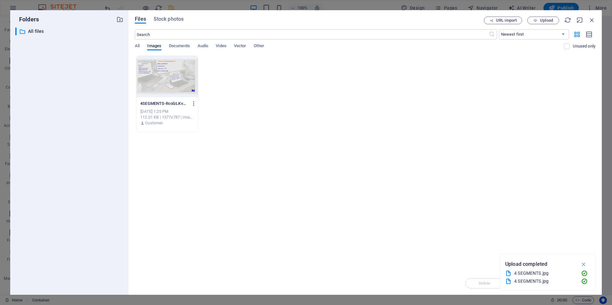
click at [193, 104] on icon "button" at bounding box center [194, 104] width 6 height 6
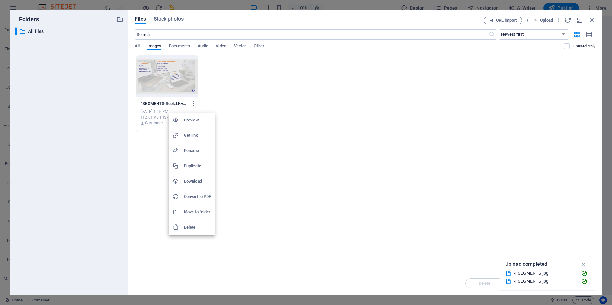
click at [196, 120] on h6 "Preview" at bounding box center [197, 120] width 27 height 8
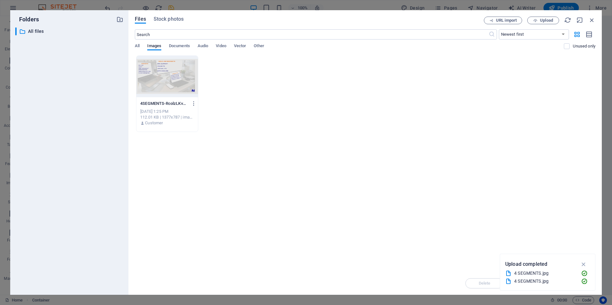
click at [179, 77] on div at bounding box center [167, 76] width 62 height 41
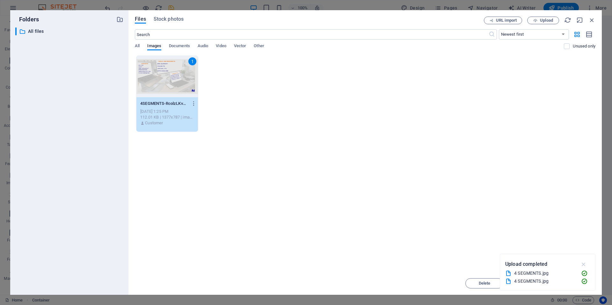
click at [584, 262] on icon "button" at bounding box center [583, 264] width 7 height 7
click at [569, 283] on span "Insert" at bounding box center [576, 284] width 33 height 4
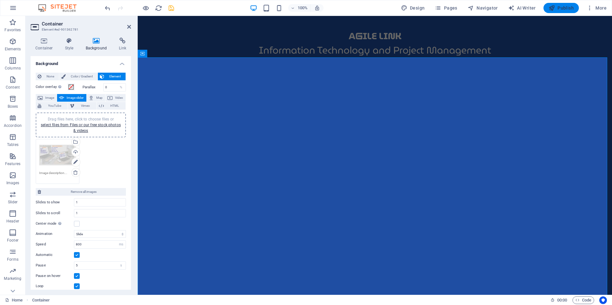
click at [570, 7] on span "Publish" at bounding box center [561, 8] width 25 height 6
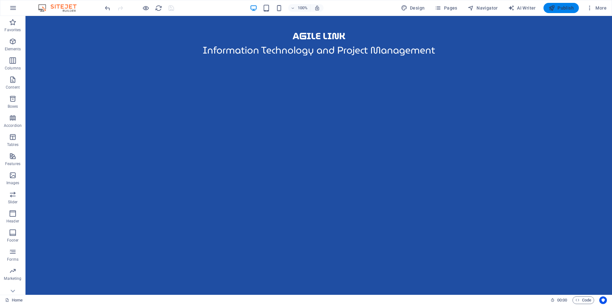
click at [566, 7] on span "Publish" at bounding box center [561, 8] width 25 height 6
